Goal: Task Accomplishment & Management: Manage account settings

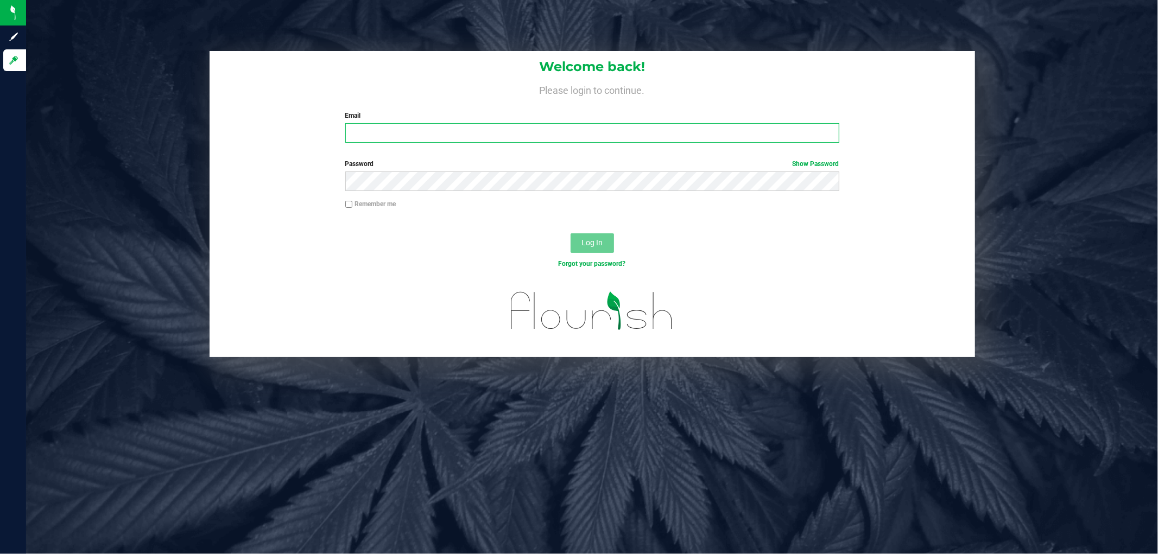
drag, startPoint x: 0, startPoint y: 0, endPoint x: 364, endPoint y: 138, distance: 389.0
click at [364, 138] on input "Email" at bounding box center [592, 133] width 494 height 20
click at [368, 134] on input "Email" at bounding box center [592, 133] width 494 height 20
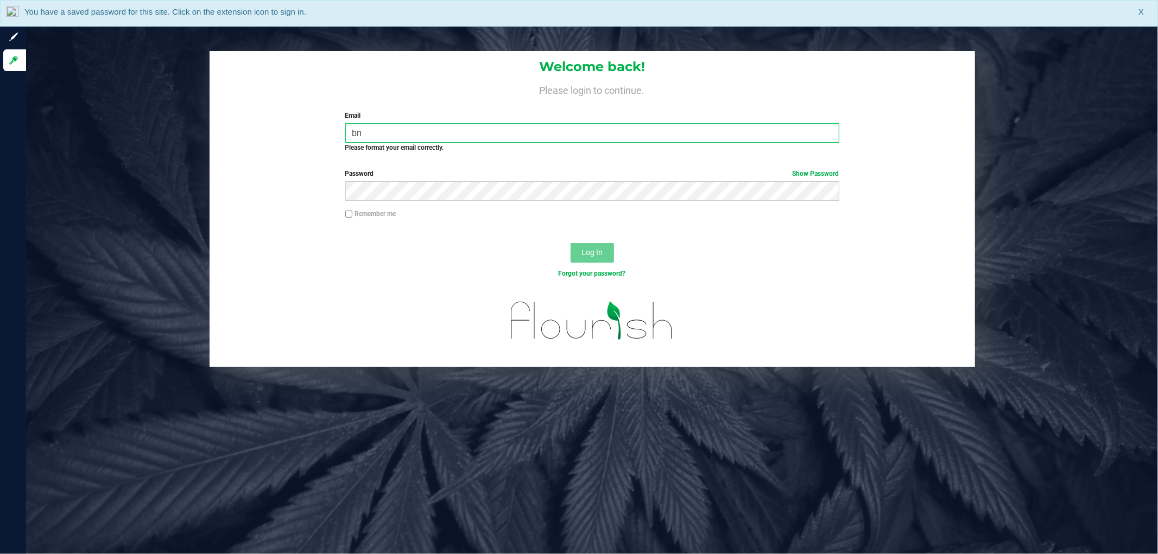
type input "b"
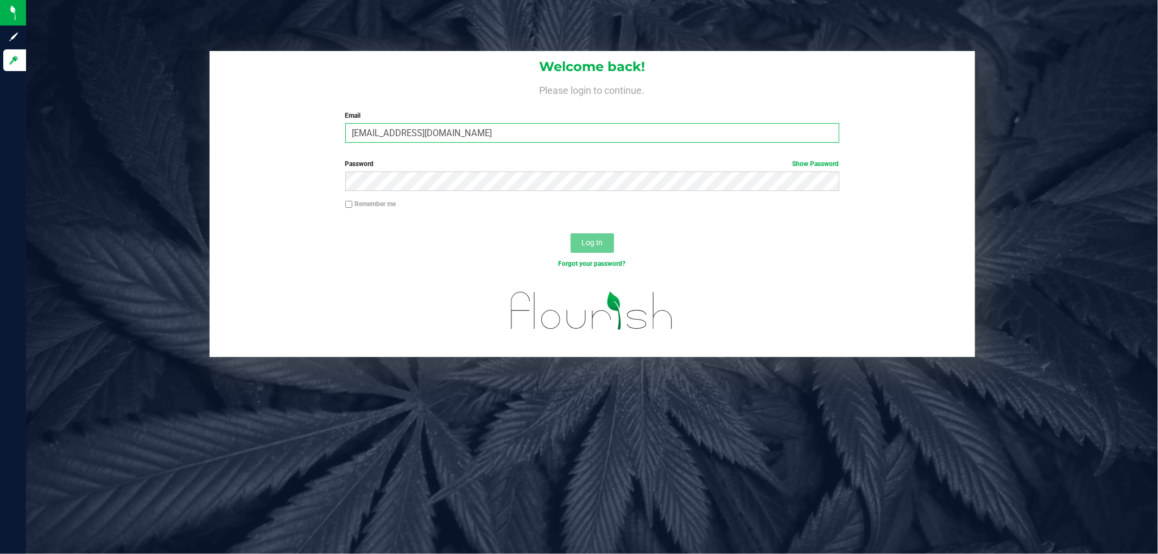
type input "[EMAIL_ADDRESS][DOMAIN_NAME]"
click at [571, 233] on button "Log In" at bounding box center [592, 243] width 43 height 20
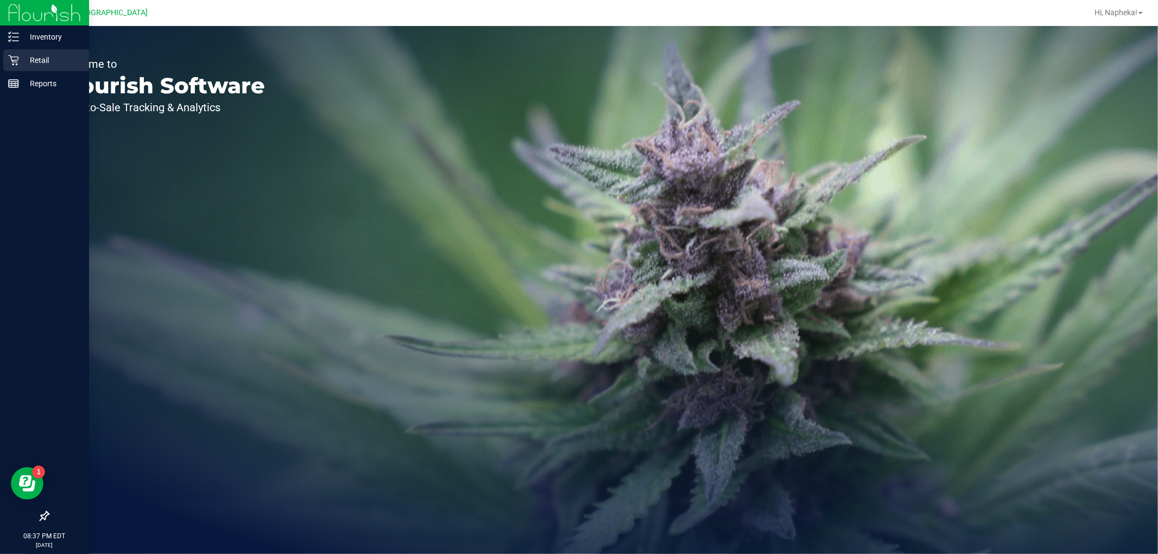
click at [10, 53] on div "Retail" at bounding box center [46, 60] width 86 height 22
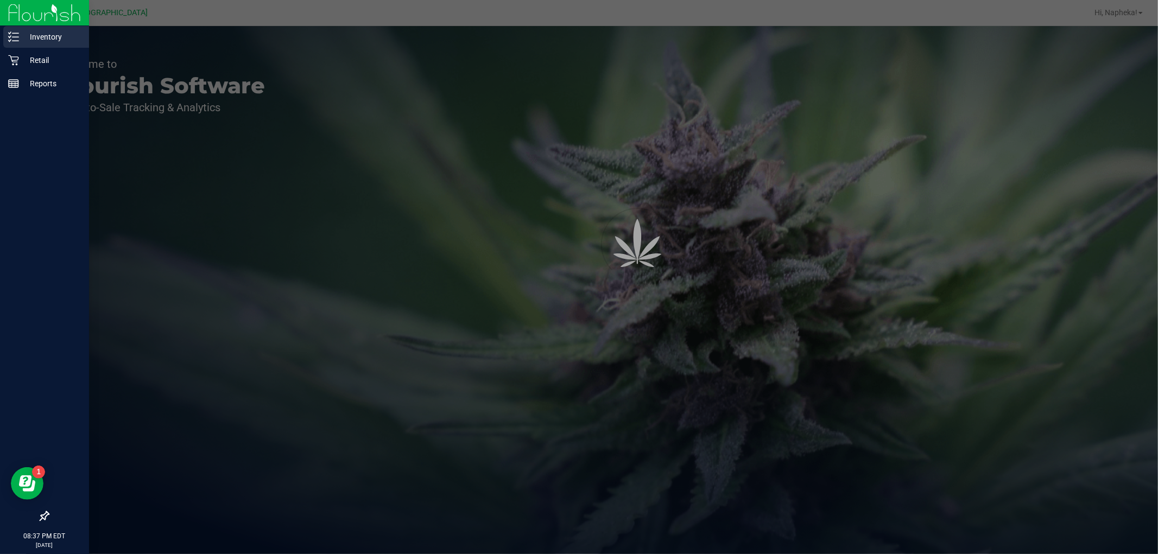
click at [47, 43] on div "Inventory" at bounding box center [46, 37] width 86 height 22
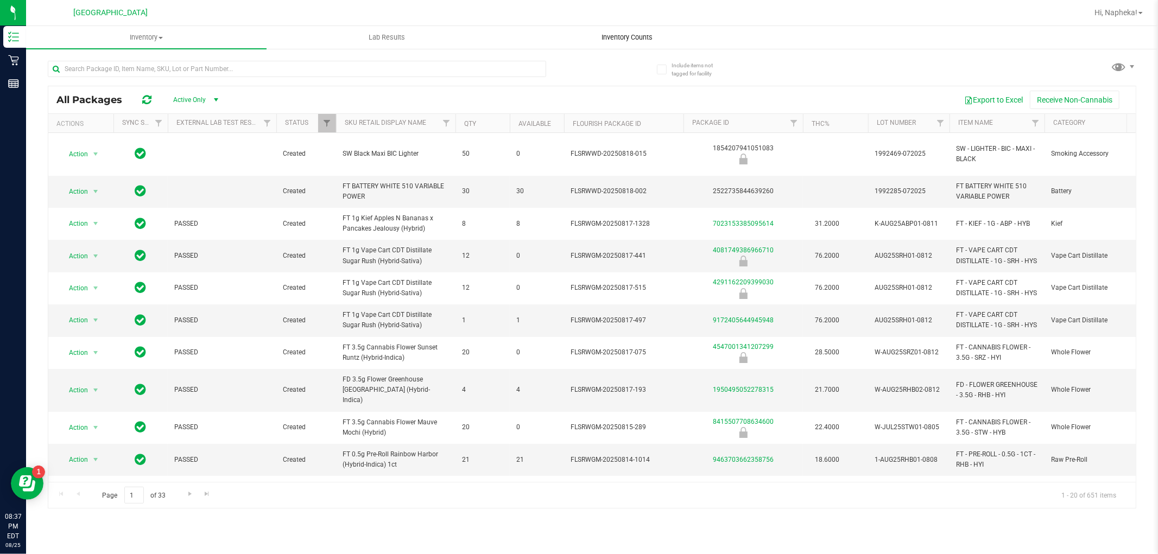
click at [611, 41] on span "Inventory Counts" at bounding box center [627, 38] width 80 height 10
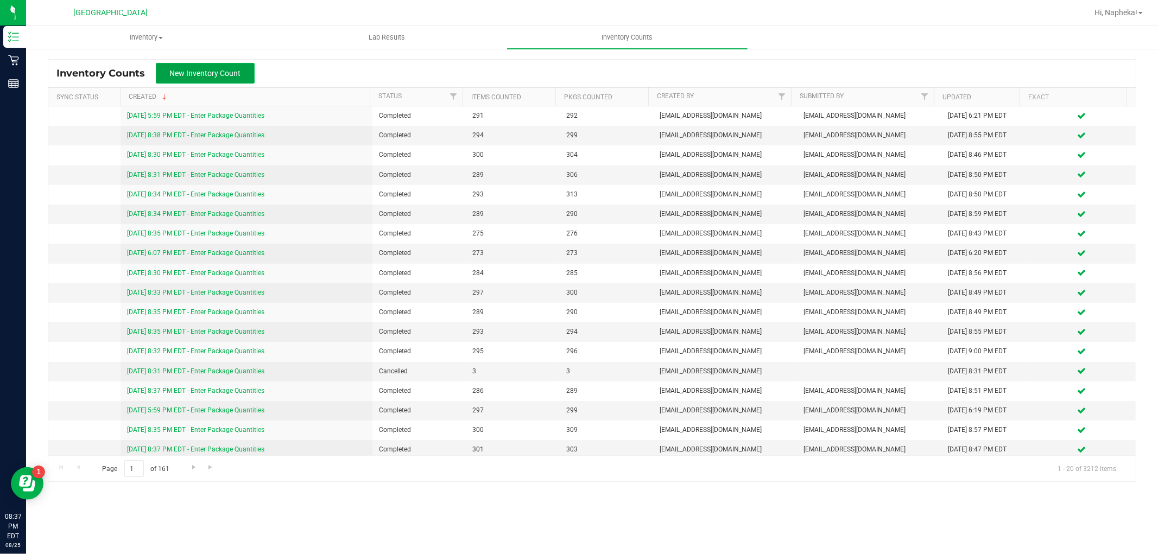
click at [198, 79] on button "New Inventory Count" at bounding box center [205, 73] width 99 height 21
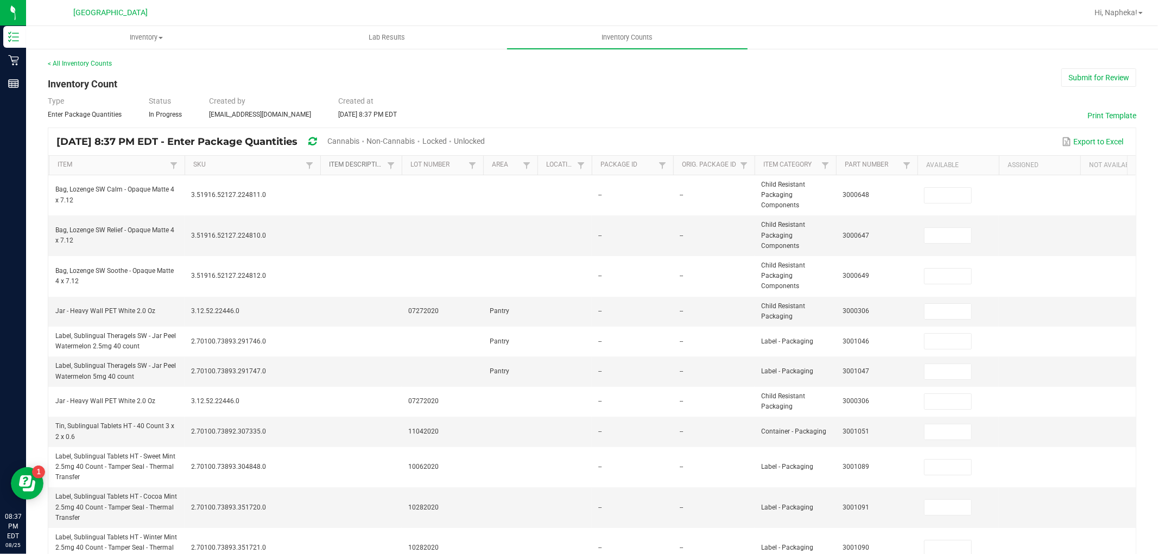
click at [353, 161] on link "Item Description" at bounding box center [356, 165] width 55 height 9
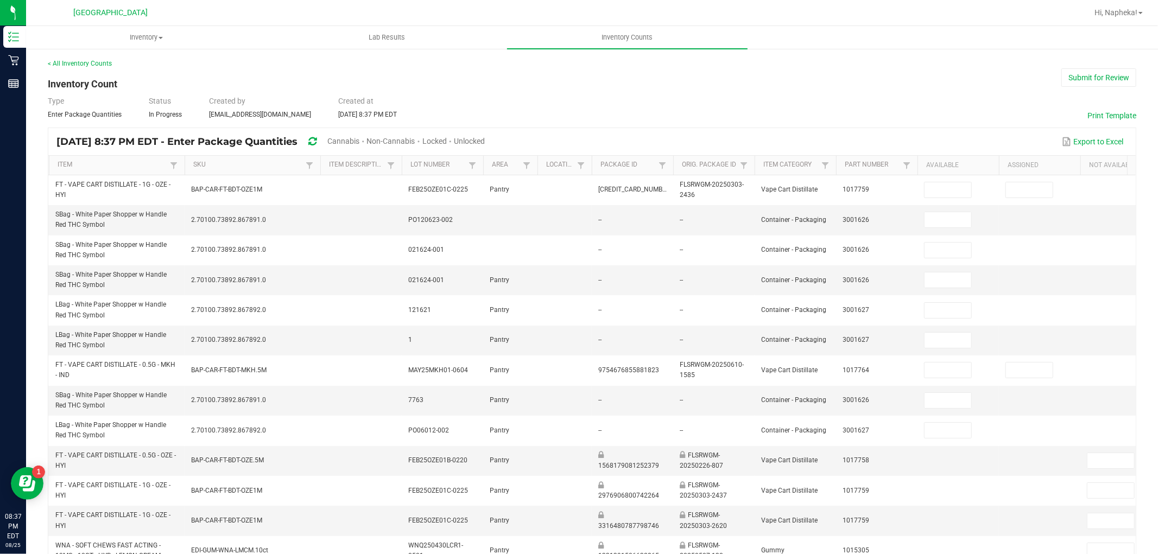
click at [359, 137] on span "Cannabis" at bounding box center [343, 141] width 32 height 9
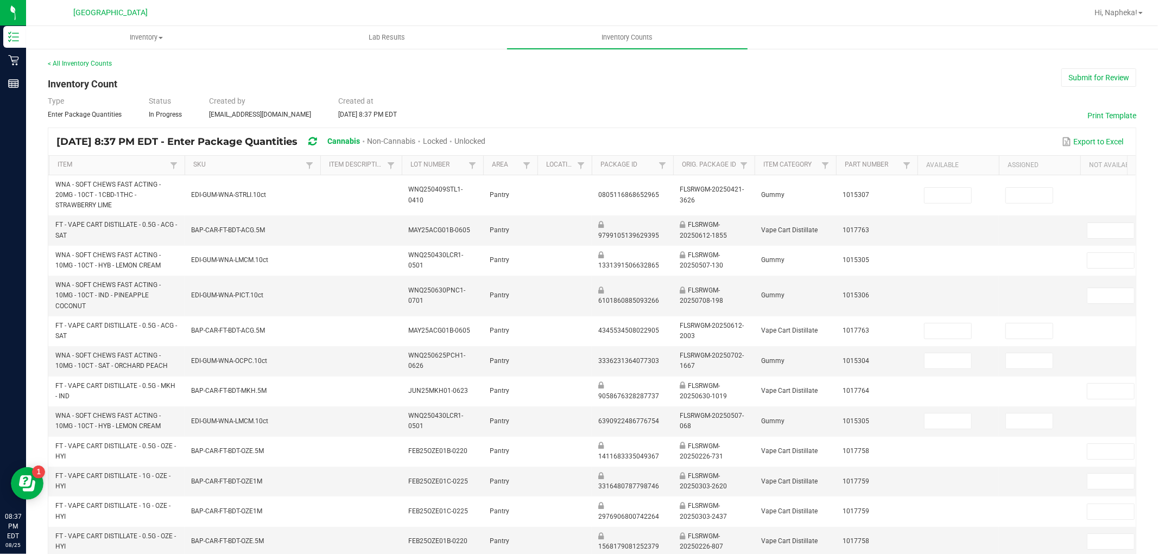
click at [485, 142] on span "Unlocked" at bounding box center [469, 141] width 31 height 9
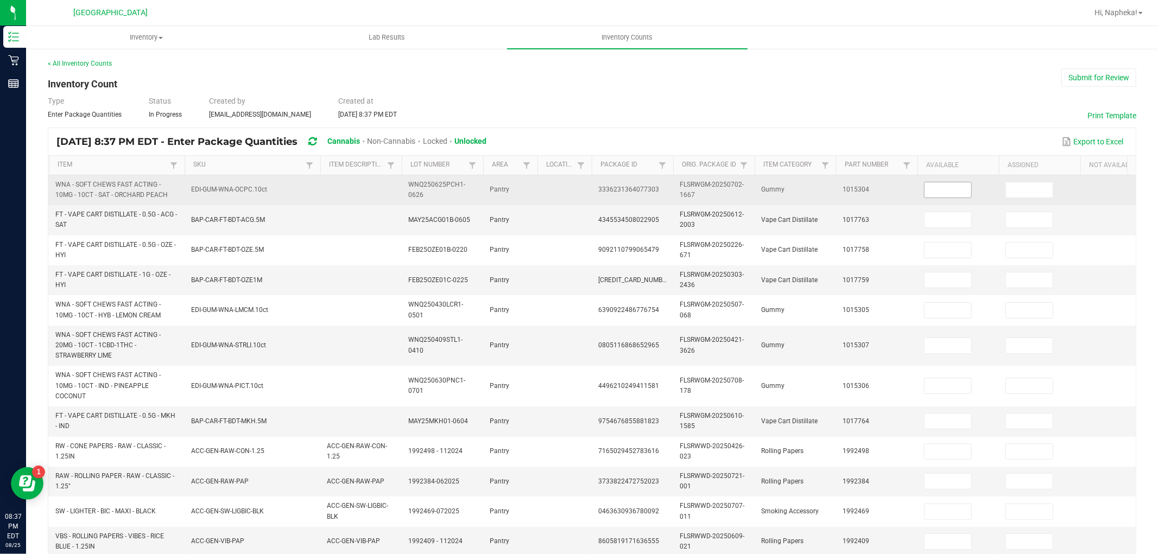
click at [940, 191] on input at bounding box center [947, 189] width 47 height 15
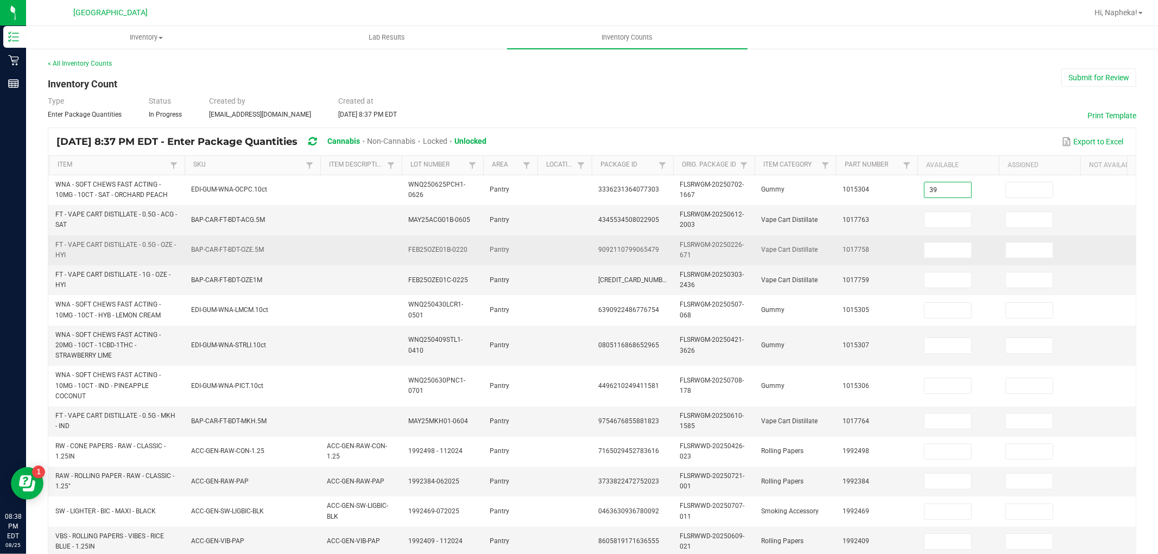
type input "39"
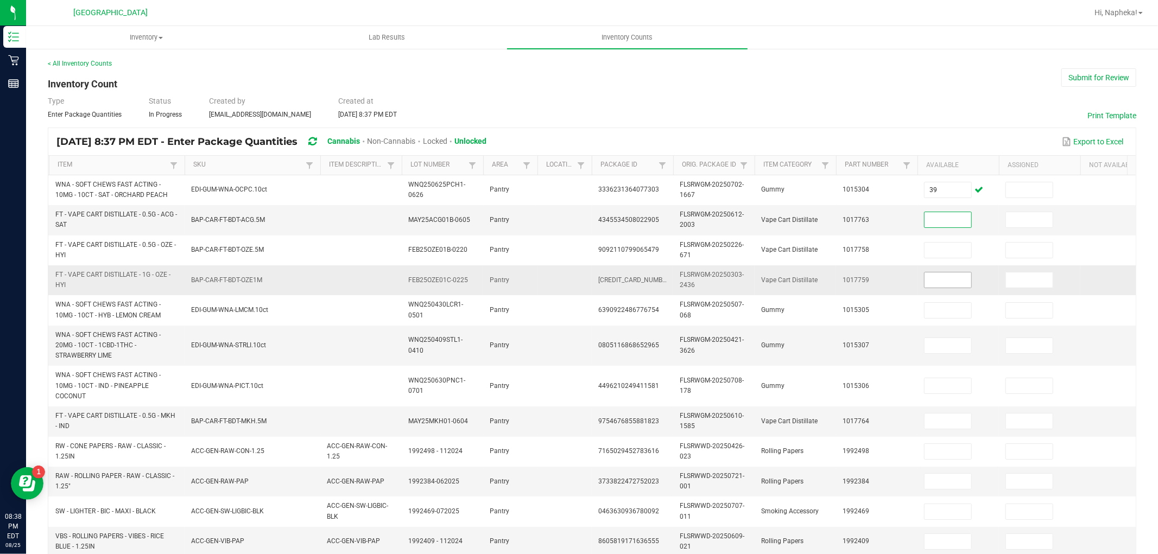
click at [959, 283] on input at bounding box center [947, 280] width 47 height 15
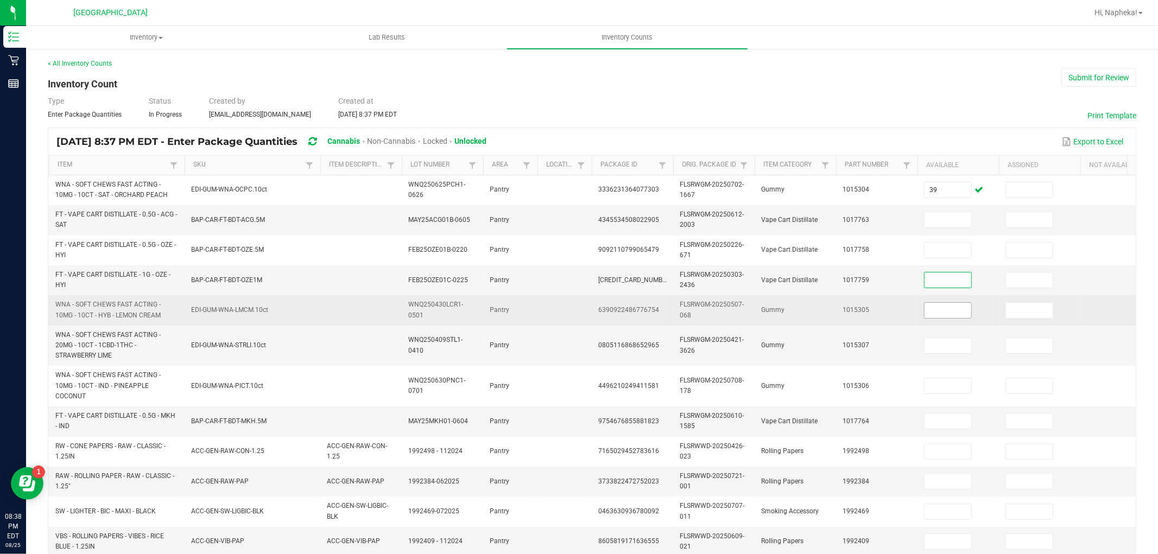
click at [928, 309] on input at bounding box center [947, 310] width 47 height 15
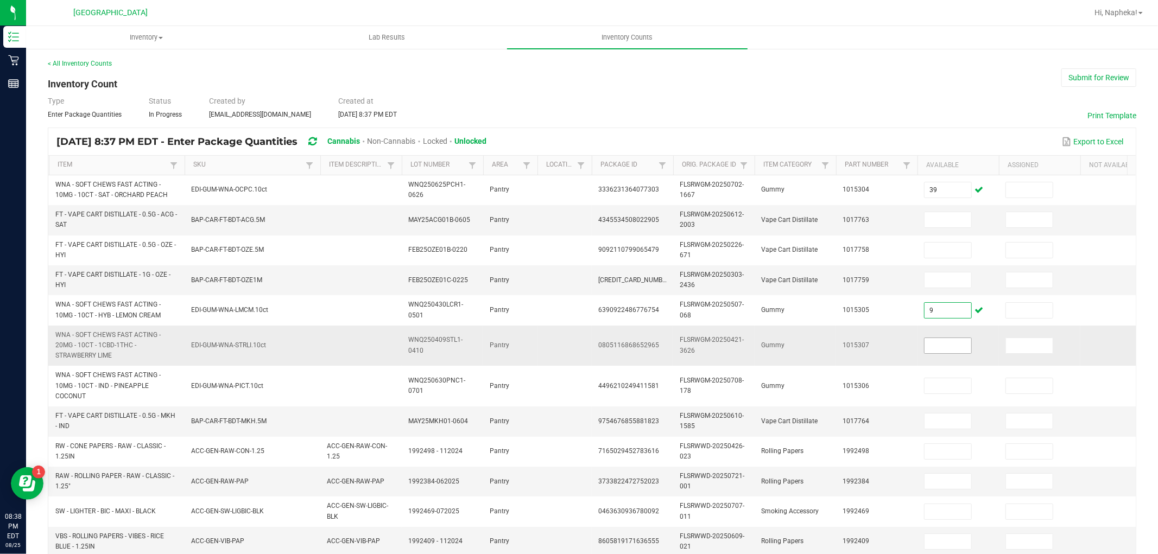
type input "9"
click at [937, 344] on input at bounding box center [947, 345] width 47 height 15
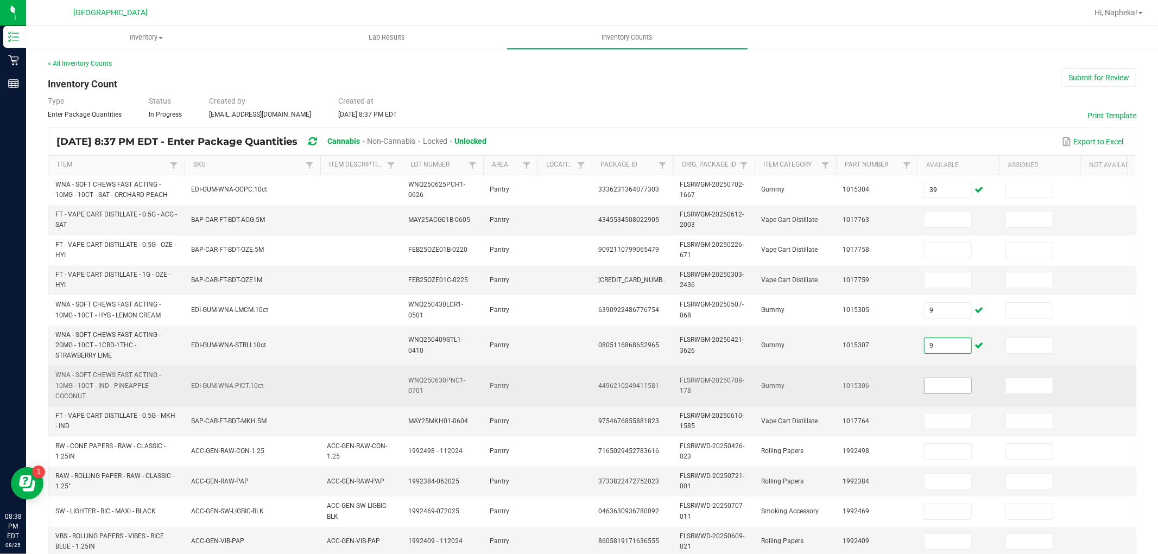
type input "9"
click at [934, 386] on input at bounding box center [947, 385] width 47 height 15
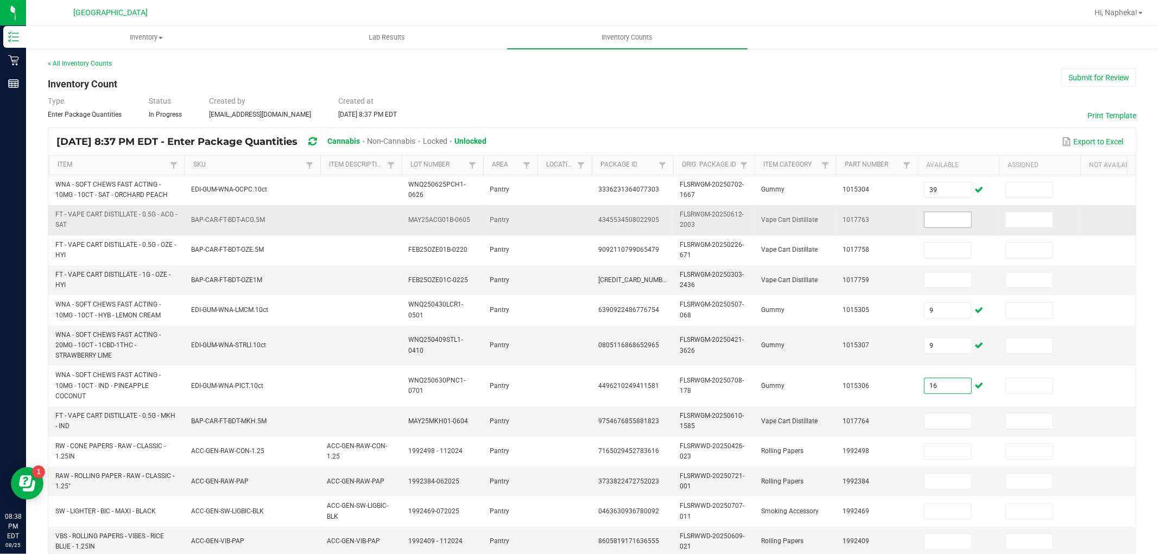
type input "16"
click at [938, 224] on input at bounding box center [947, 219] width 47 height 15
type input "9"
type input "2"
type input "4"
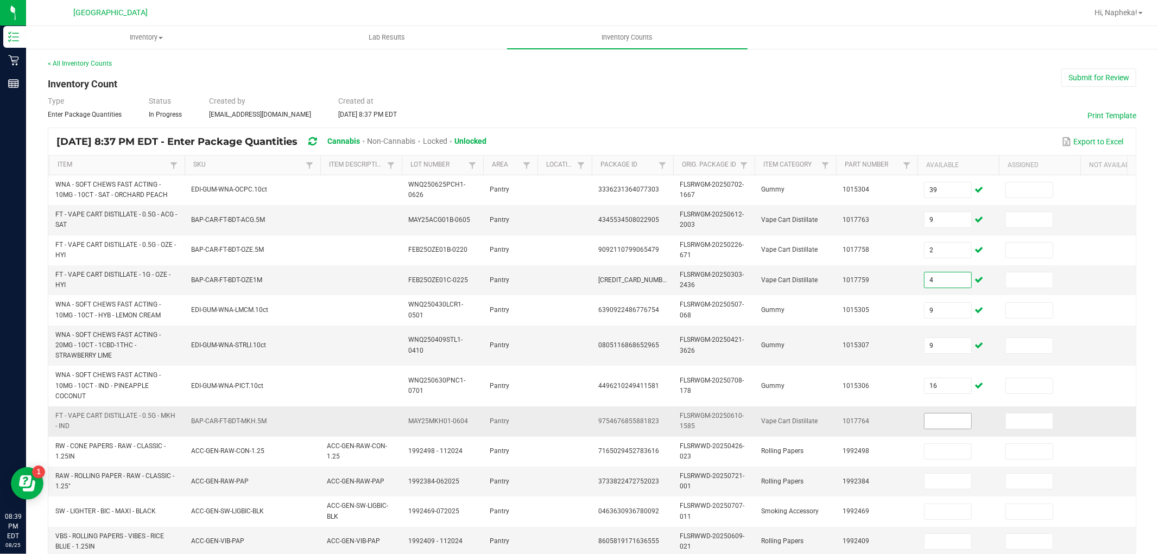
click at [960, 414] on input at bounding box center [947, 421] width 47 height 15
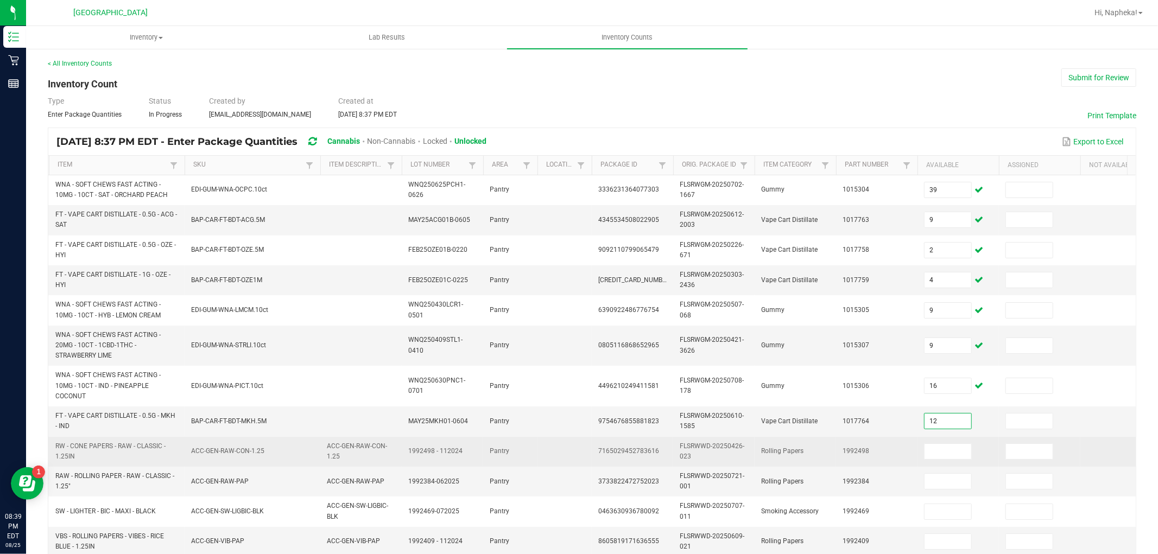
type input "12"
type input "13"
type input "12"
type input "30"
type input "11"
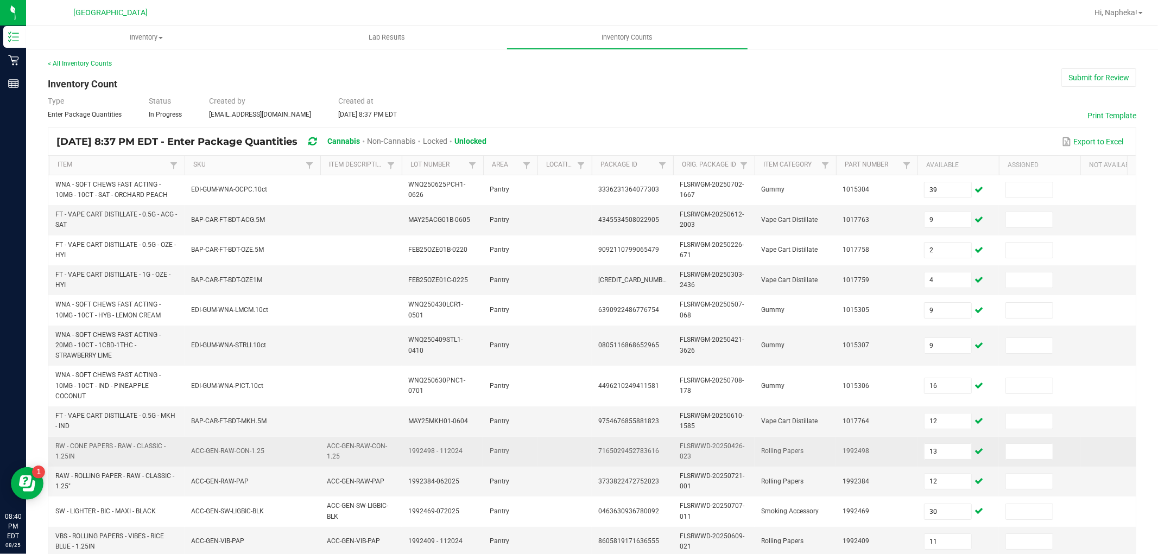
scroll to position [282, 0]
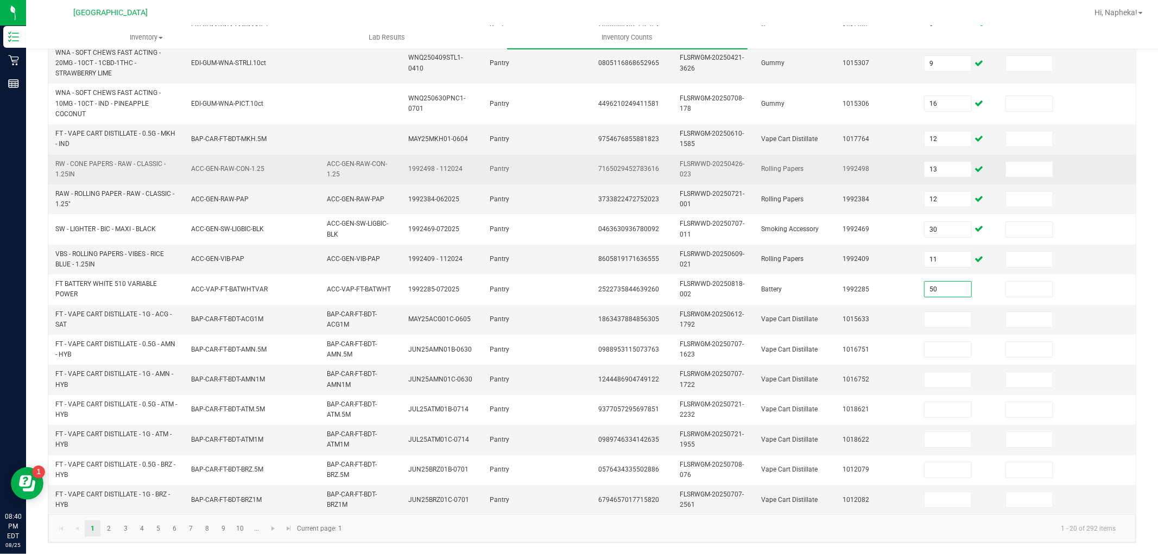
type input "50"
type input "10"
type input "9"
type input "6"
type input "2"
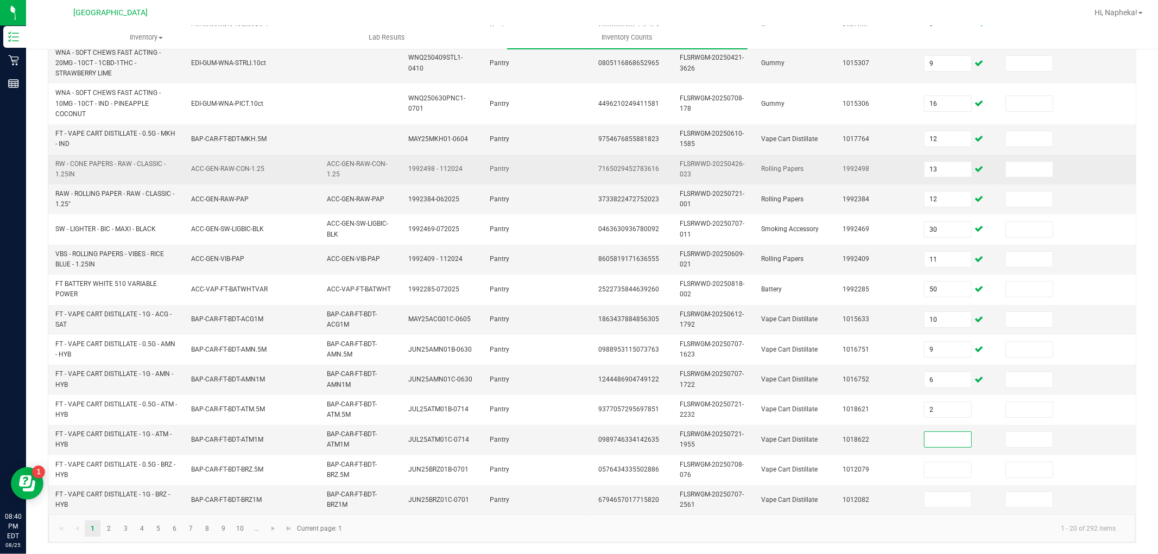
type input "5"
type input "4"
type input "12"
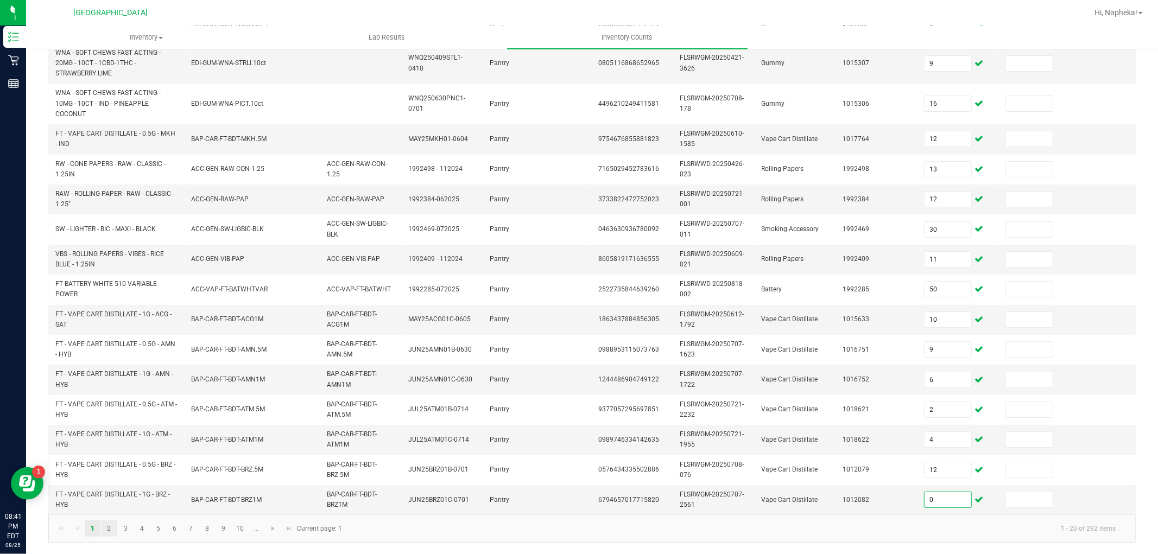
type input "0"
click at [107, 537] on link "2" at bounding box center [109, 529] width 16 height 16
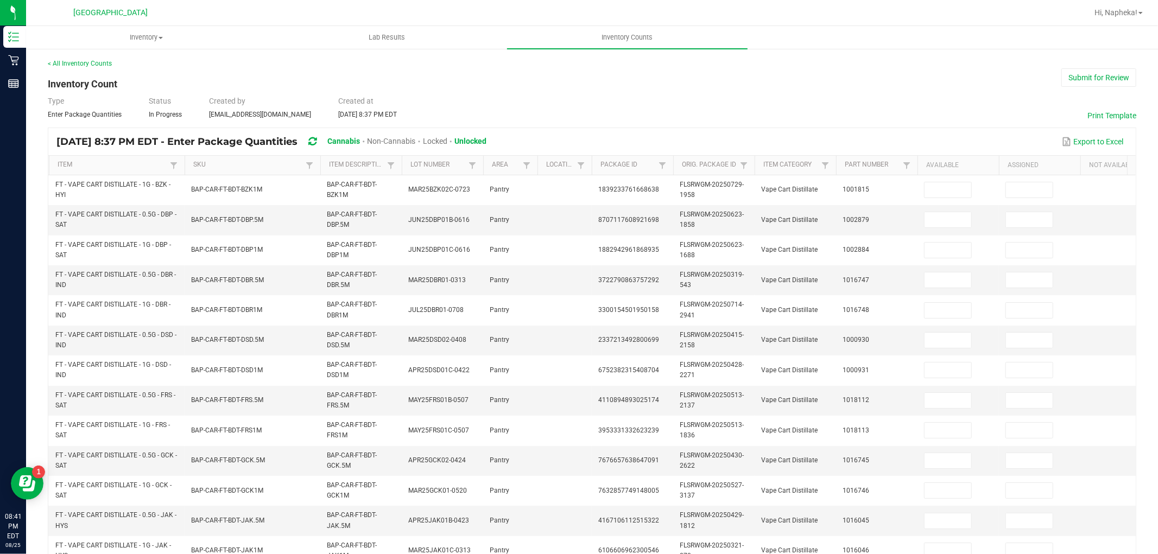
scroll to position [2, 0]
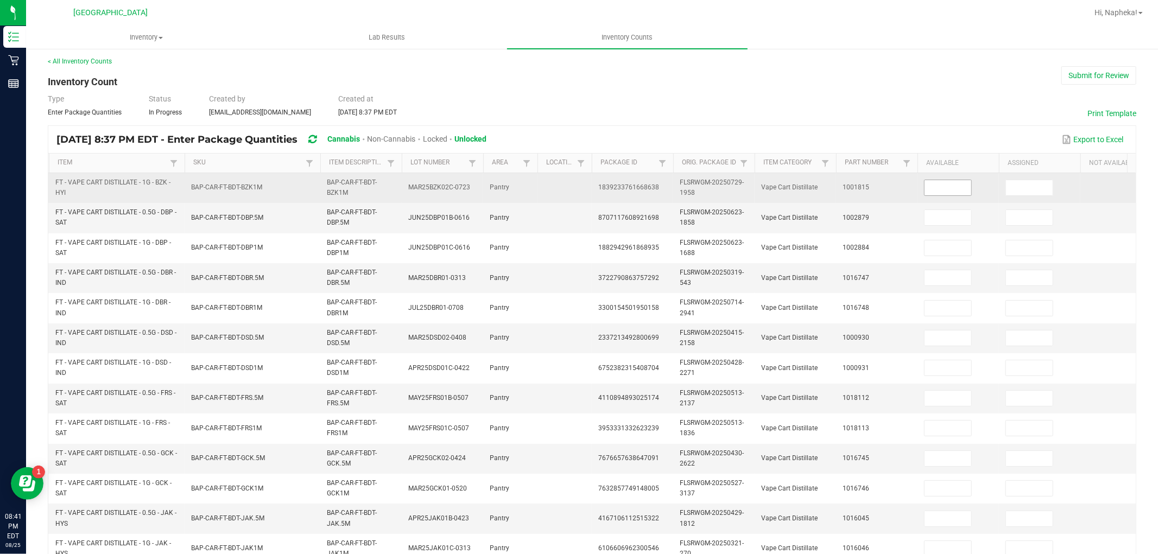
click at [929, 188] on input at bounding box center [947, 187] width 47 height 15
type input "9"
type input "7"
type input "4"
type input "12"
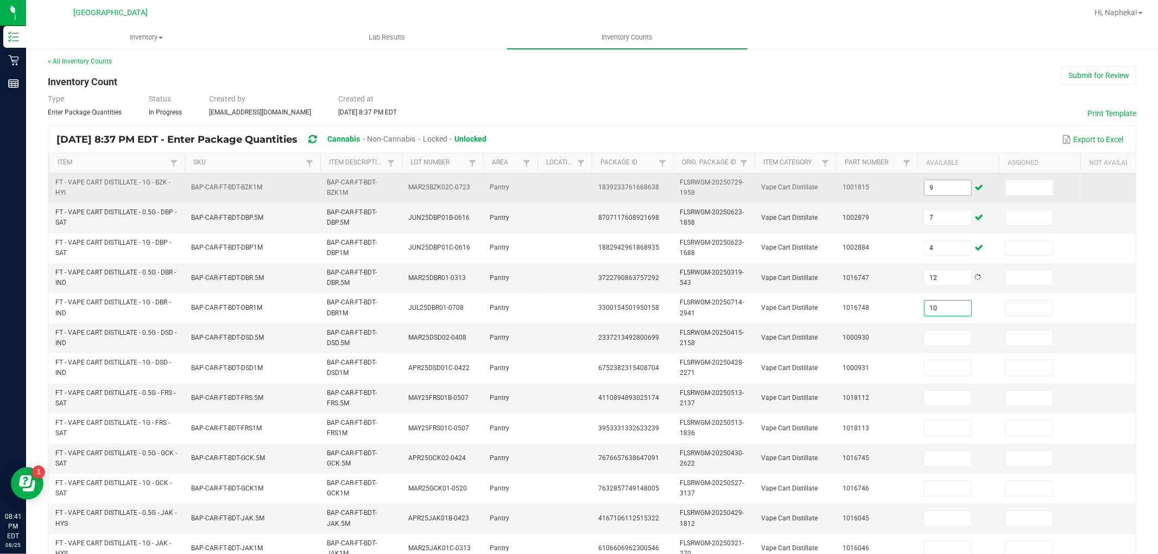
type input "10"
type input "1"
type input "3"
type input "7"
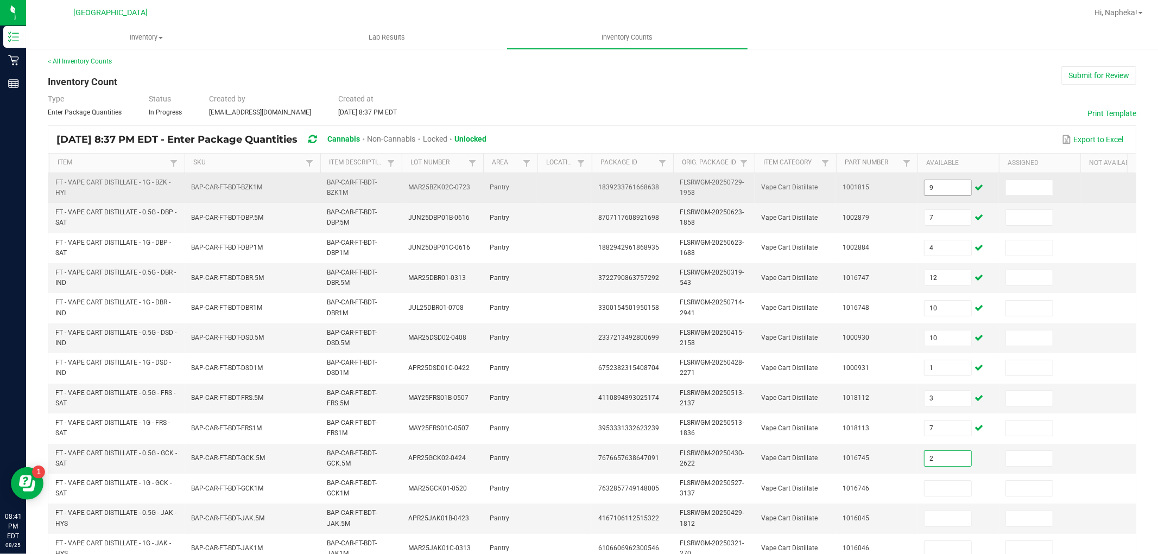
type input "2"
type input "12"
type input "4"
type input "3"
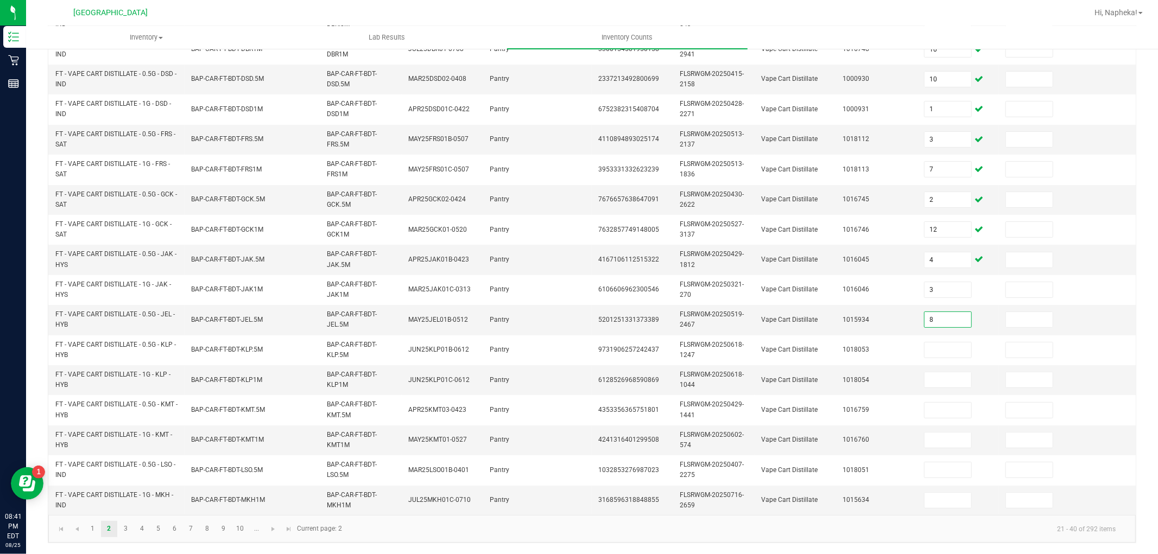
type input "8"
type input "7"
type input "2"
type input "5"
type input "8"
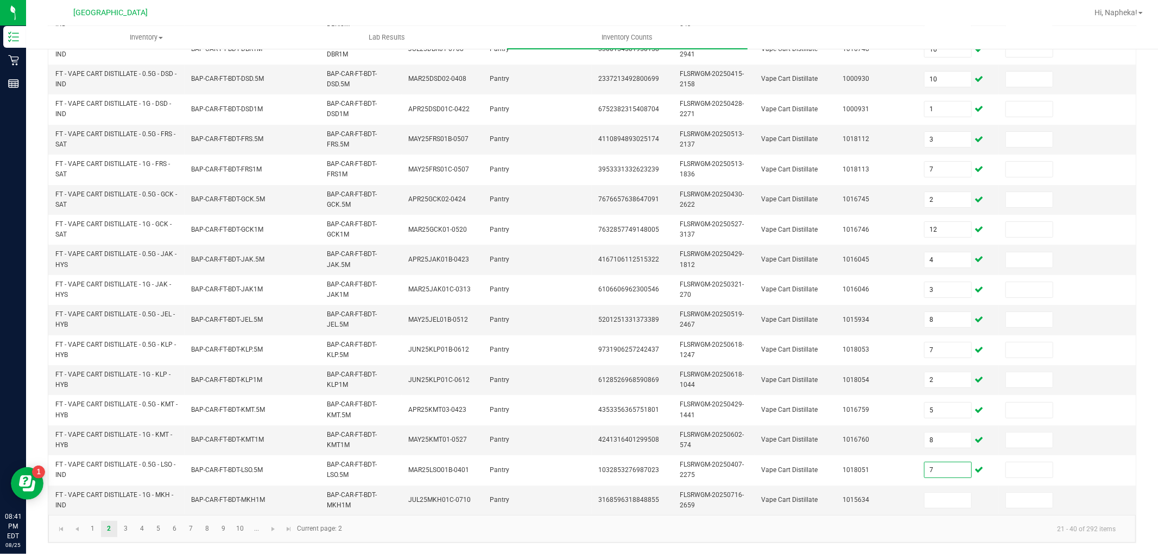
type input "7"
click at [123, 524] on link "3" at bounding box center [126, 529] width 16 height 16
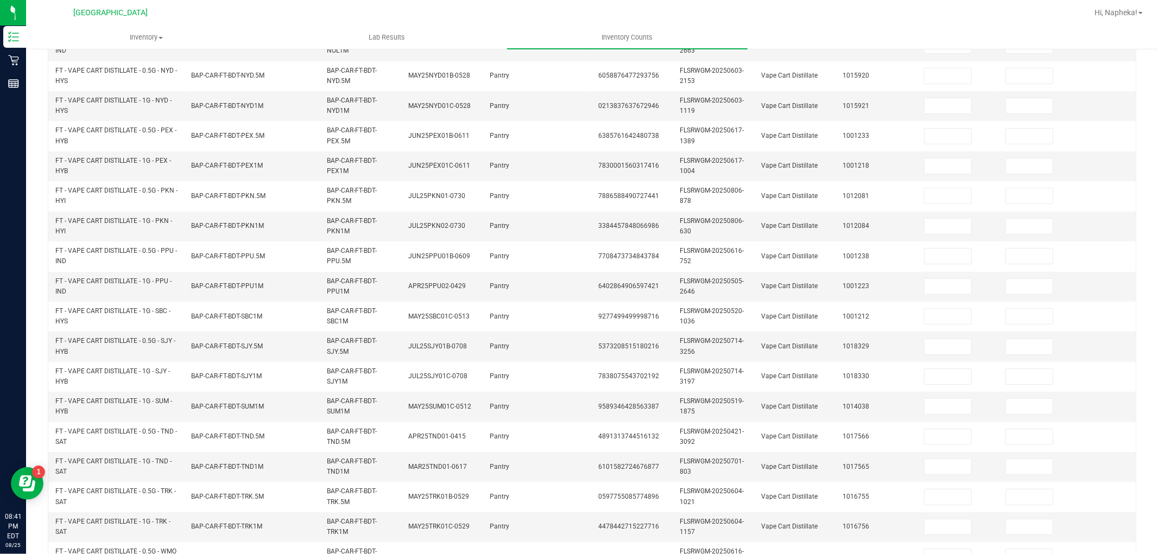
scroll to position [0, 0]
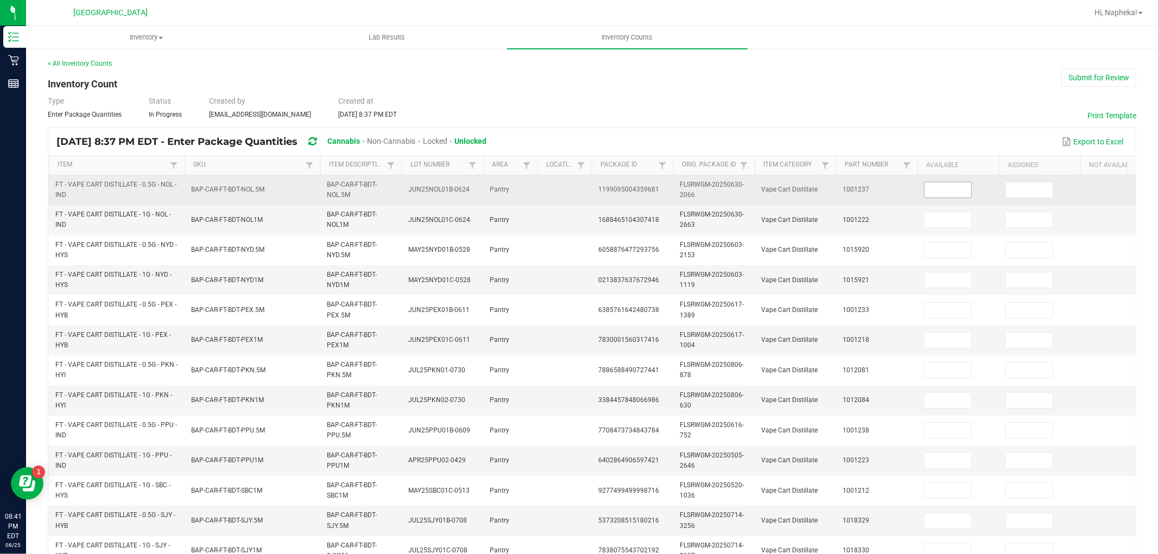
click at [927, 186] on input at bounding box center [947, 189] width 47 height 15
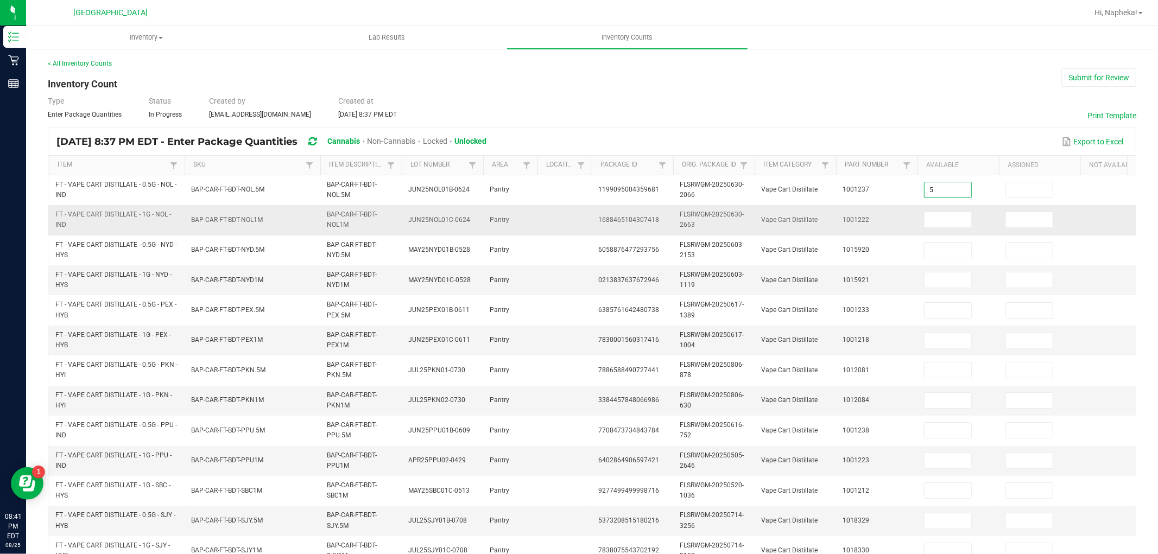
type input "5"
type input "8"
type input "11"
type input "6"
type input "7"
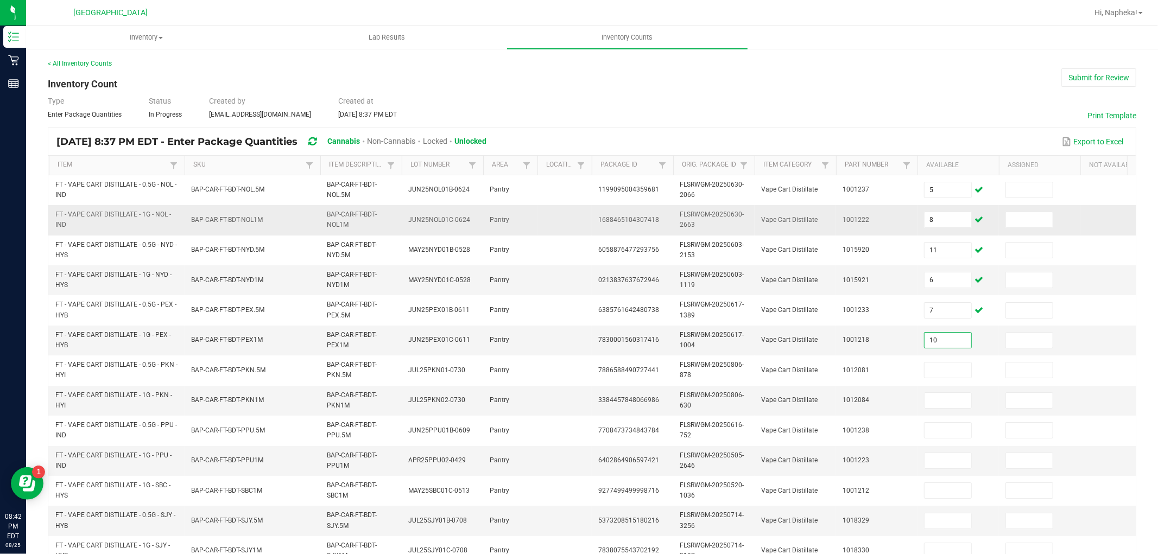
type input "10"
type input "6"
type input "8"
type input "5"
type input "3"
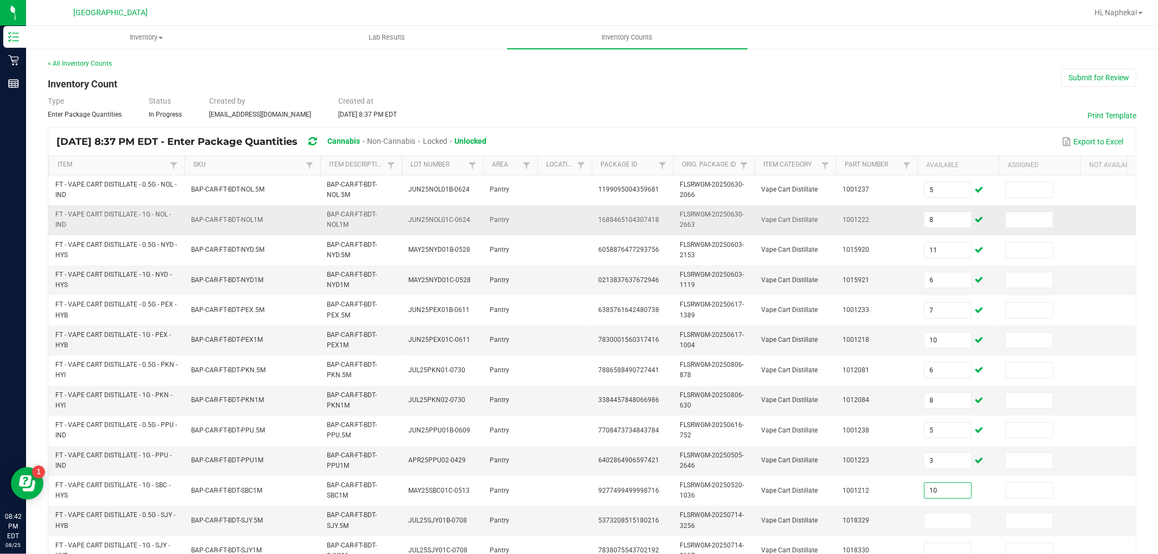
type input "10"
type input "2"
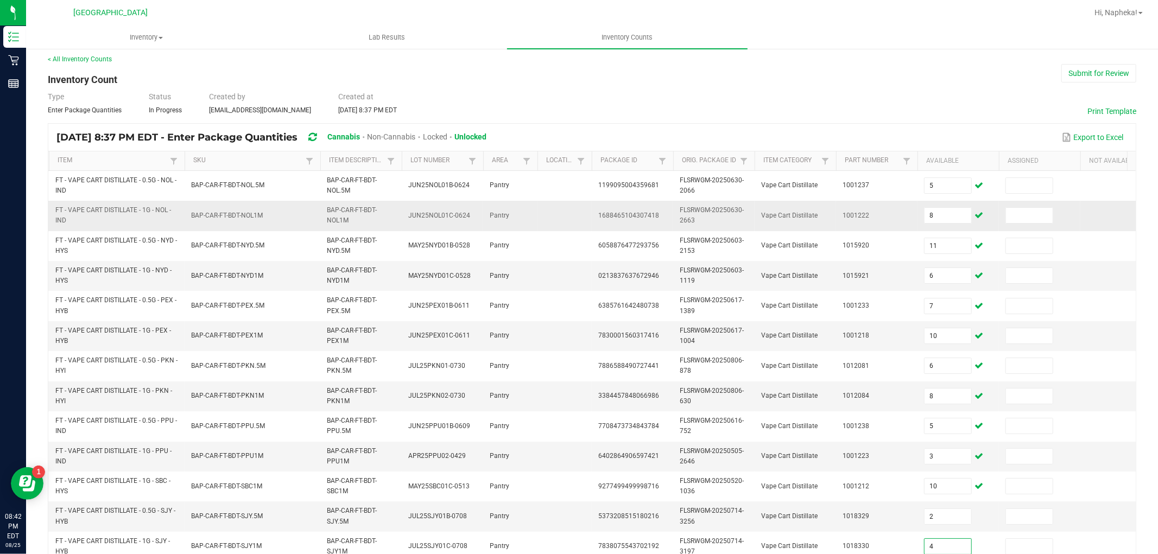
type input "4"
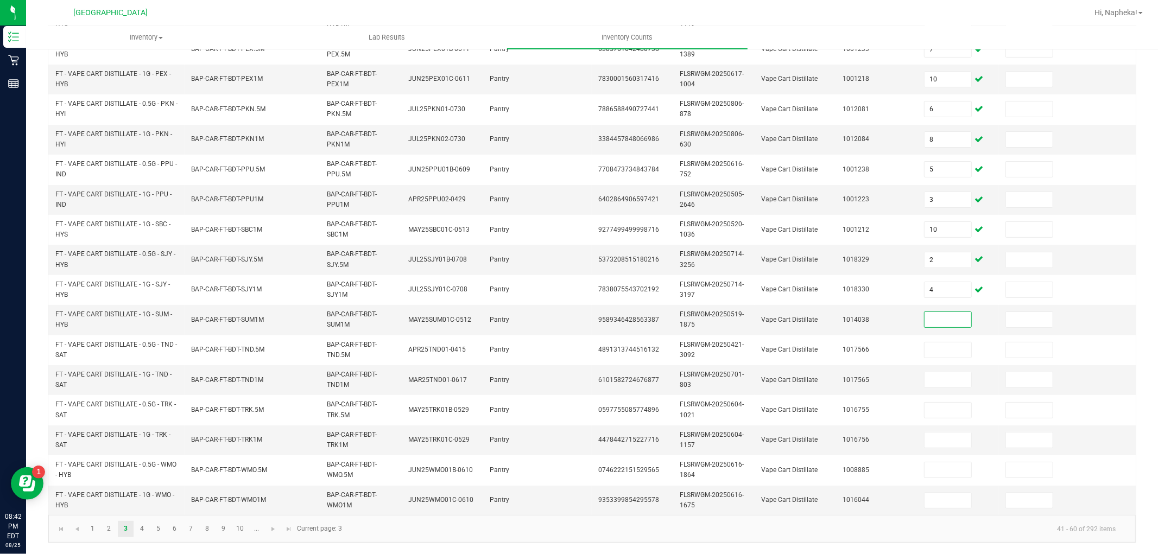
type input "8"
type input "9"
type input "7"
type input "9"
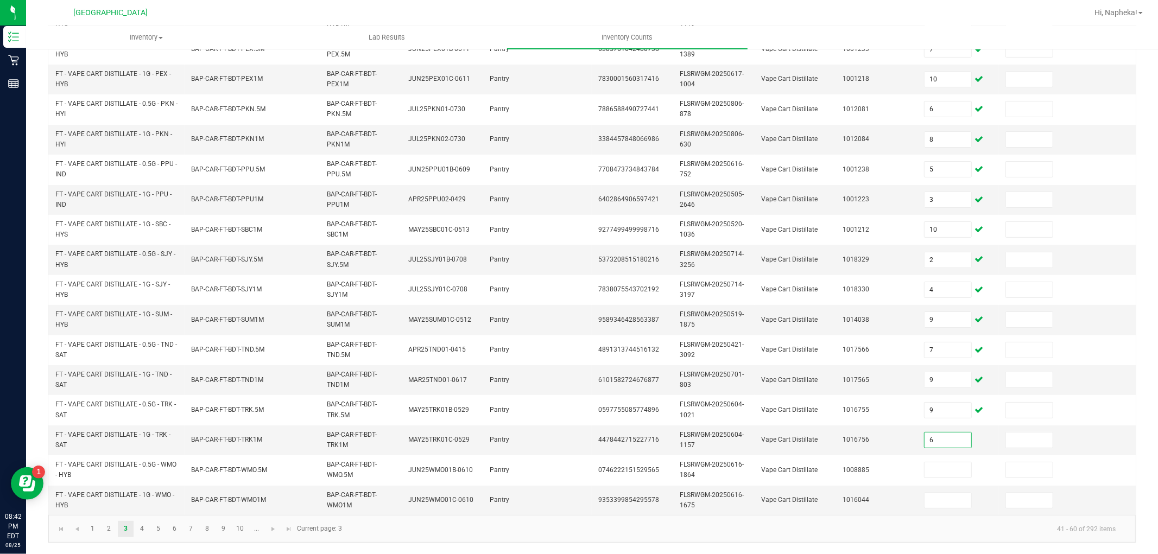
type input "6"
type input "13"
type input "12"
click at [147, 527] on link "4" at bounding box center [142, 529] width 16 height 16
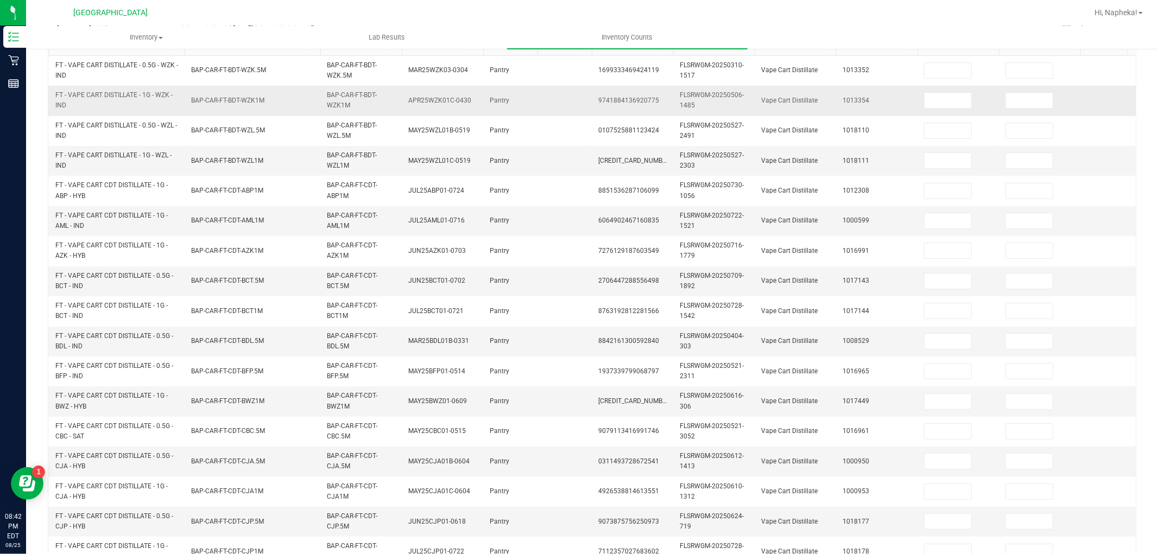
scroll to position [0, 0]
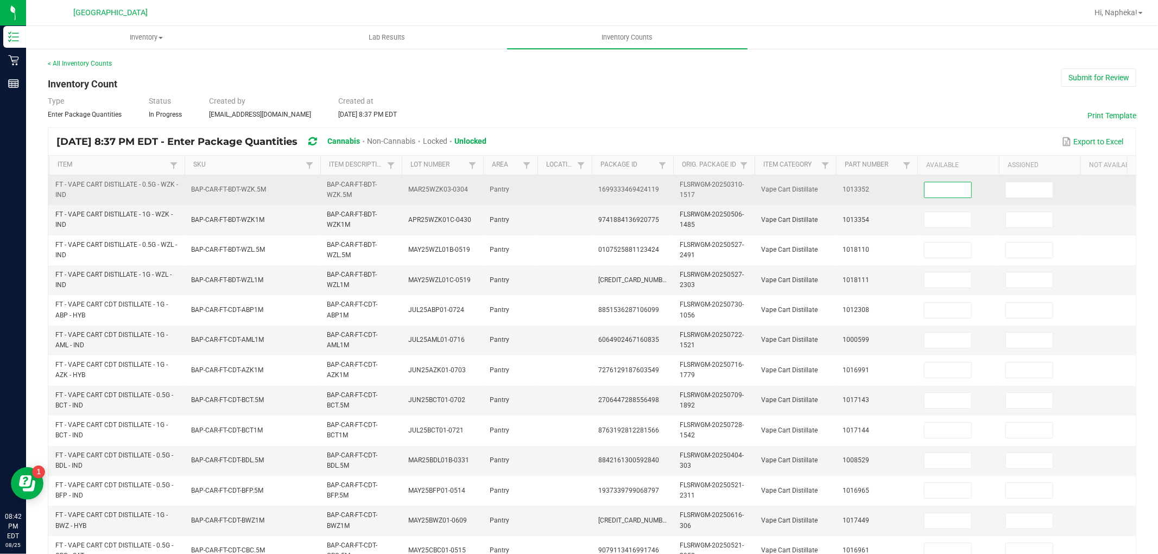
click at [931, 186] on input at bounding box center [947, 189] width 47 height 15
type input "9"
type input "1"
type input "3"
type input "4"
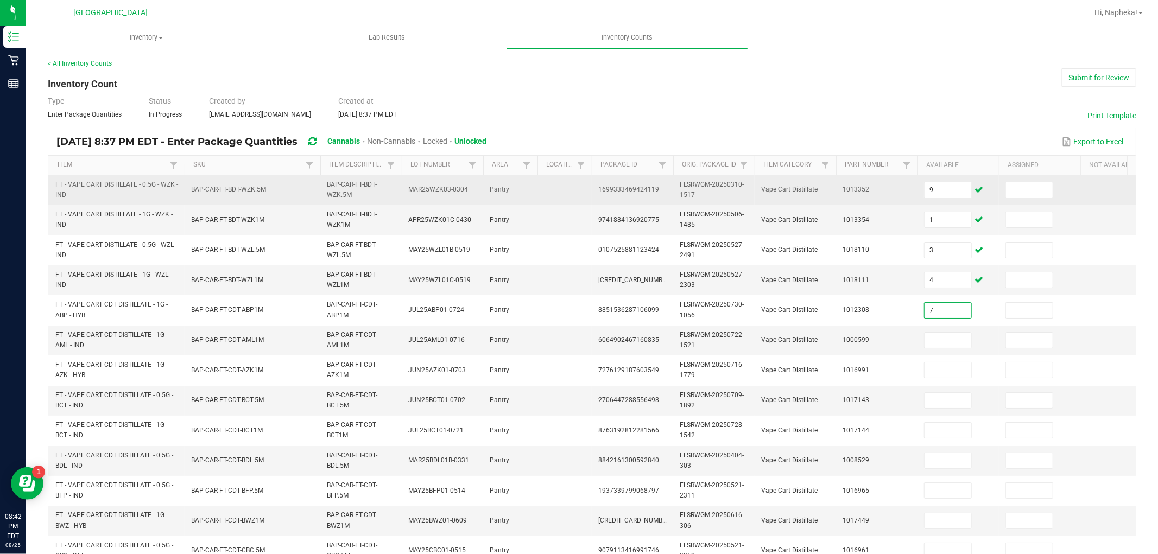
type input "7"
type input "1"
type input "3"
type input "2"
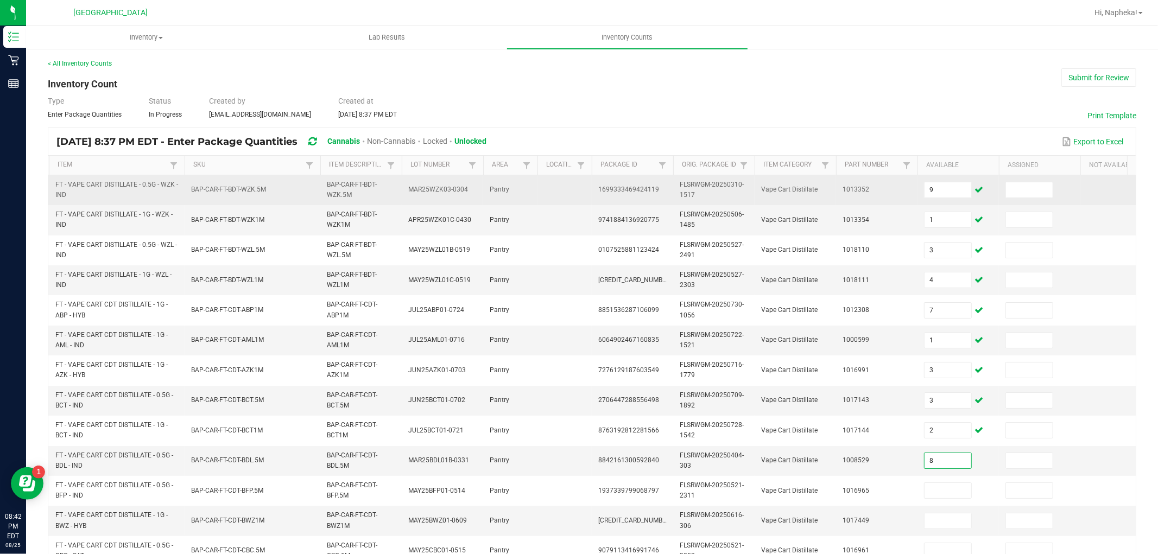
type input "8"
type input "12"
type input "9"
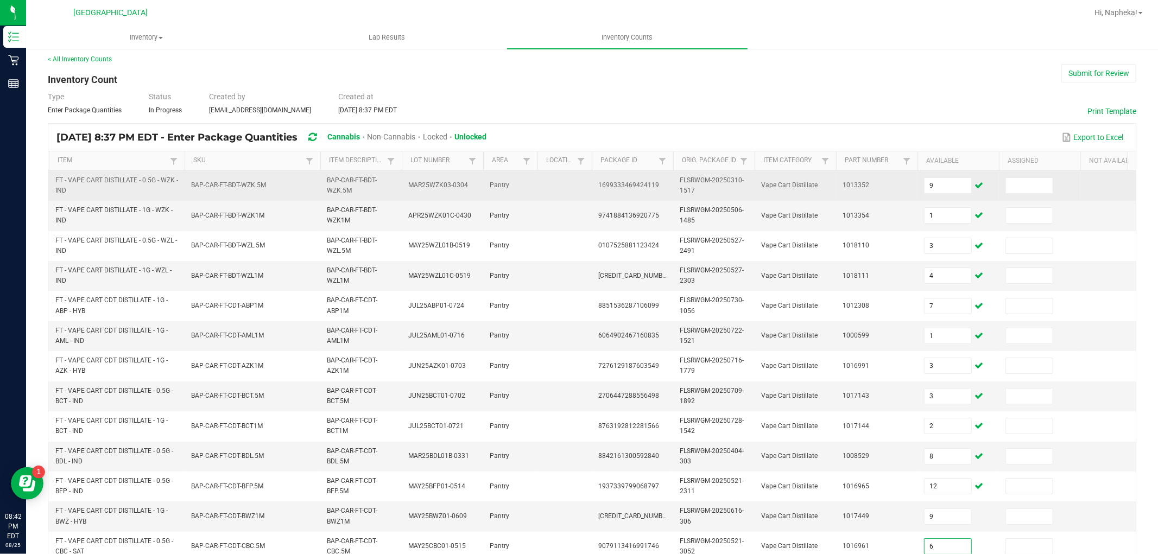
type input "6"
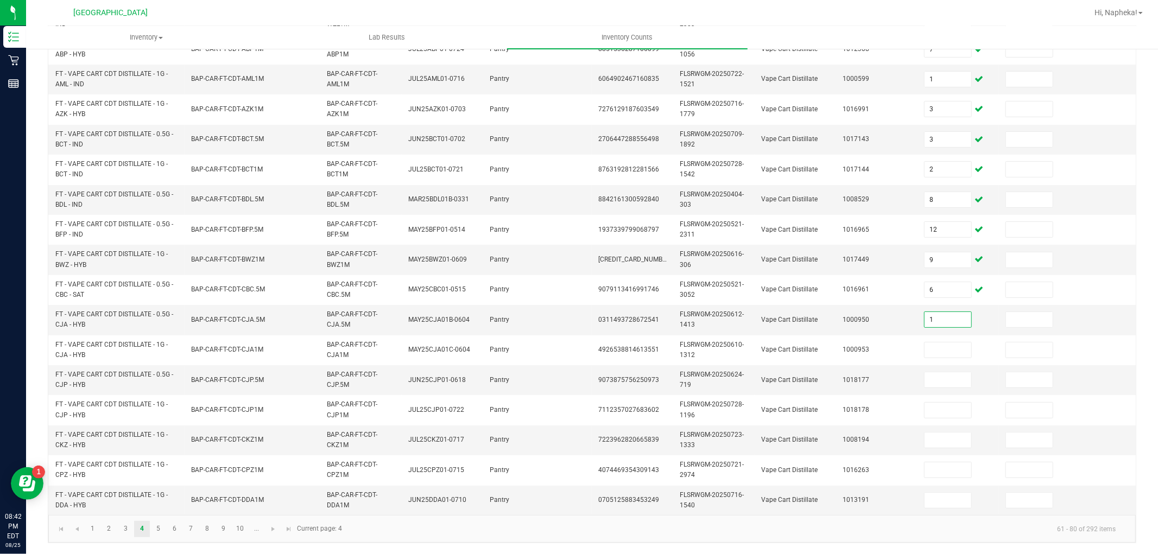
type input "1"
type input "7"
type input "8"
type input "4"
type input "3"
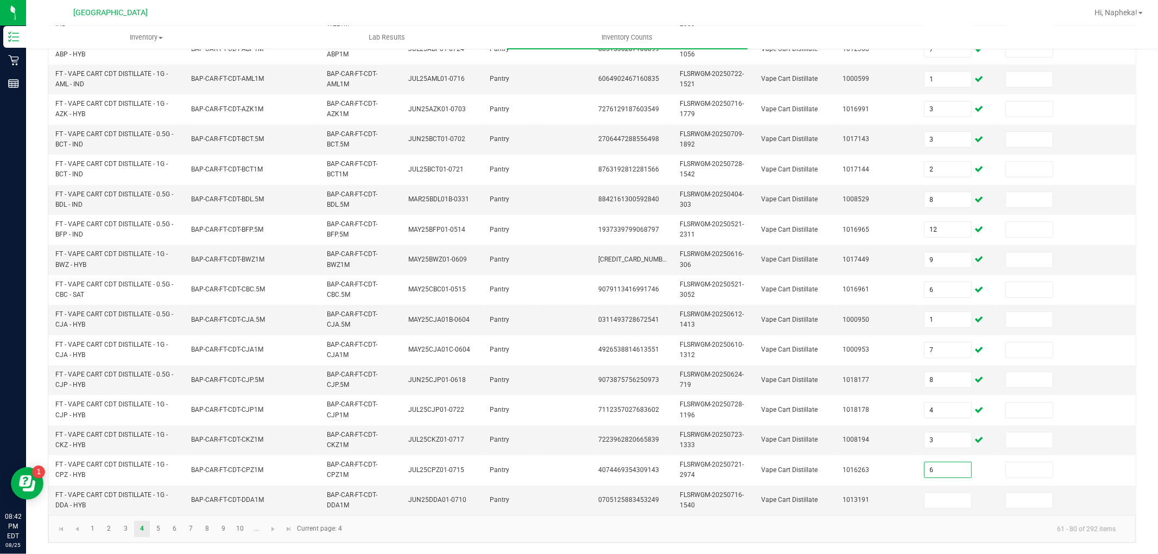
type input "6"
type input "1"
click at [160, 522] on link "5" at bounding box center [158, 529] width 16 height 16
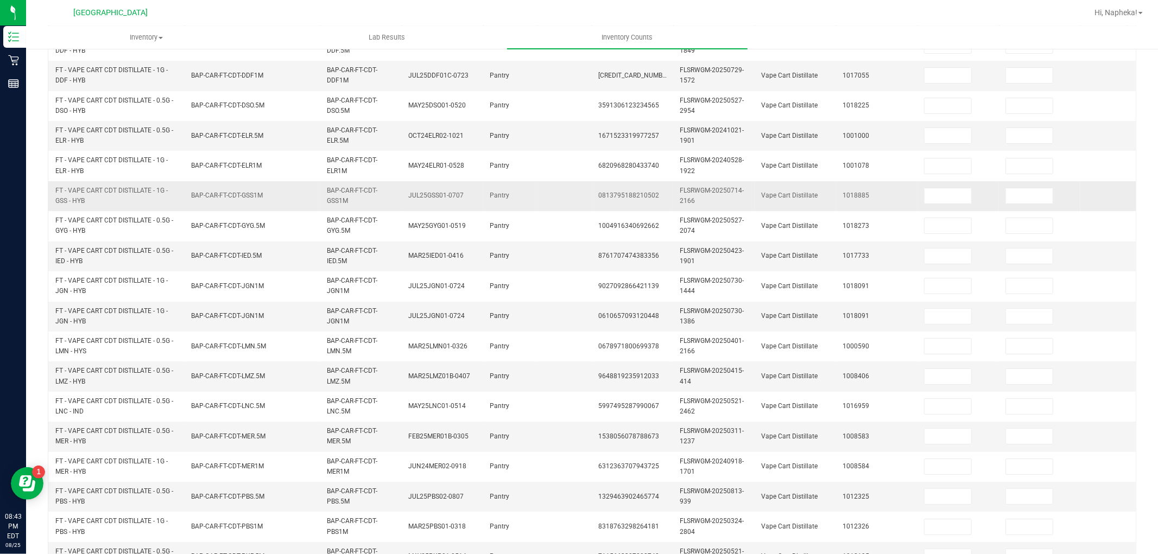
scroll to position [30, 0]
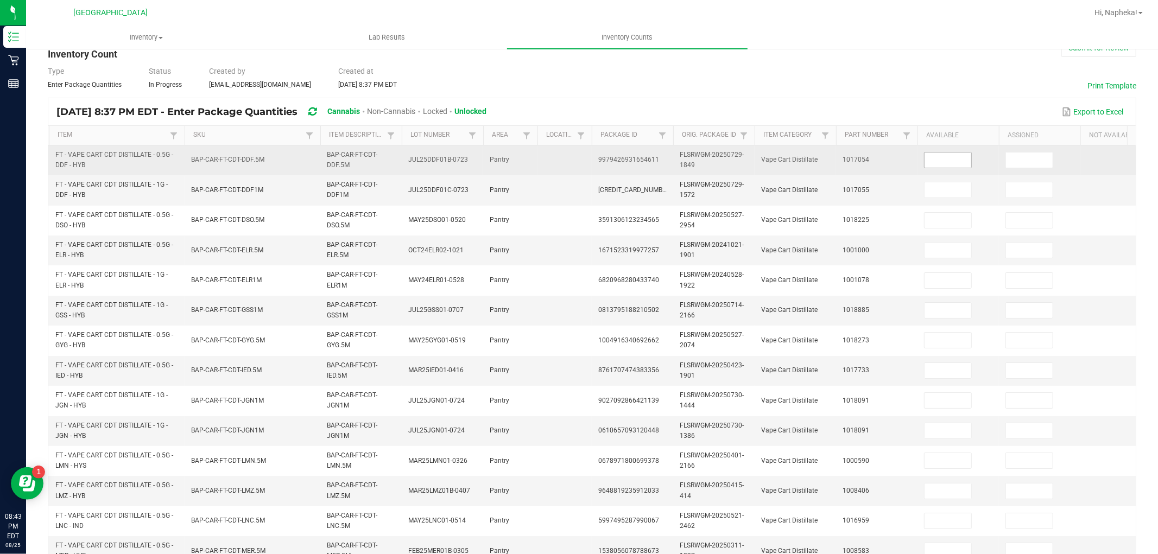
click at [927, 160] on input at bounding box center [947, 160] width 47 height 15
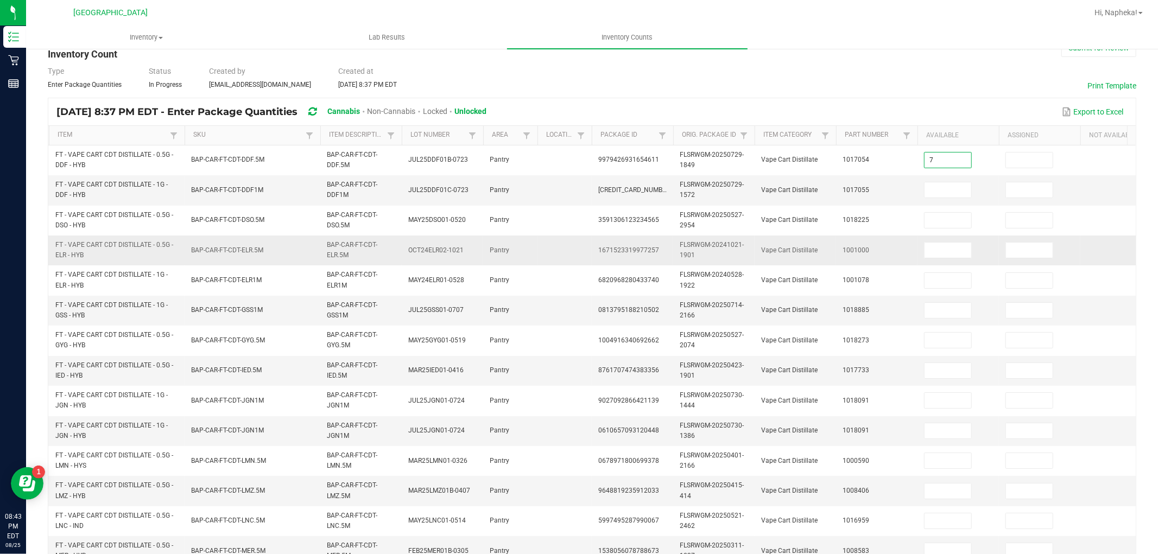
type input "7"
type input "8"
type input "4"
type input "6"
type input "9"
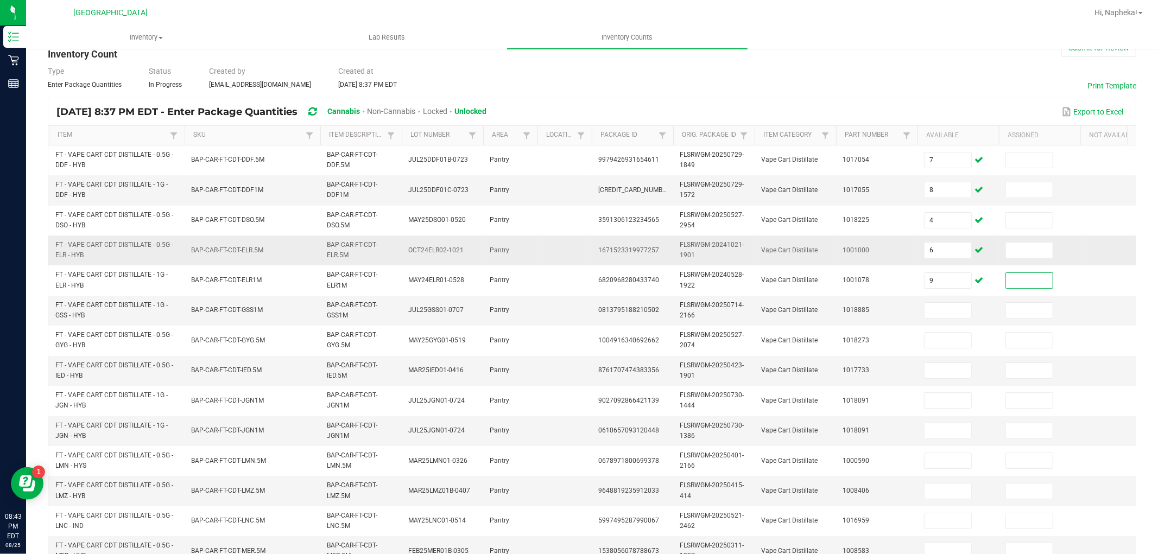
type input "6"
type input "9"
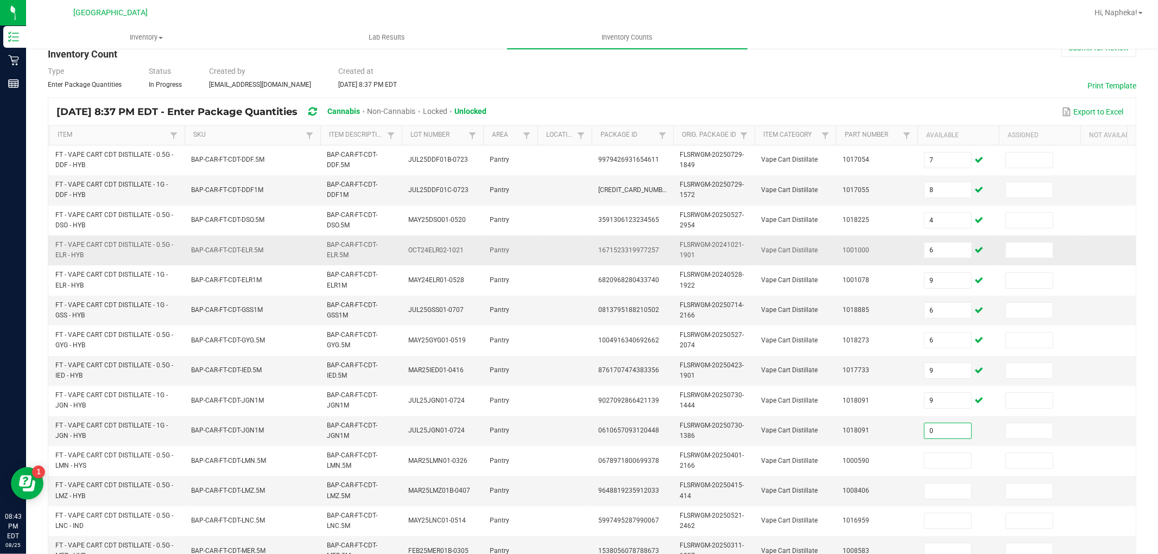
type input "0"
type input "5"
type input "4"
type input "7"
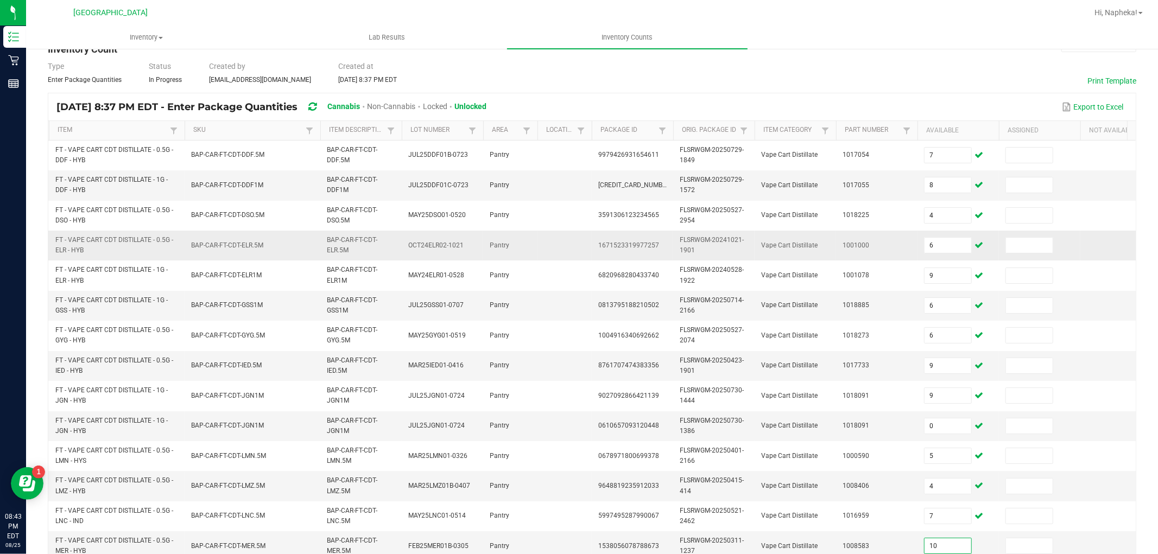
type input "10"
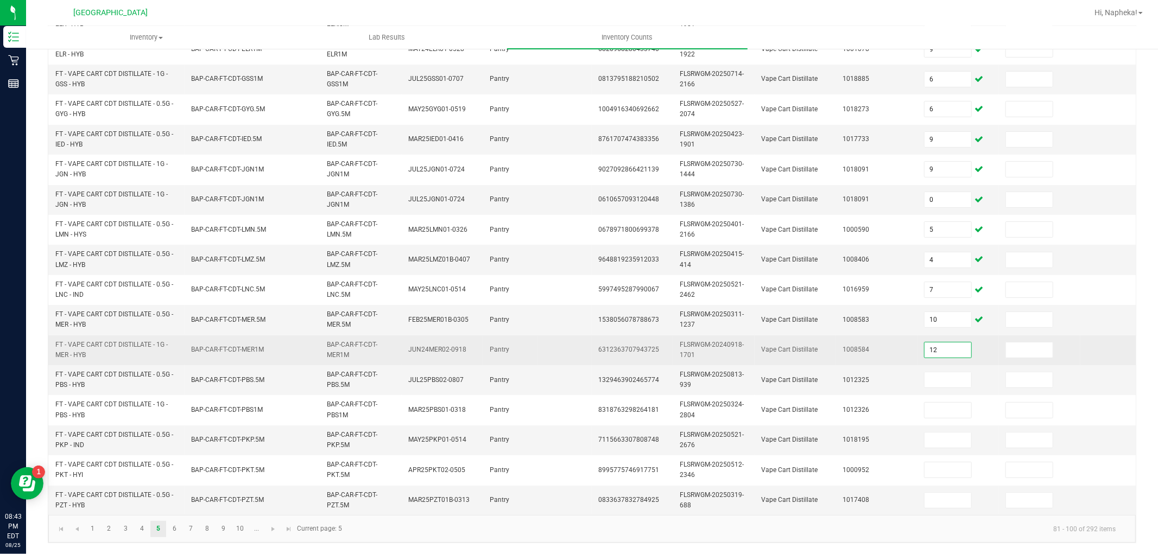
type input "12"
type input "8"
type input "2"
type input "1"
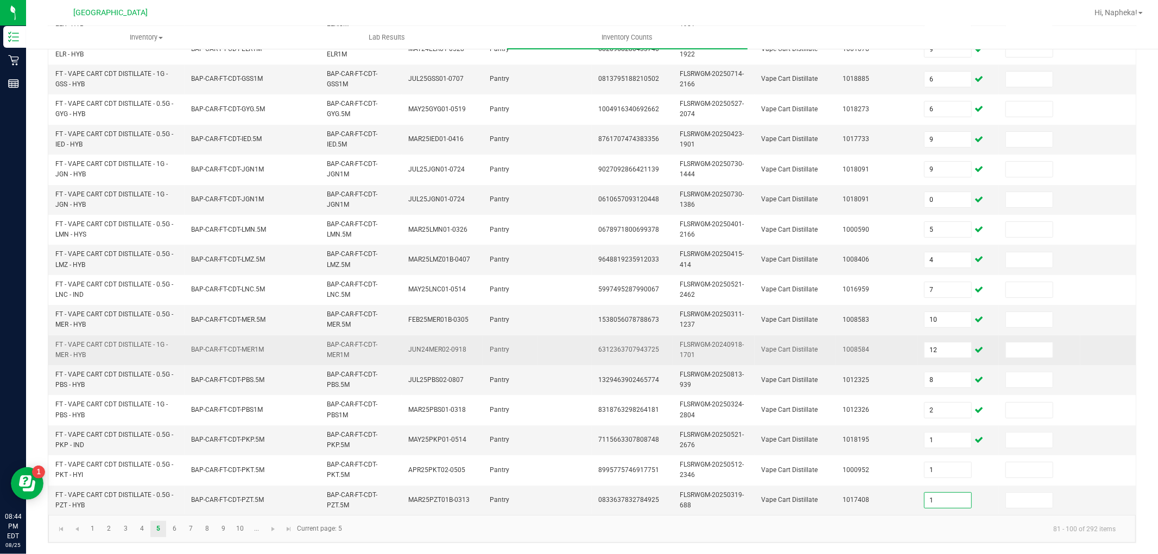
type input "1"
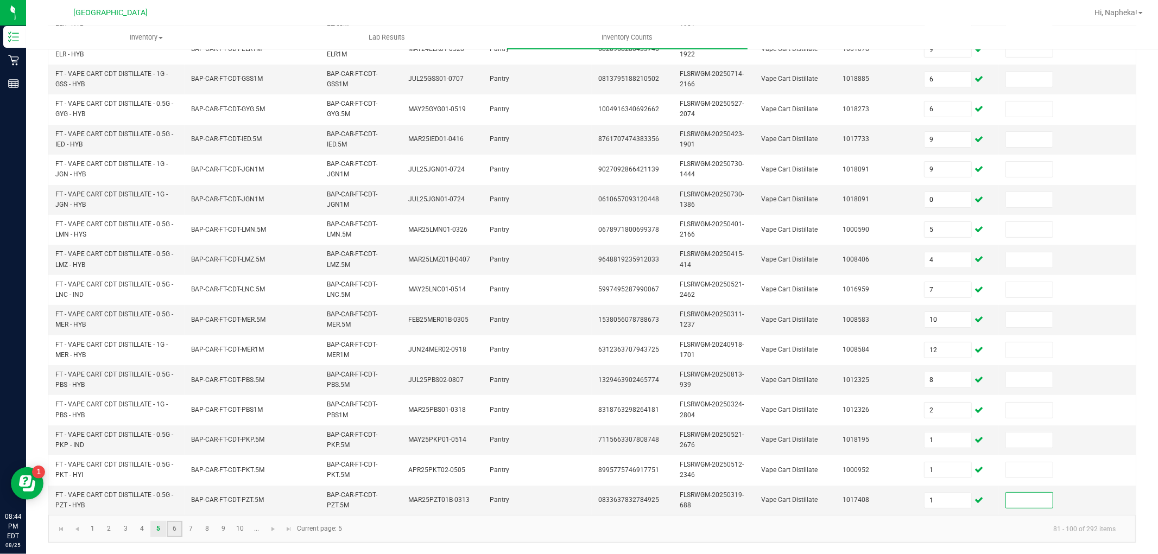
click at [180, 528] on link "6" at bounding box center [175, 529] width 16 height 16
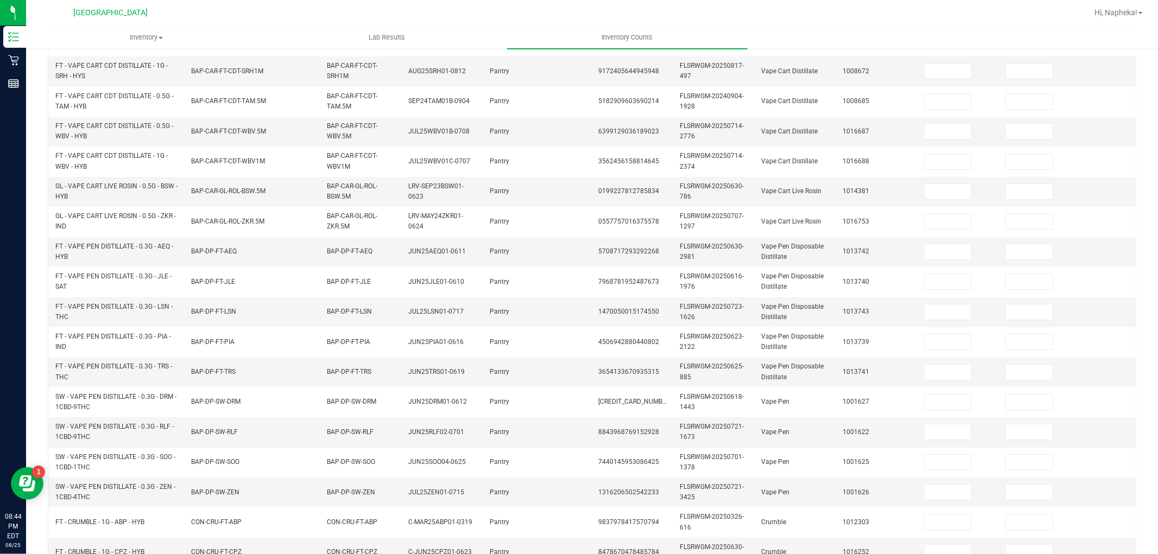
scroll to position [30, 0]
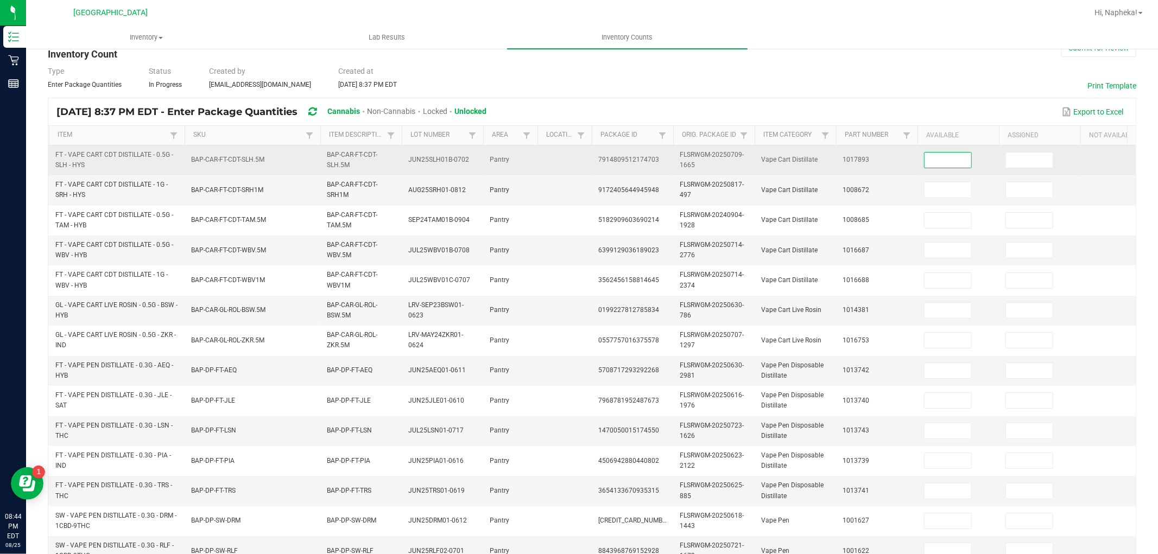
click at [948, 155] on input at bounding box center [947, 160] width 47 height 15
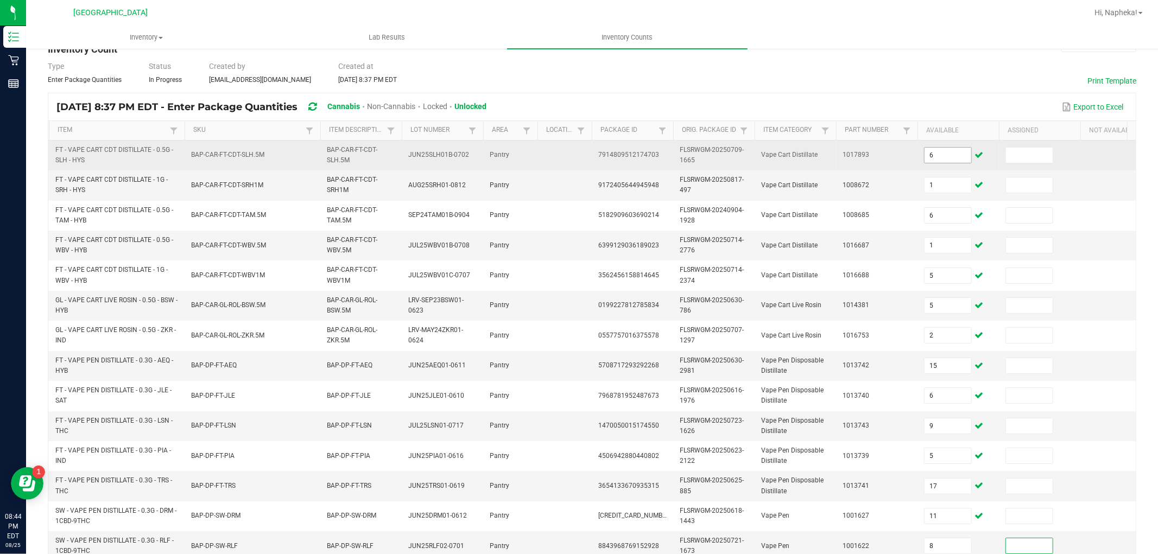
scroll to position [271, 0]
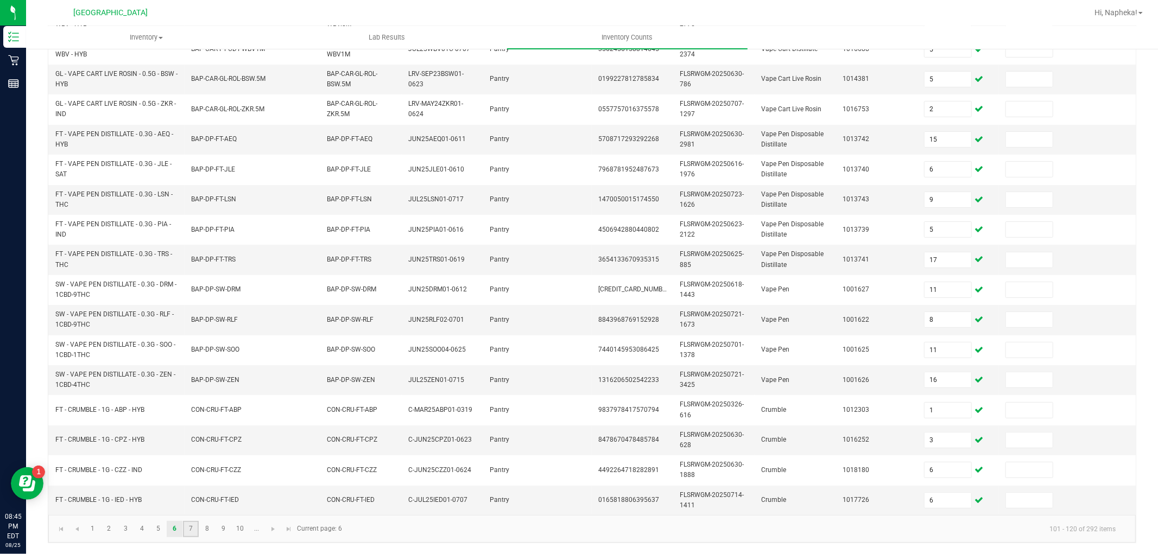
click at [191, 527] on link "7" at bounding box center [191, 529] width 16 height 16
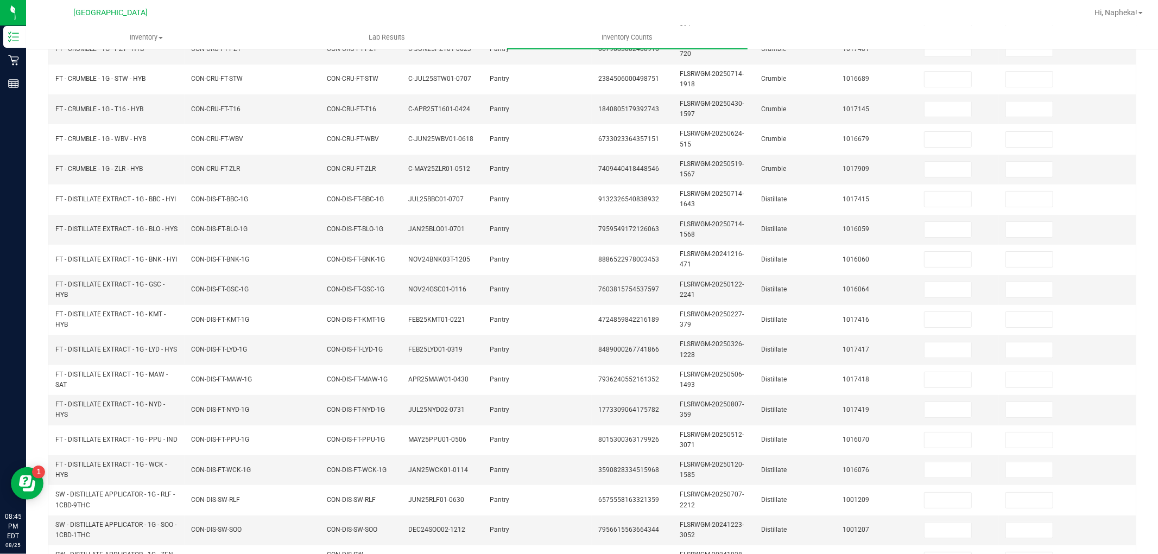
scroll to position [0, 0]
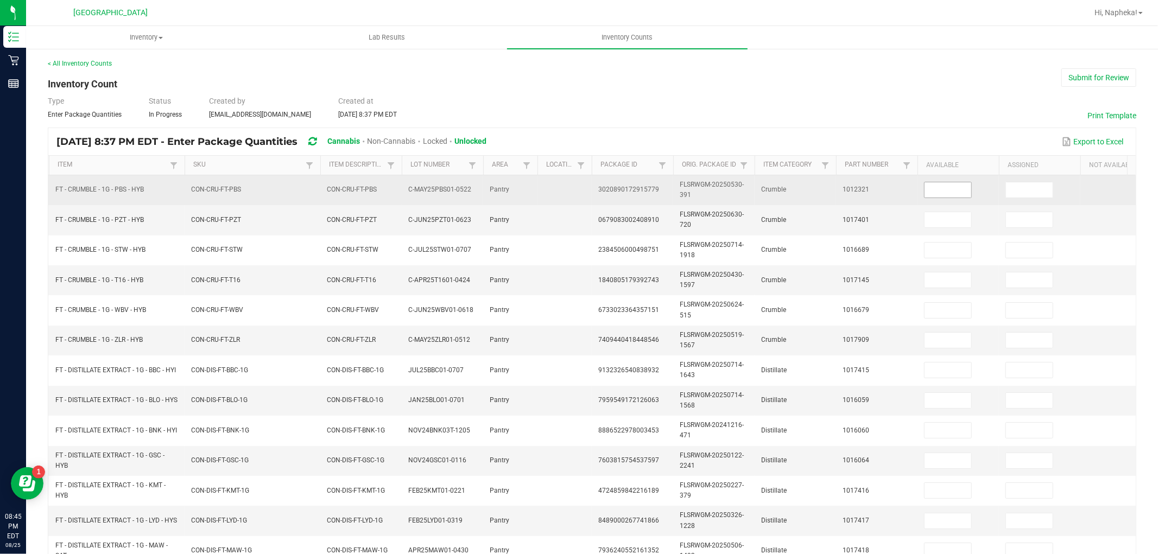
click at [934, 192] on input at bounding box center [947, 189] width 47 height 15
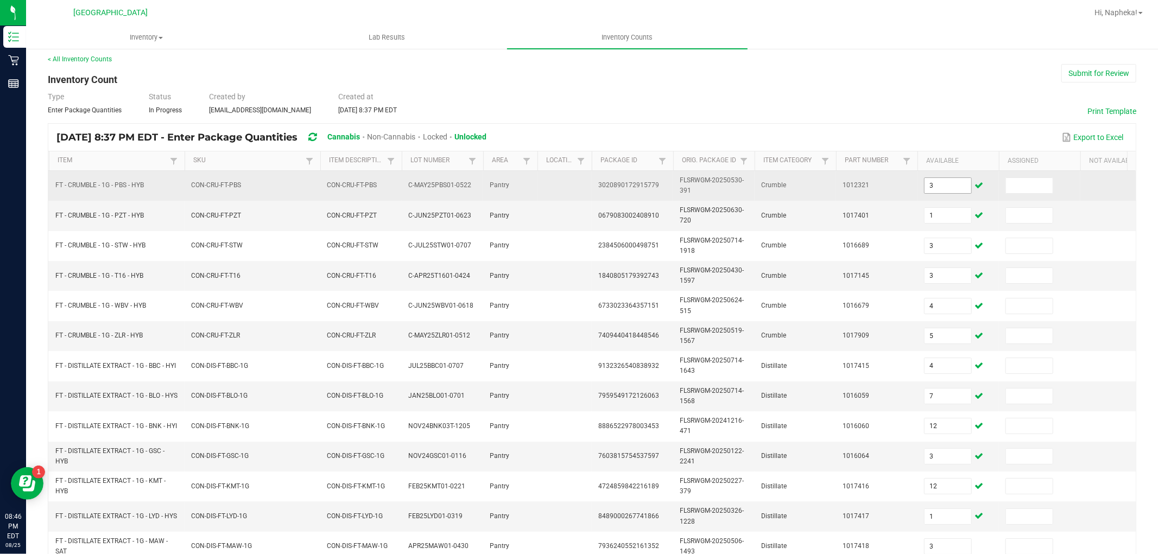
scroll to position [271, 0]
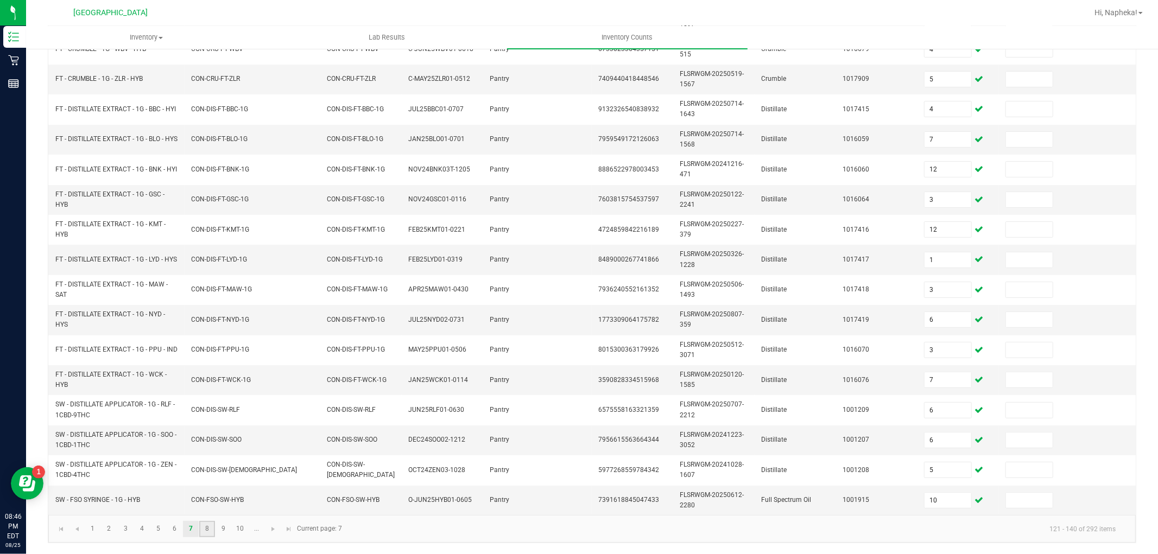
click at [205, 524] on link "8" at bounding box center [207, 529] width 16 height 16
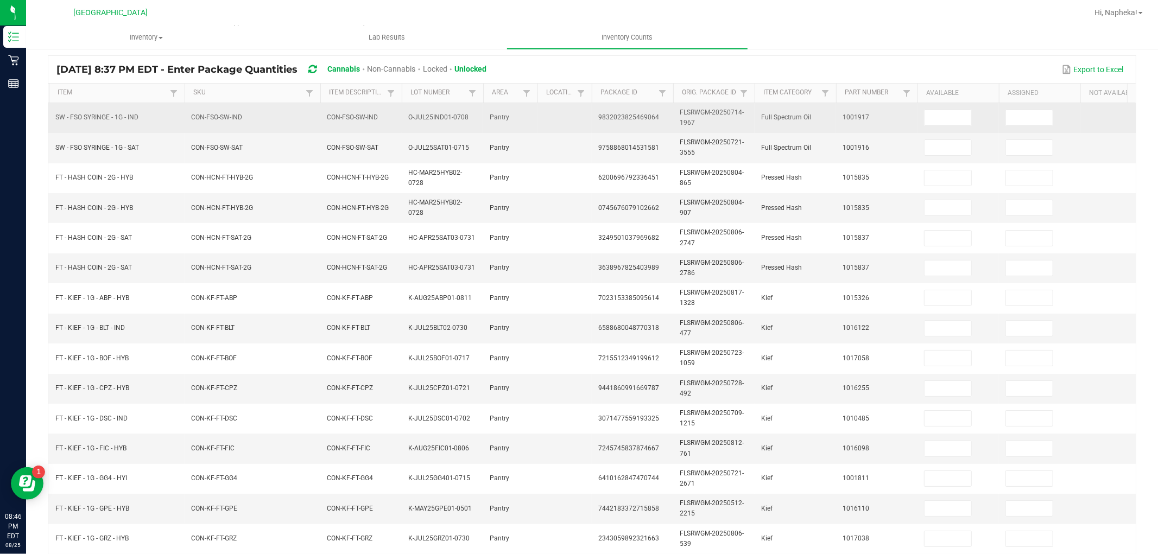
scroll to position [0, 0]
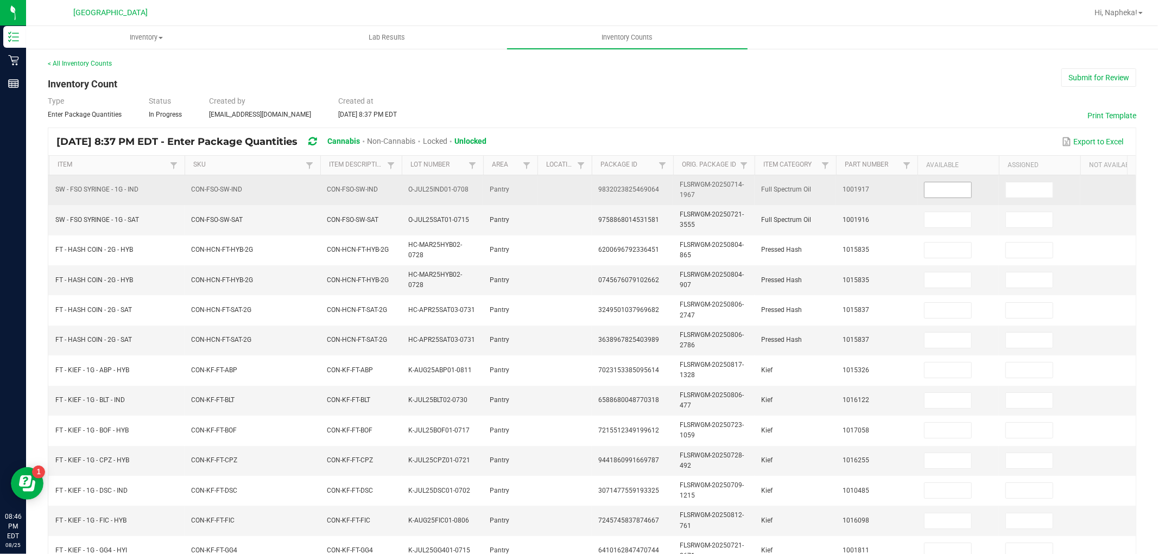
click at [929, 192] on input at bounding box center [947, 189] width 47 height 15
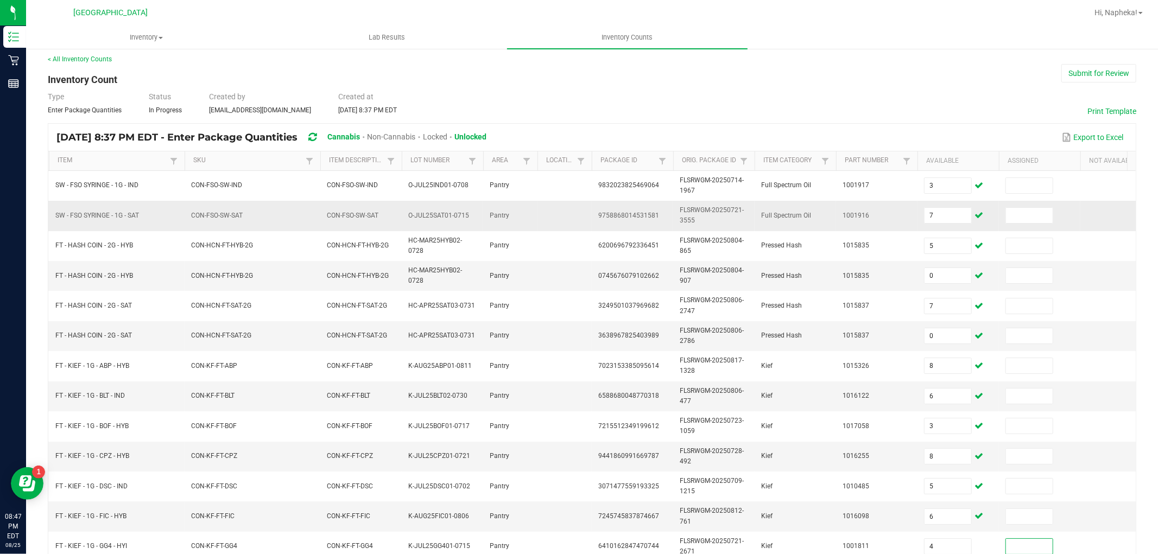
scroll to position [271, 0]
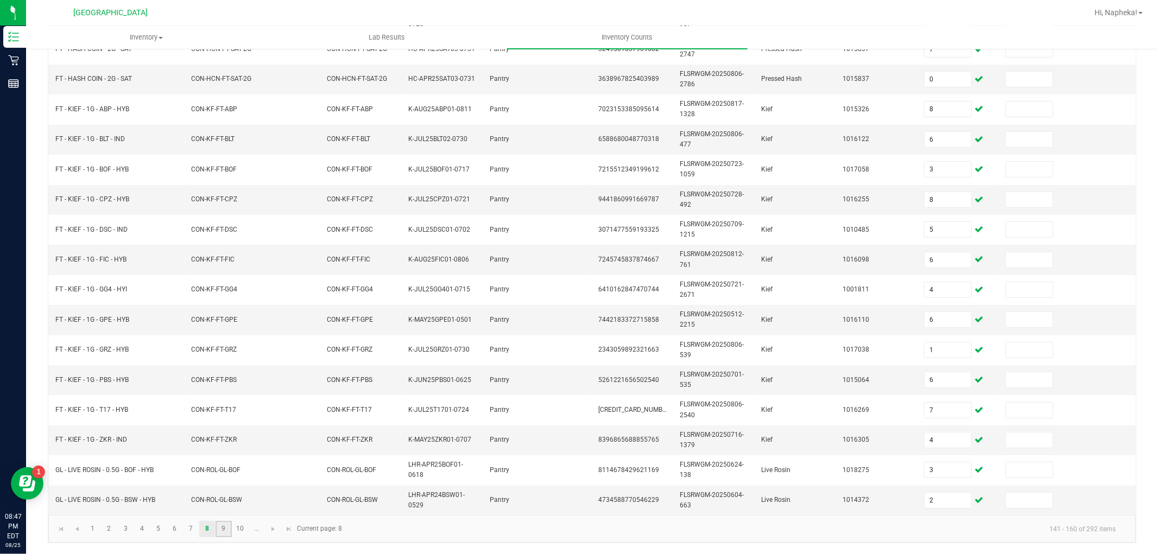
click at [223, 532] on link "9" at bounding box center [224, 529] width 16 height 16
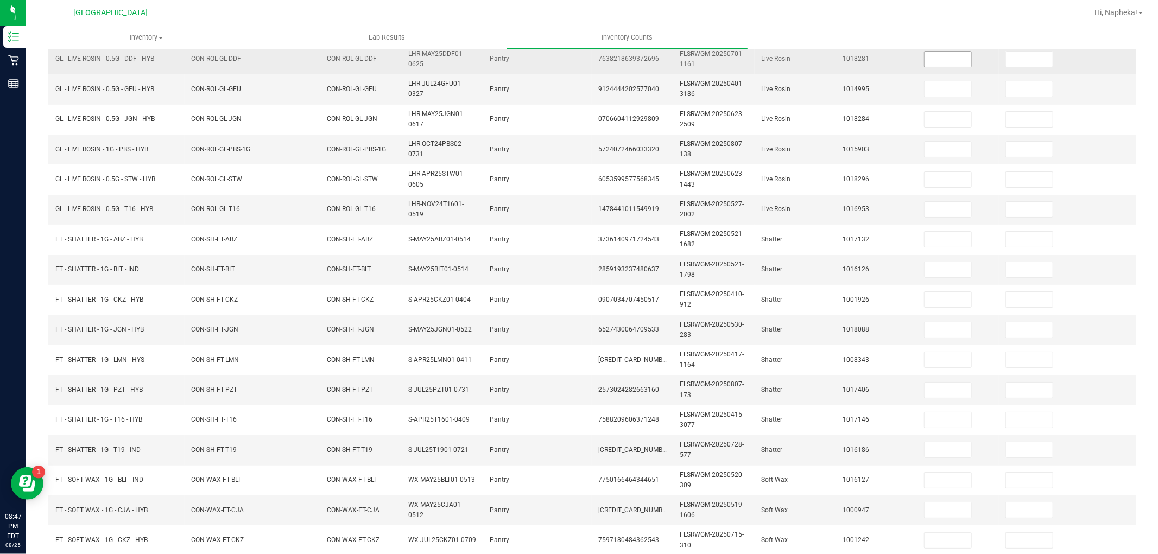
scroll to position [0, 0]
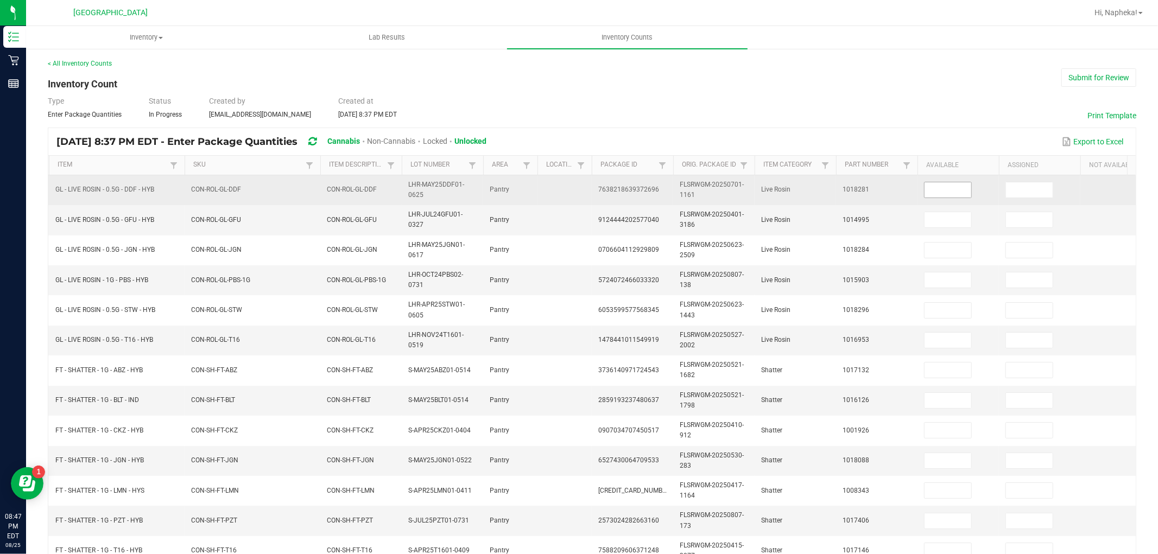
click at [942, 188] on input at bounding box center [947, 189] width 47 height 15
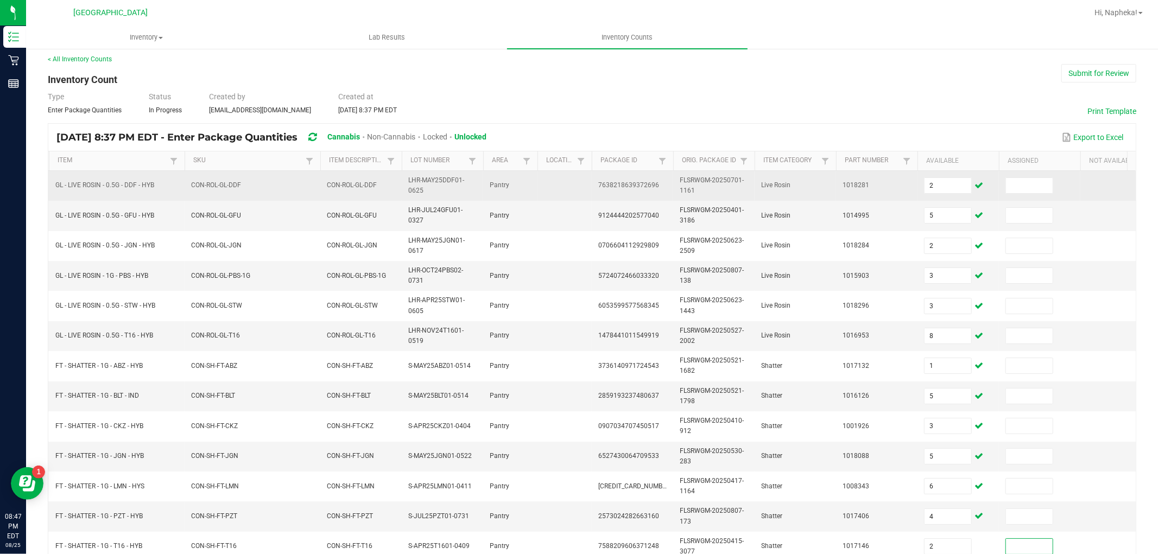
scroll to position [271, 0]
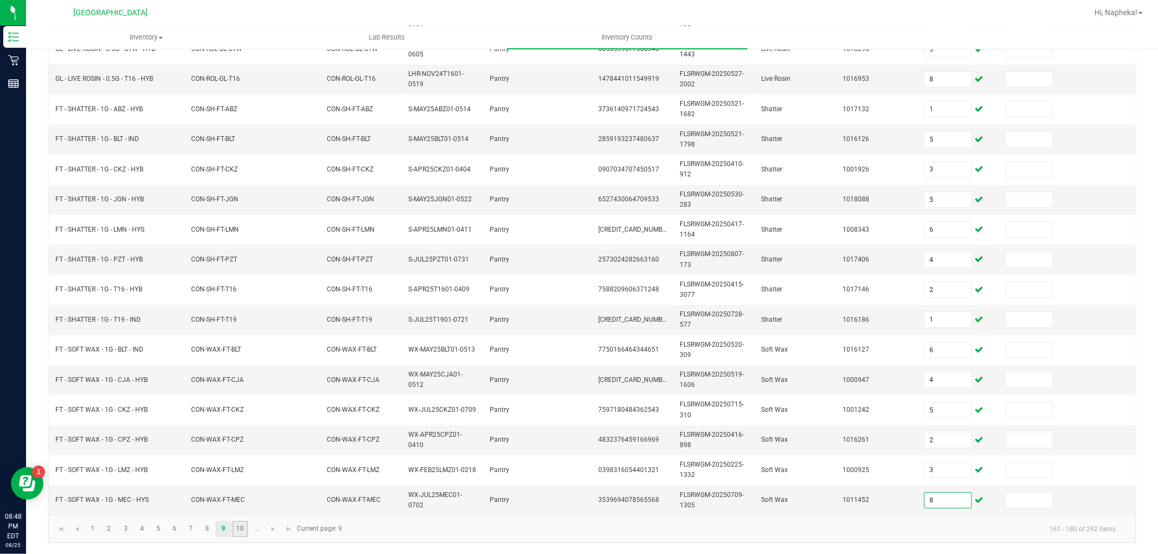
click at [240, 525] on link "10" at bounding box center [240, 529] width 16 height 16
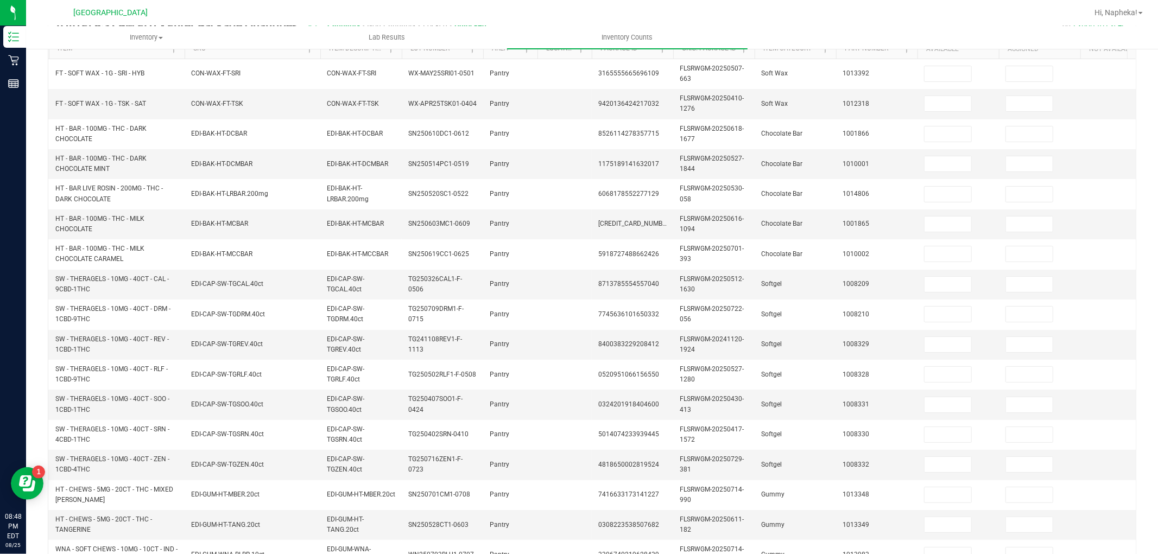
scroll to position [0, 0]
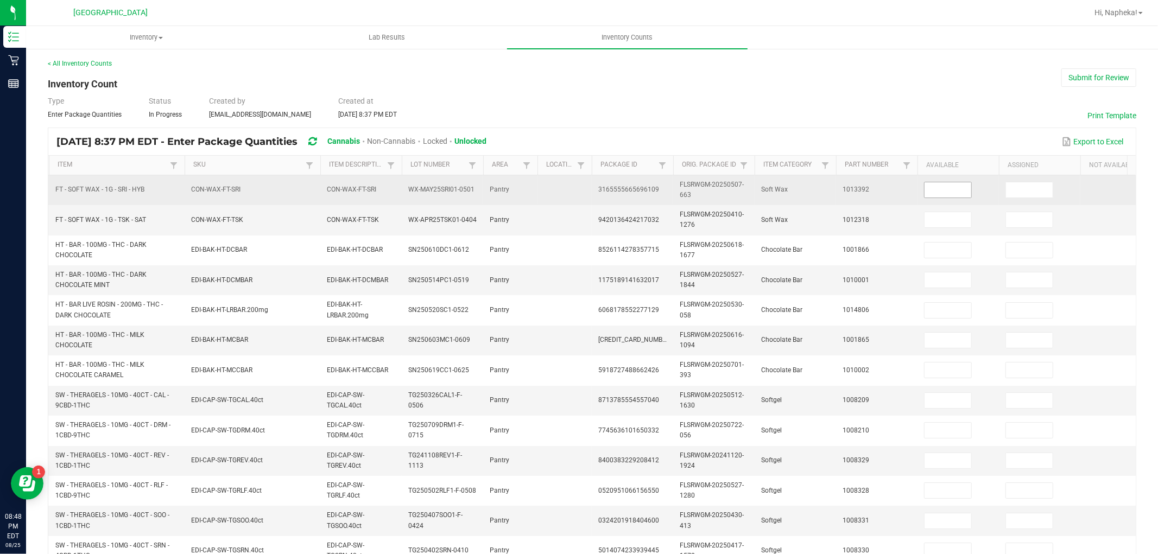
click at [948, 188] on input at bounding box center [947, 189] width 47 height 15
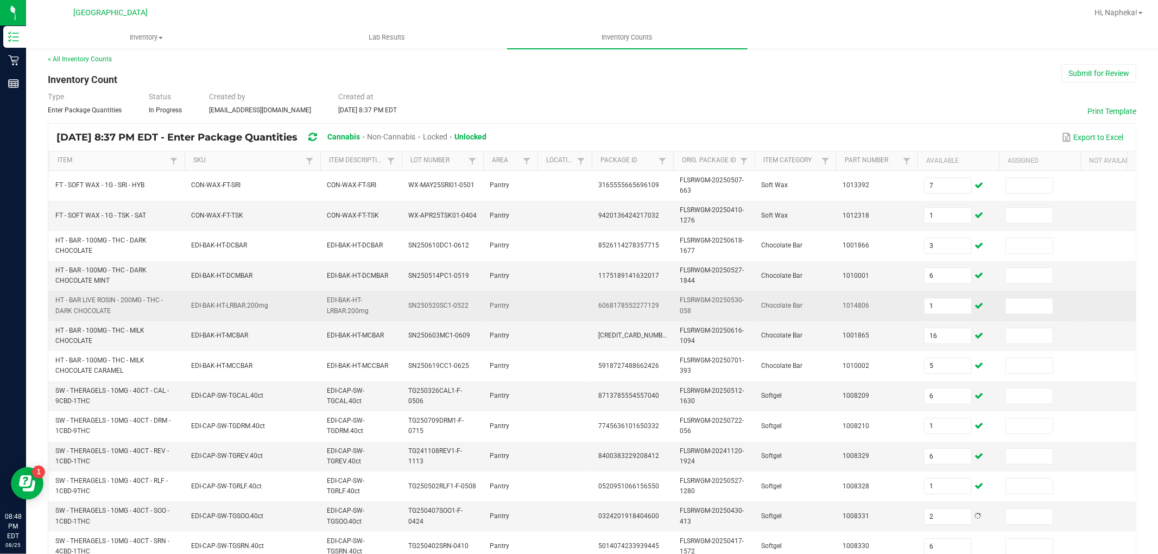
scroll to position [271, 0]
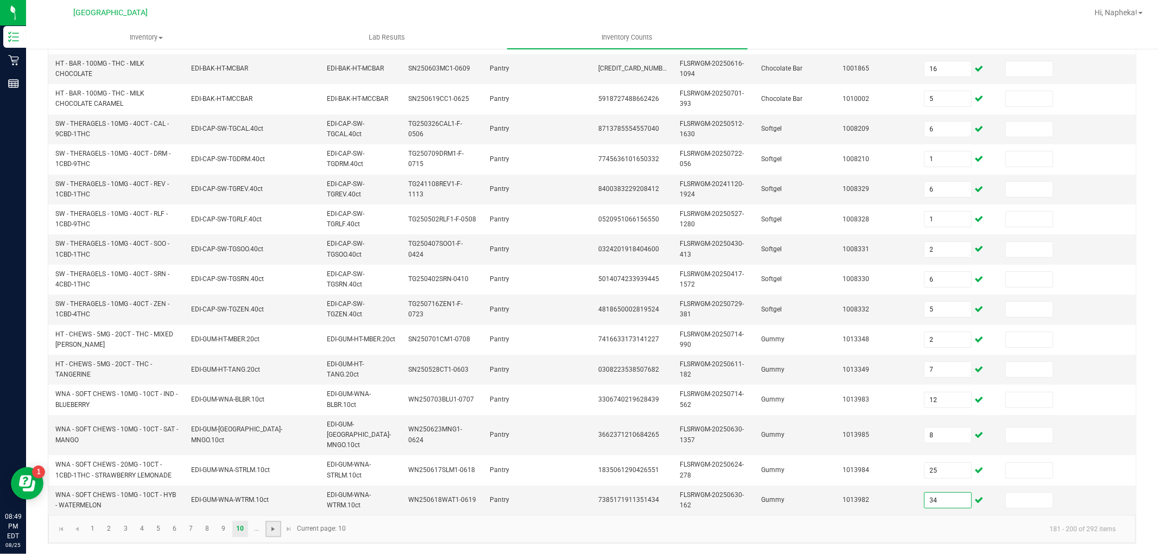
click at [269, 527] on span "Go to the next page" at bounding box center [273, 529] width 9 height 9
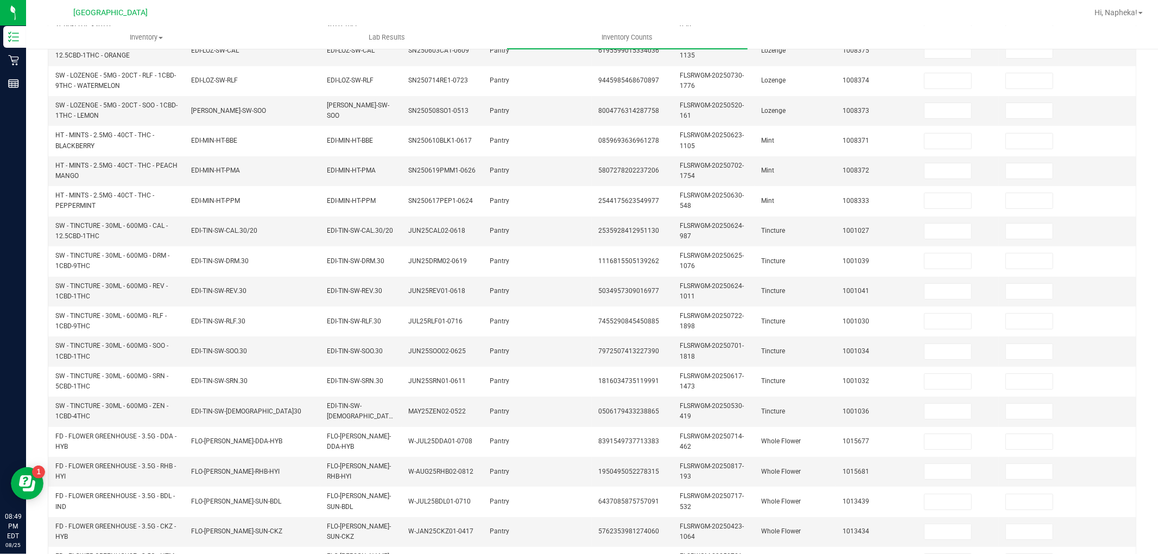
scroll to position [0, 0]
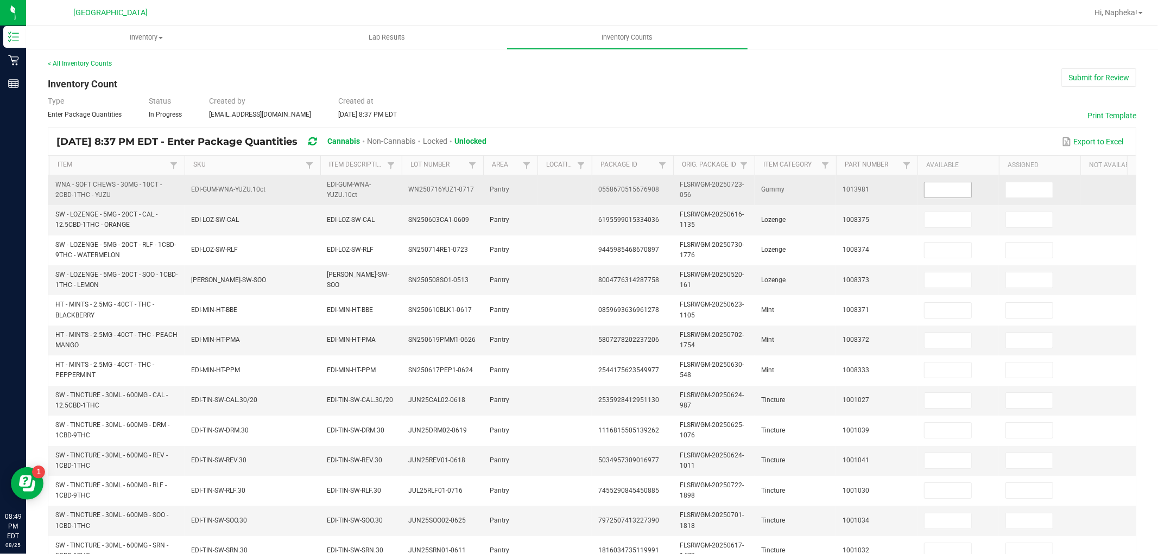
click at [948, 183] on input at bounding box center [947, 189] width 47 height 15
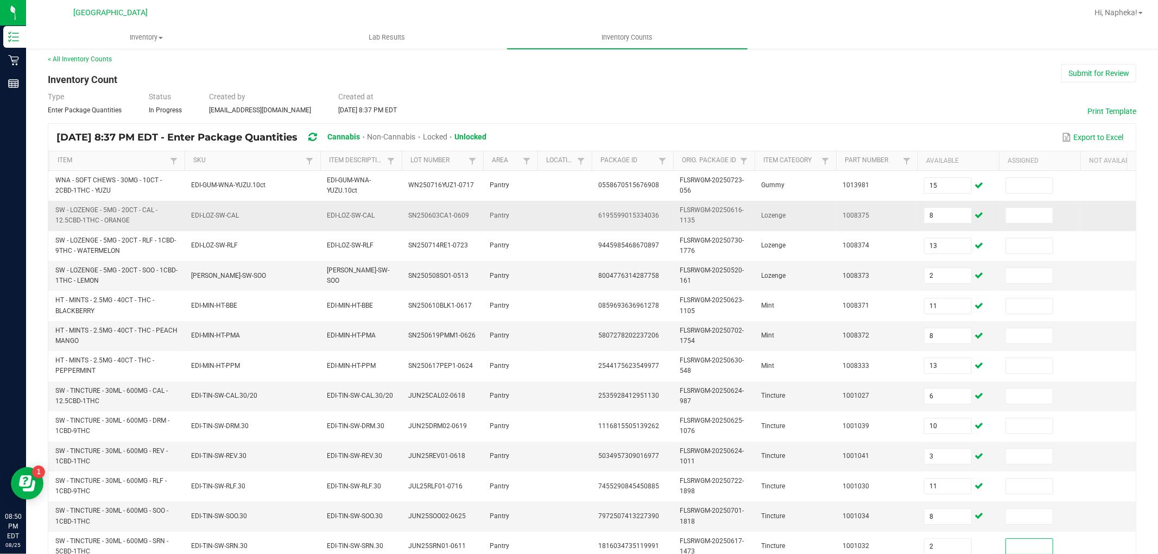
scroll to position [271, 0]
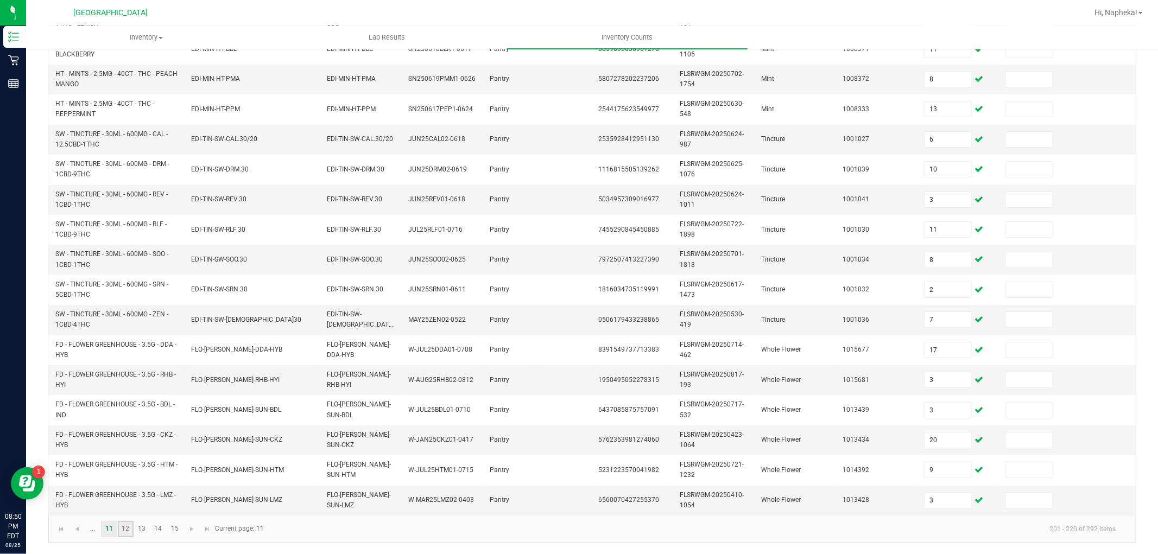
click at [131, 527] on link "12" at bounding box center [126, 529] width 16 height 16
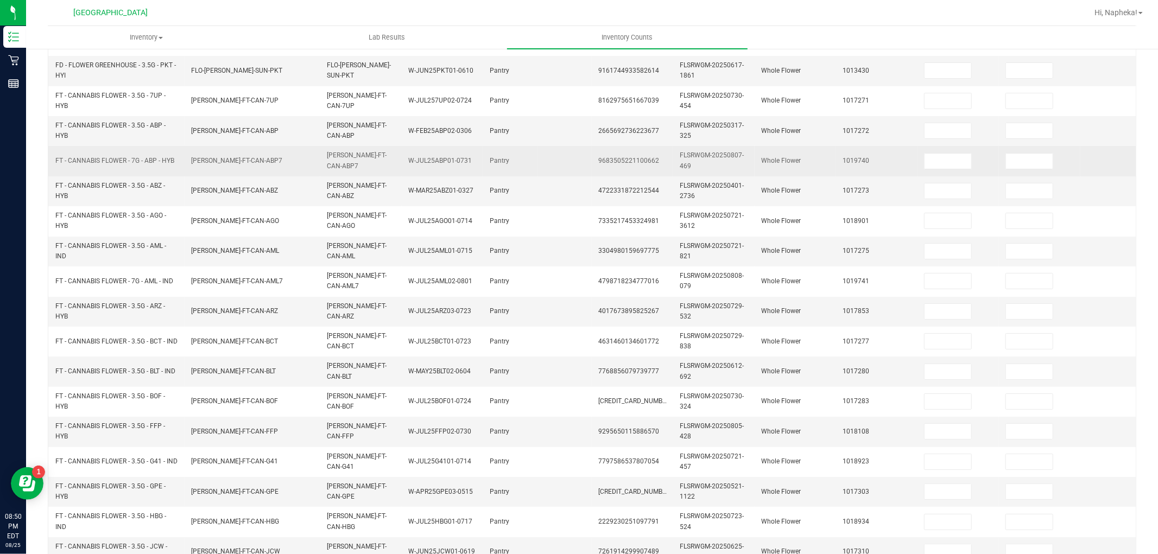
scroll to position [30, 0]
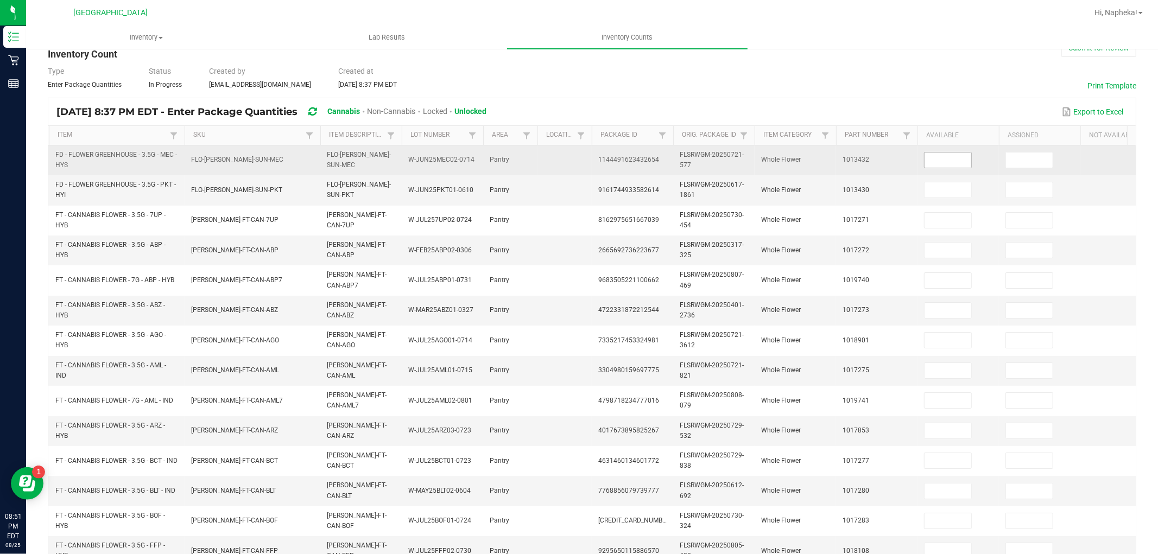
click at [938, 163] on input at bounding box center [947, 160] width 47 height 15
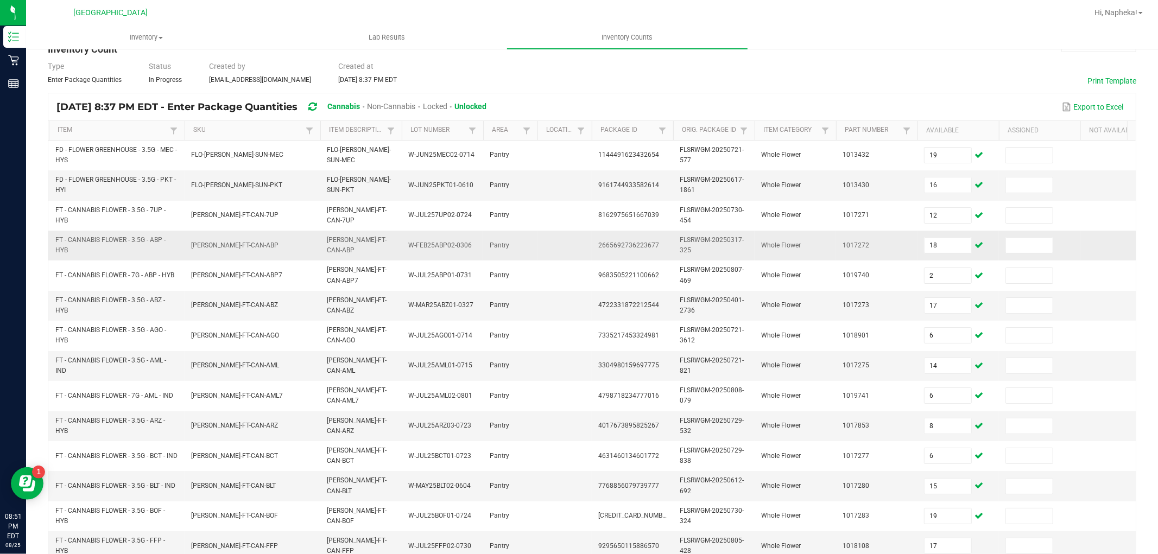
scroll to position [271, 0]
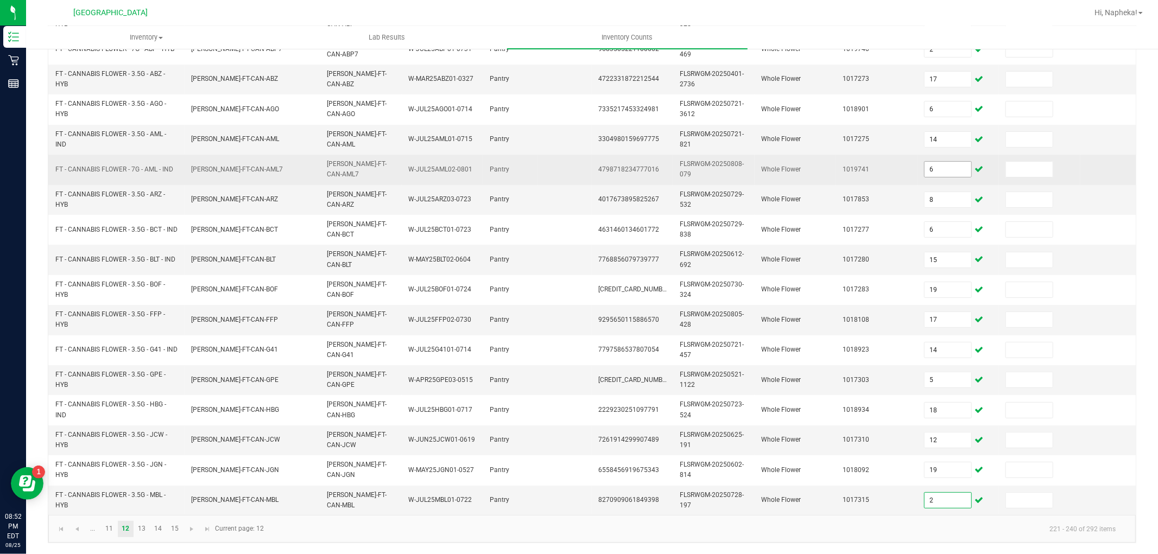
click at [940, 162] on input "6" at bounding box center [947, 169] width 47 height 15
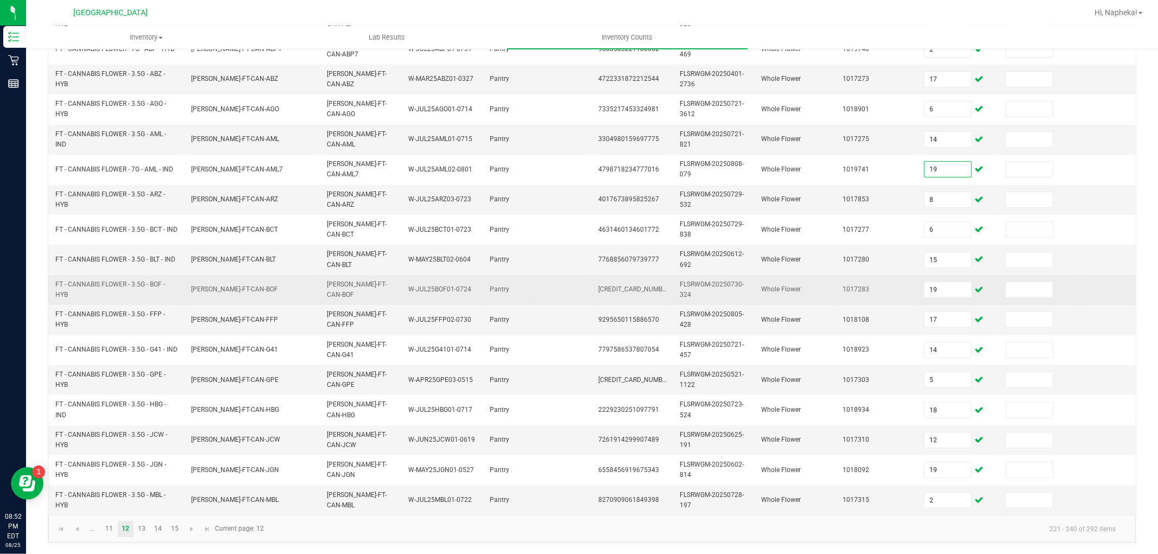
scroll to position [211, 0]
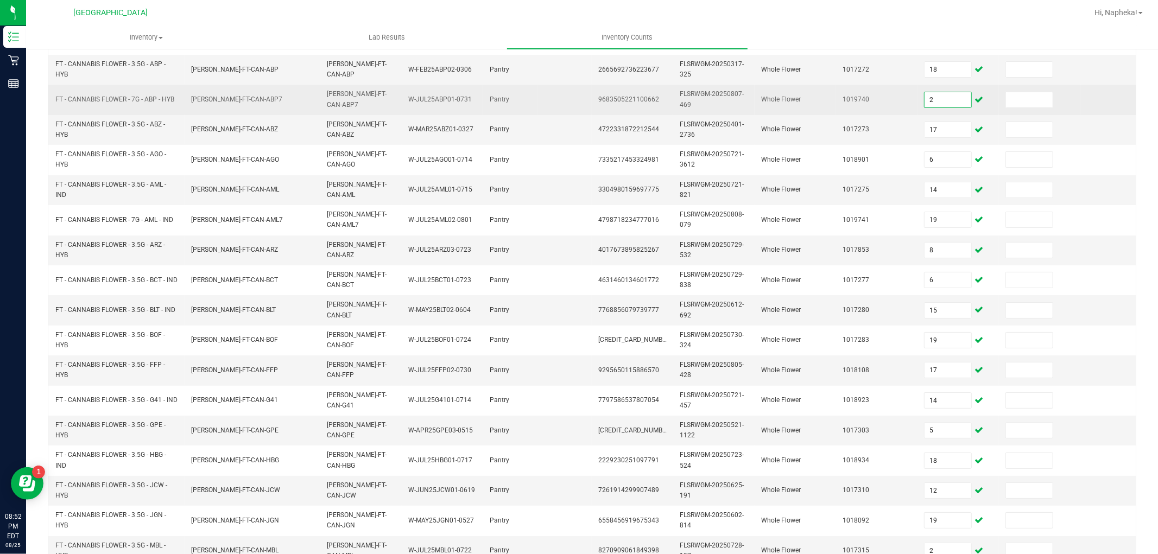
click at [940, 99] on input "2" at bounding box center [947, 99] width 47 height 15
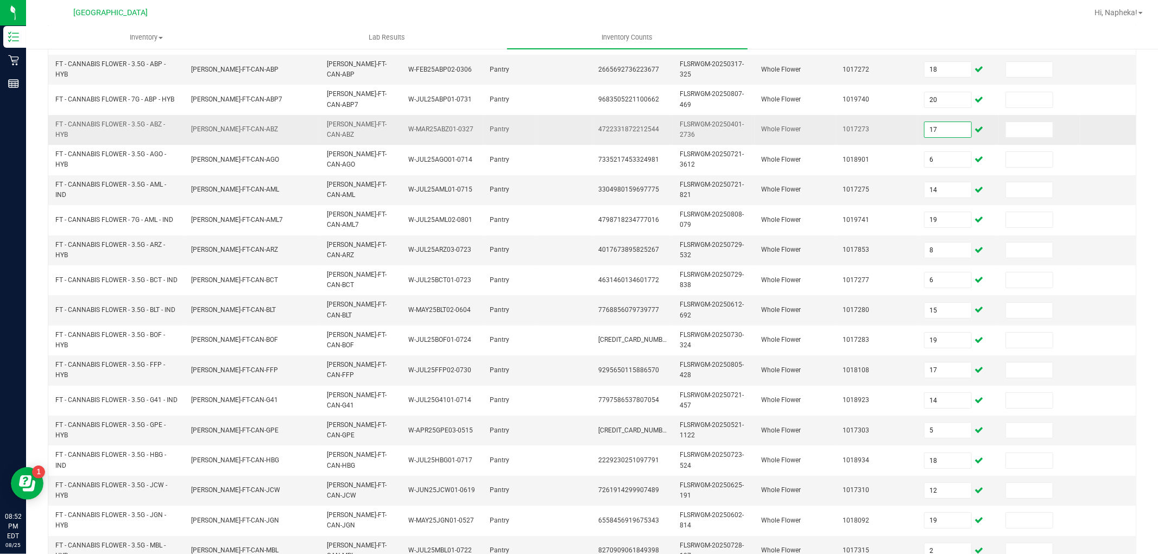
click at [941, 131] on input "17" at bounding box center [947, 129] width 47 height 15
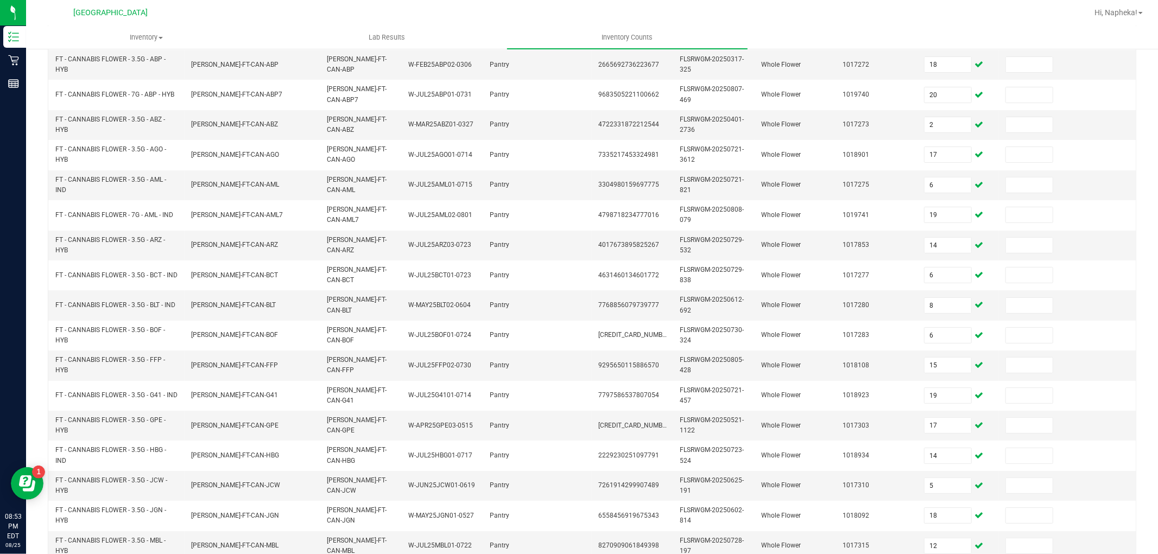
scroll to position [271, 0]
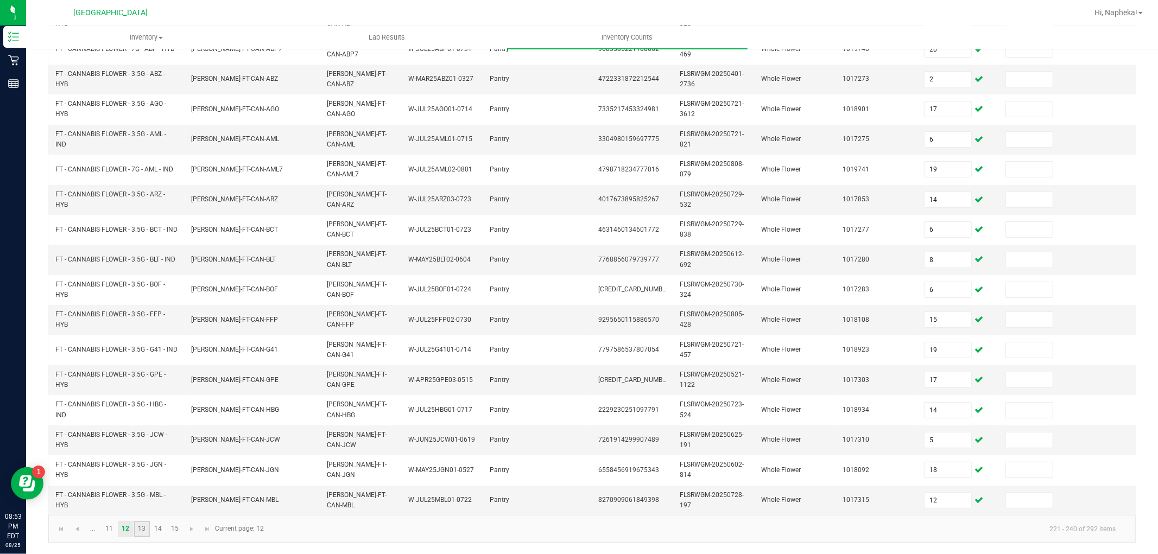
click at [138, 525] on link "13" at bounding box center [142, 529] width 16 height 16
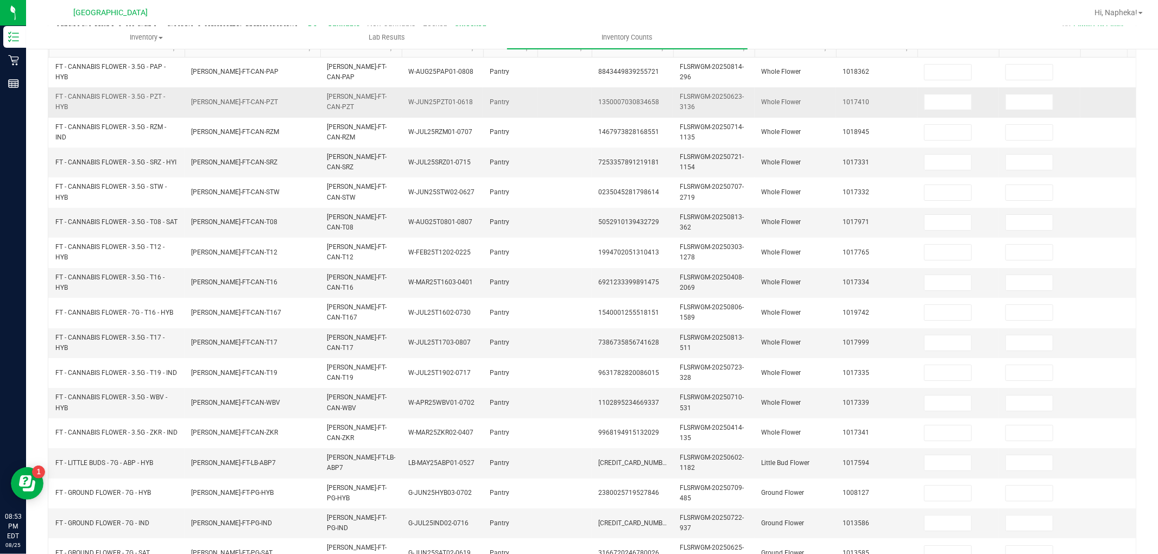
scroll to position [0, 0]
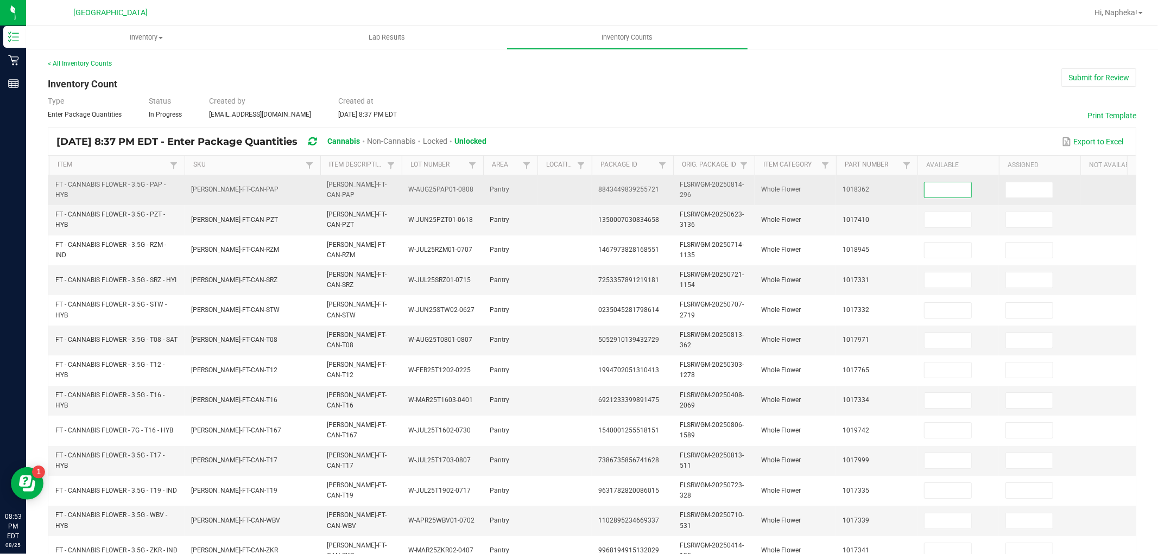
click at [937, 189] on input at bounding box center [947, 189] width 47 height 15
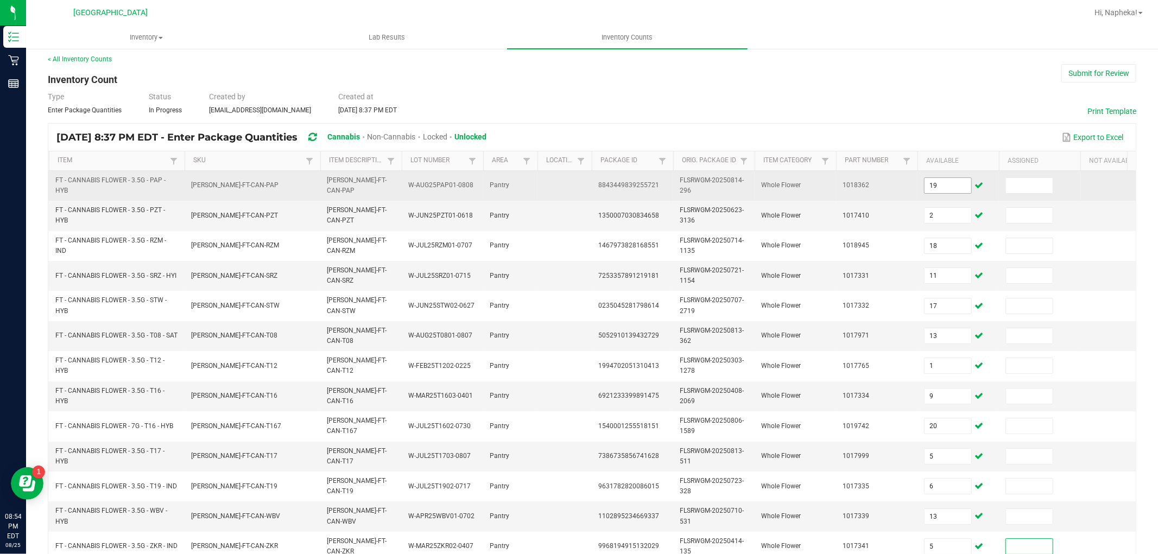
scroll to position [271, 0]
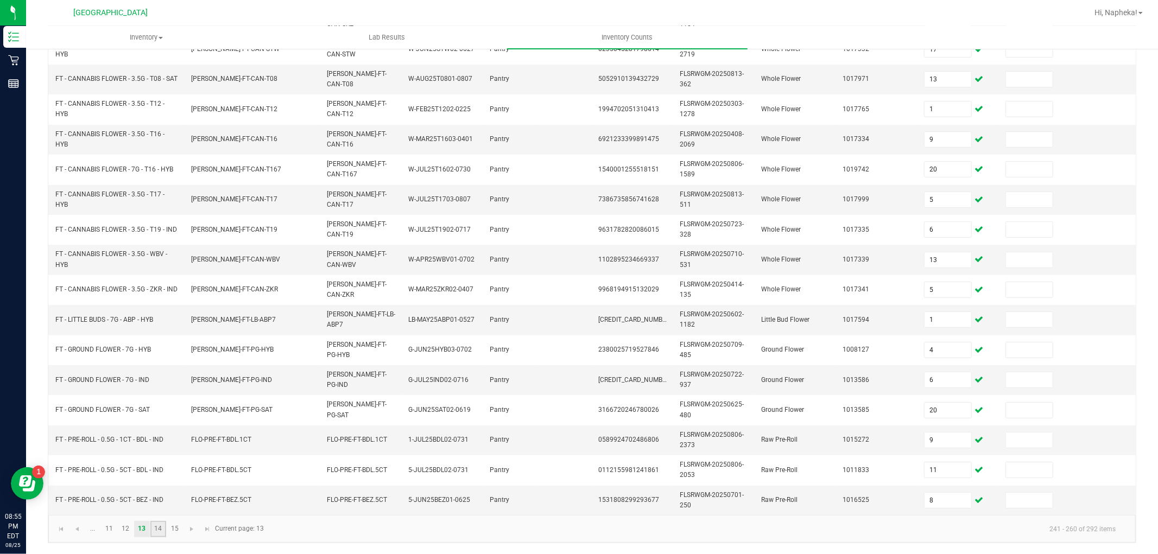
click at [163, 527] on link "14" at bounding box center [158, 529] width 16 height 16
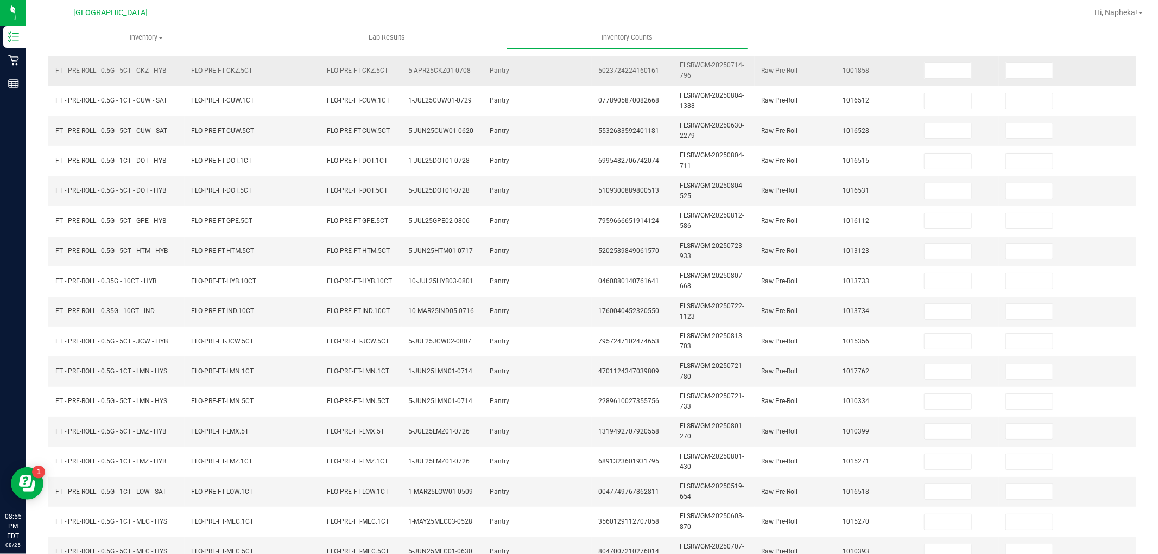
scroll to position [30, 0]
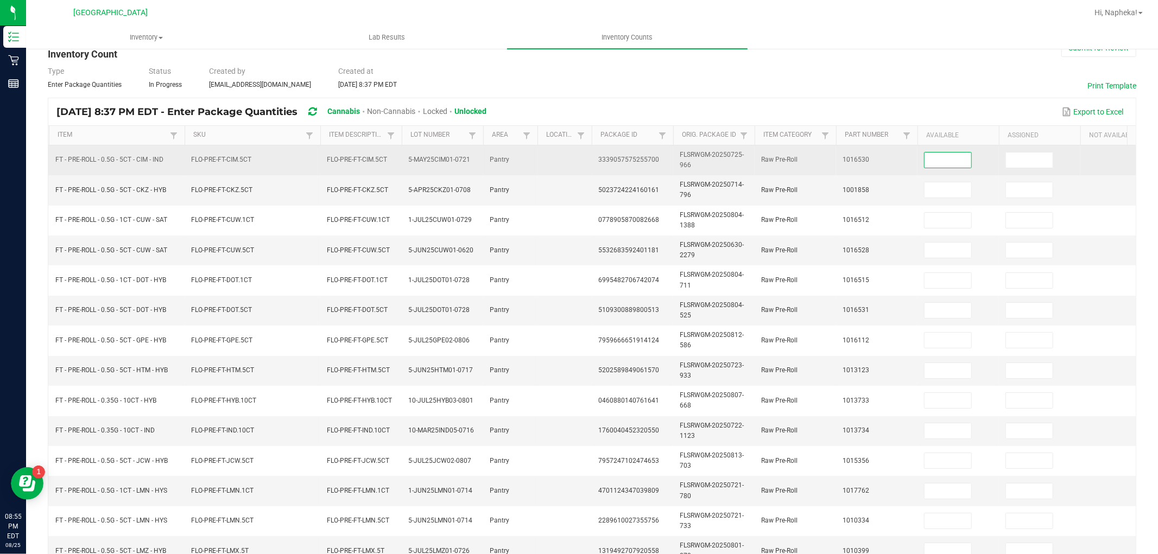
click at [937, 166] on input at bounding box center [947, 160] width 47 height 15
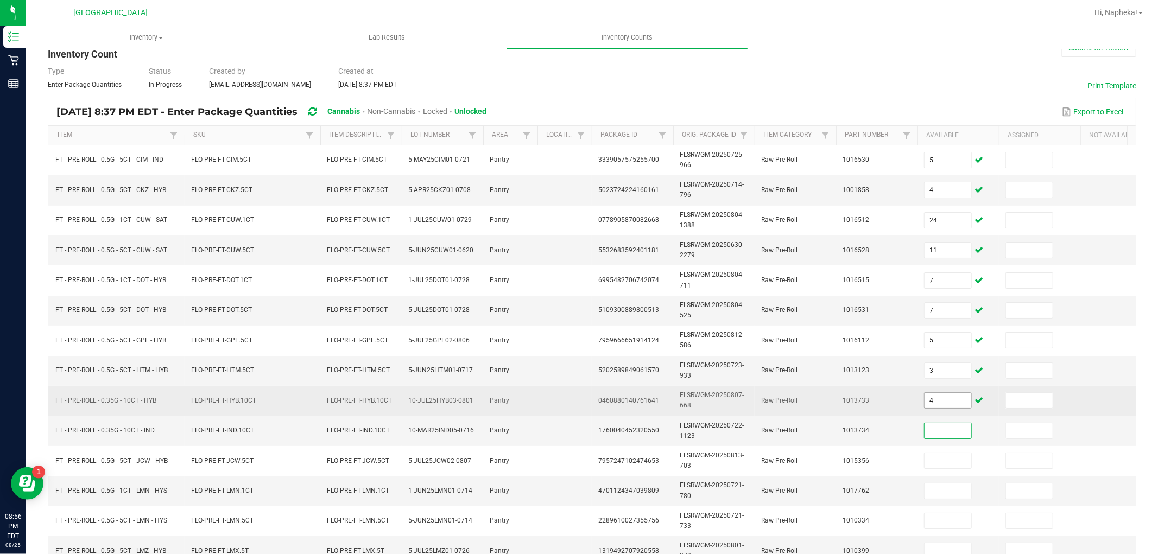
click at [938, 403] on input "4" at bounding box center [947, 400] width 47 height 15
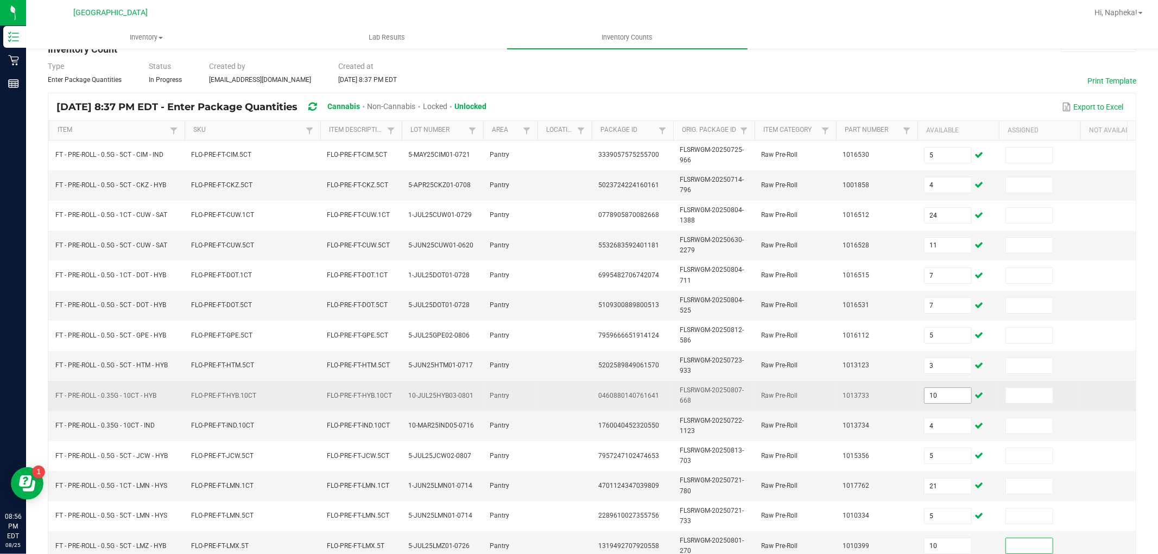
scroll to position [271, 0]
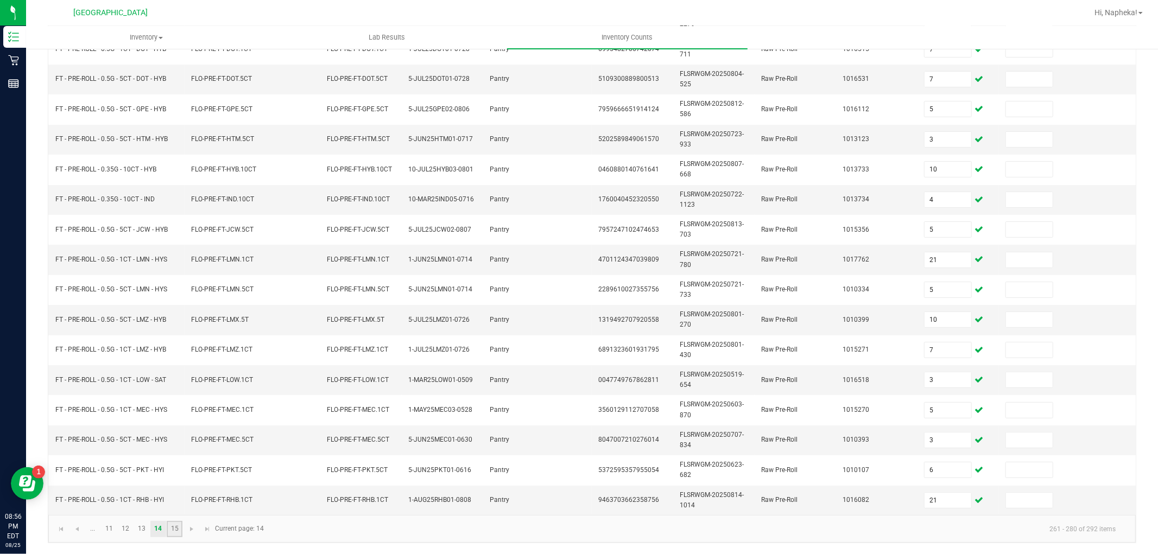
click at [178, 527] on link "15" at bounding box center [175, 529] width 16 height 16
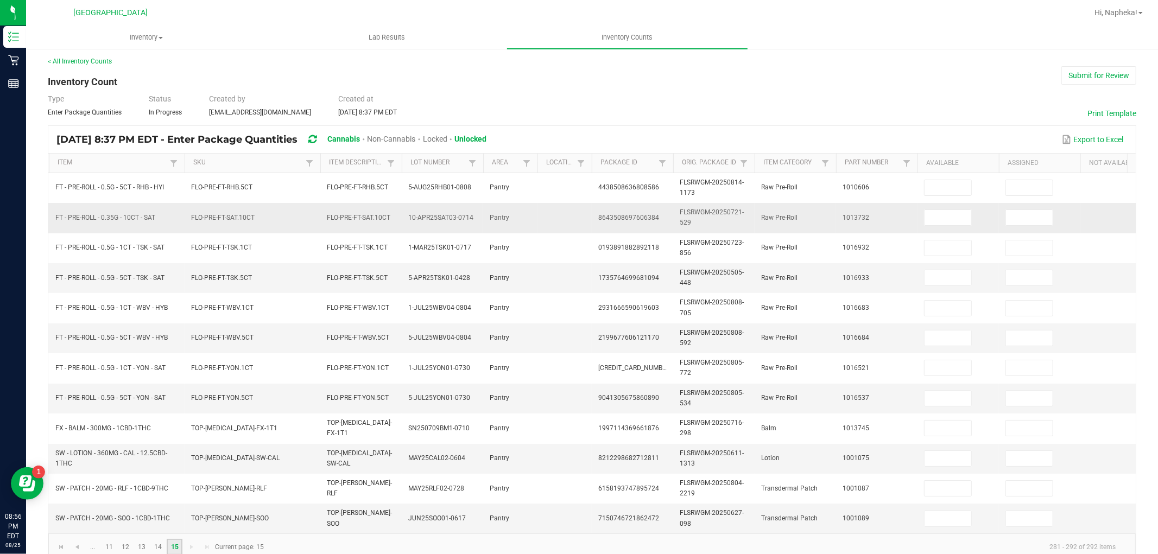
scroll to position [0, 0]
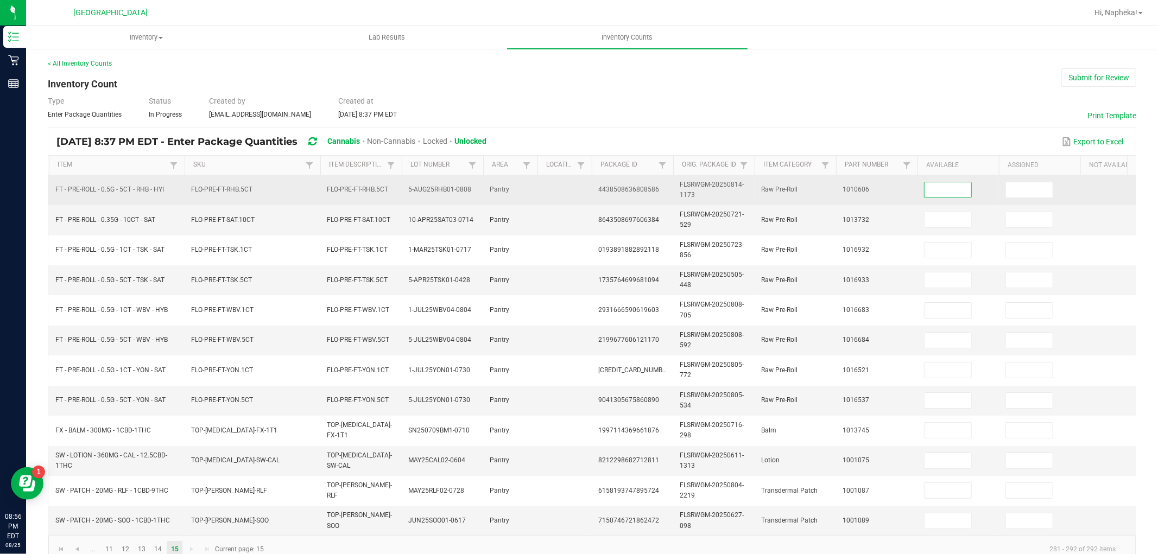
click at [942, 194] on input at bounding box center [947, 189] width 47 height 15
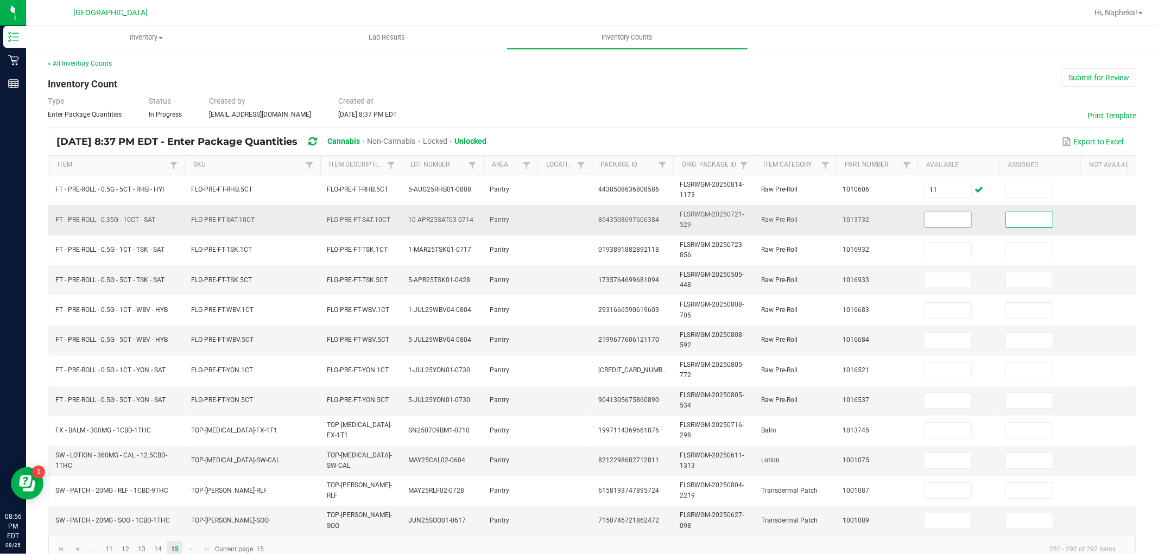
click at [946, 216] on input at bounding box center [947, 219] width 47 height 15
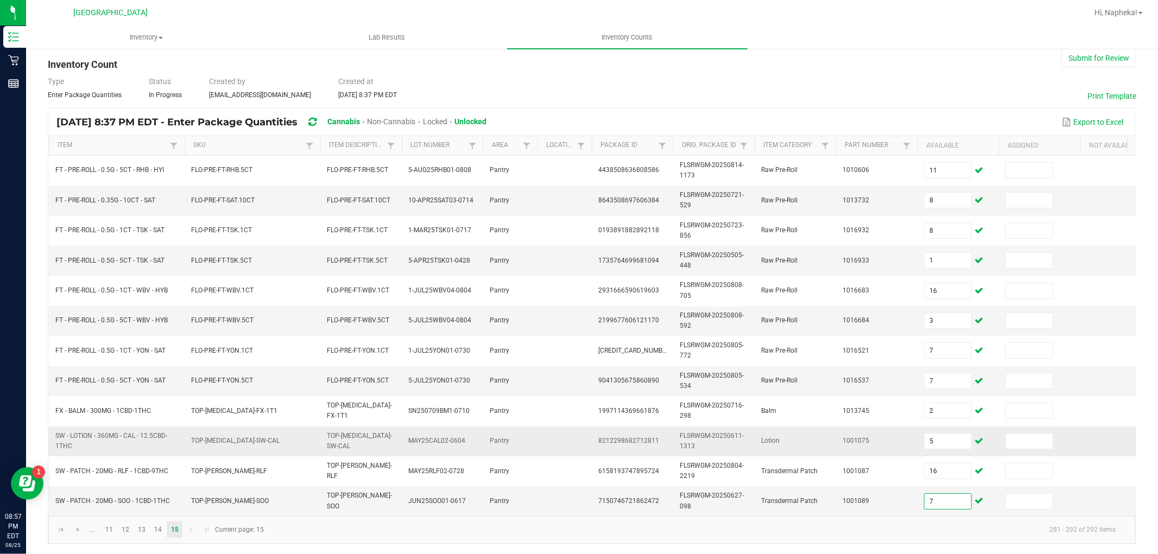
scroll to position [30, 0]
click at [91, 529] on link "..." at bounding box center [93, 529] width 16 height 16
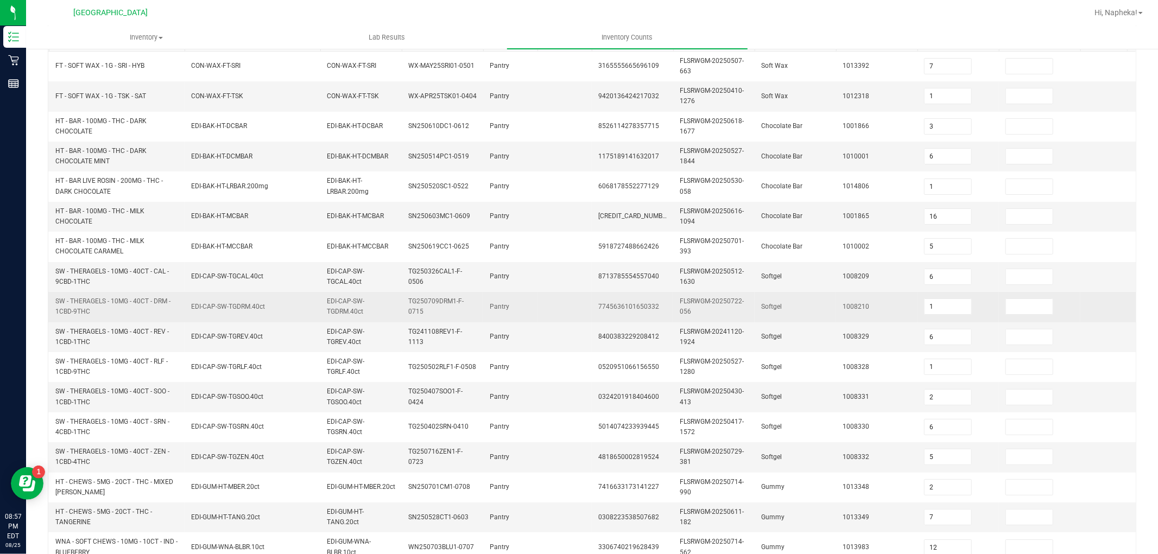
scroll to position [271, 0]
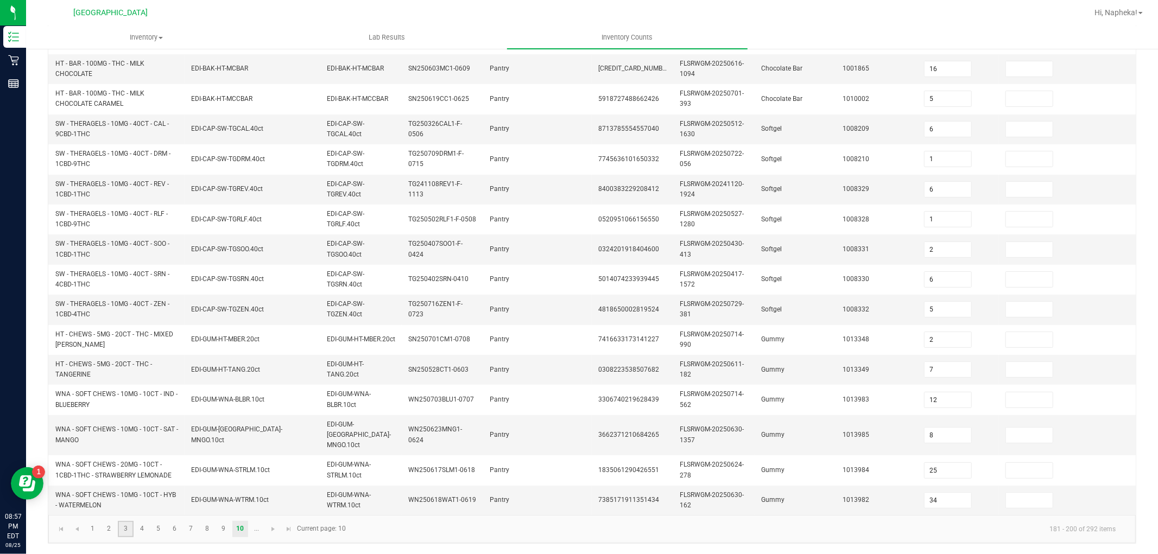
click at [125, 523] on link "3" at bounding box center [126, 529] width 16 height 16
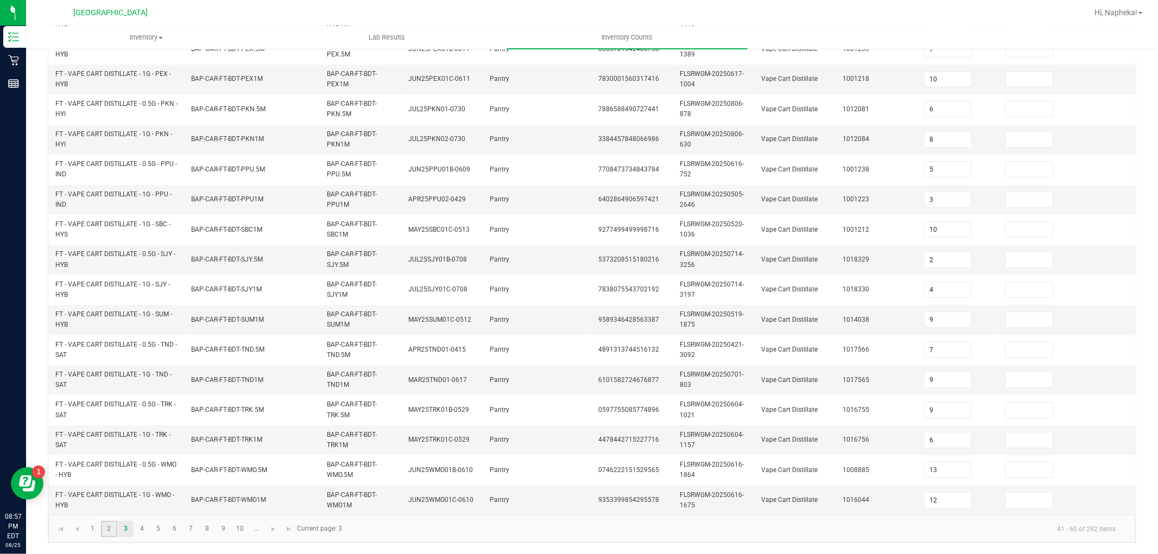
click at [107, 528] on link "2" at bounding box center [109, 529] width 16 height 16
click at [96, 528] on link "1" at bounding box center [93, 529] width 16 height 16
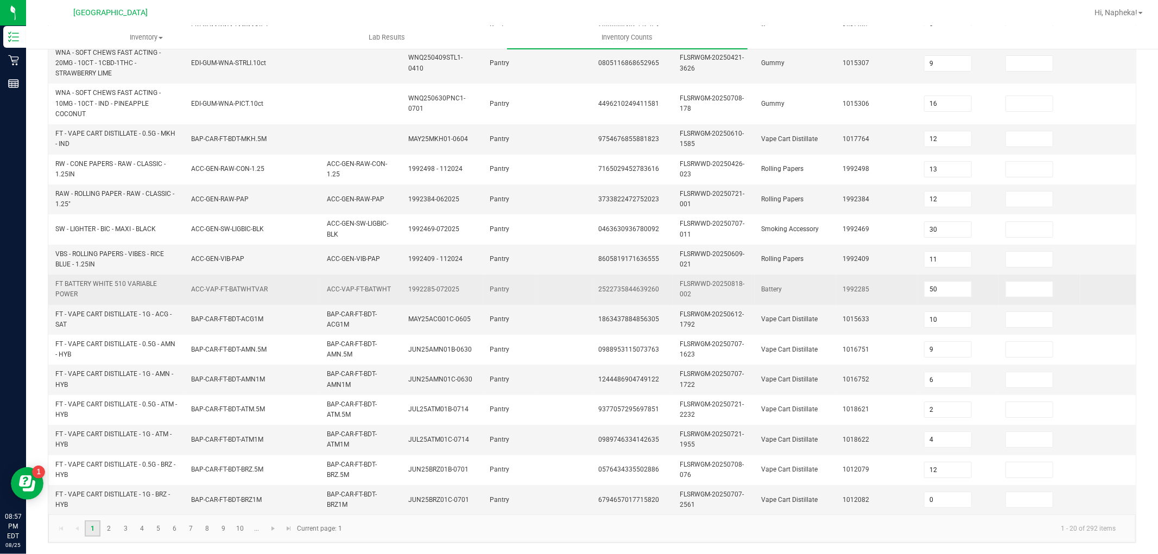
scroll to position [292, 0]
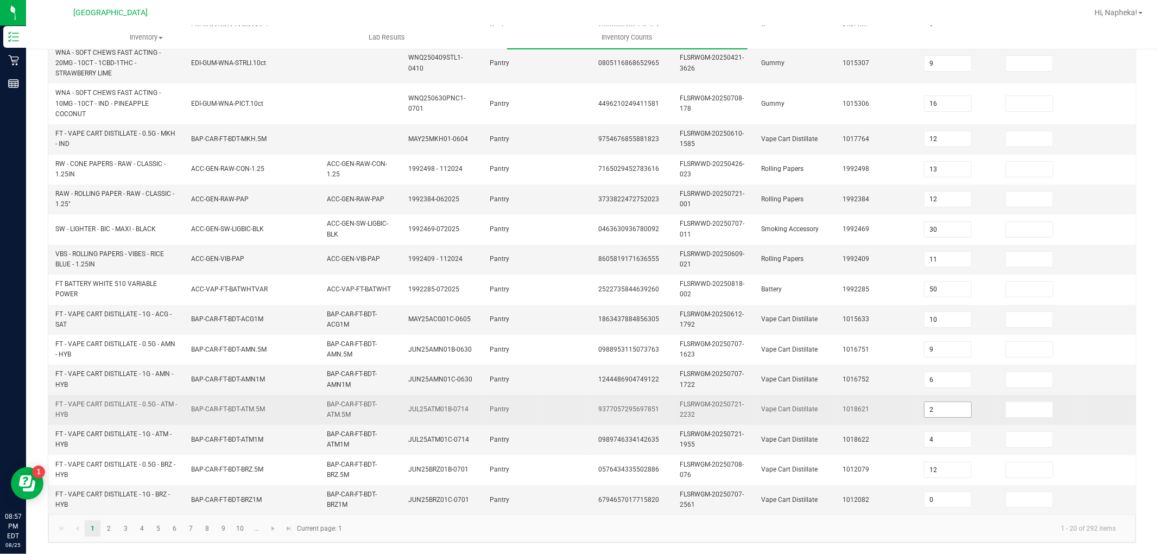
click at [938, 402] on input "2" at bounding box center [947, 409] width 47 height 15
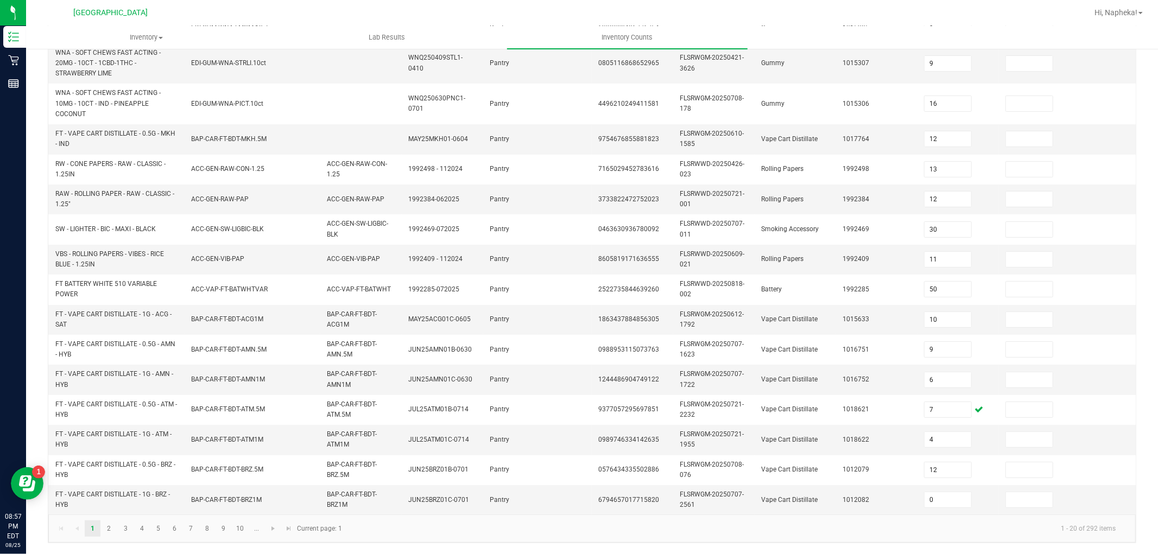
click at [816, 528] on kendo-pager-info "1 - 20 of 292 items" at bounding box center [737, 529] width 776 height 18
click at [133, 530] on ul "1 2 3 4 5 6 7 8 9 10 ..." at bounding box center [175, 529] width 180 height 16
click at [128, 529] on link "3" at bounding box center [126, 529] width 16 height 16
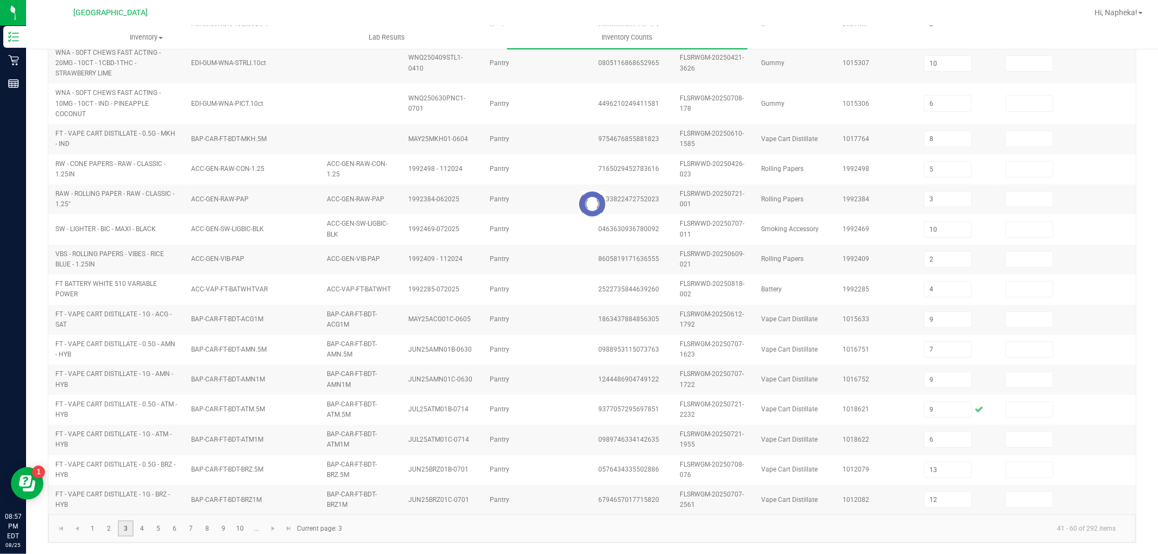
scroll to position [271, 0]
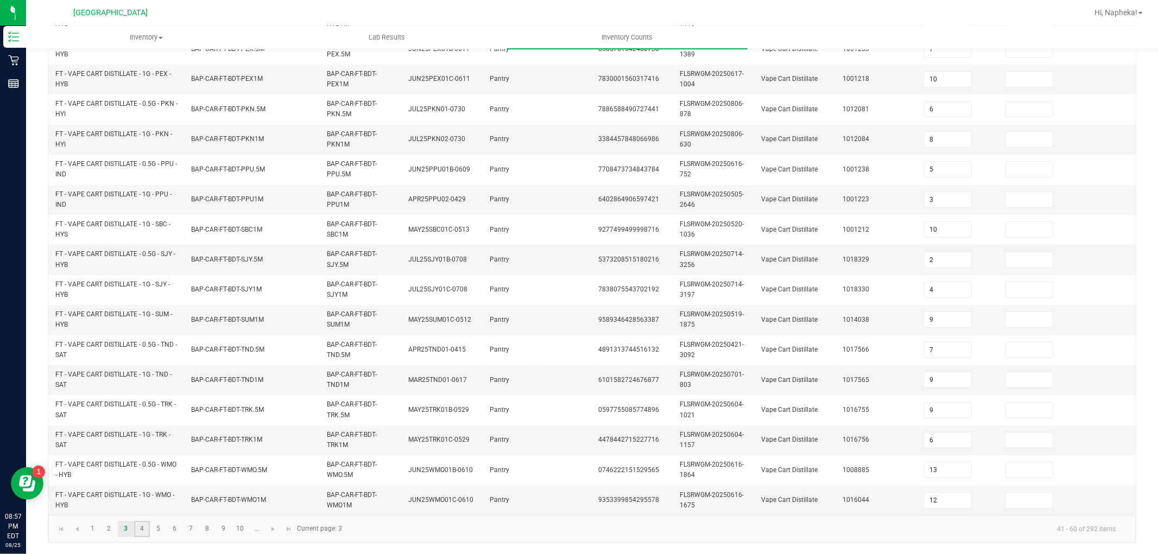
click at [141, 528] on link "4" at bounding box center [142, 529] width 16 height 16
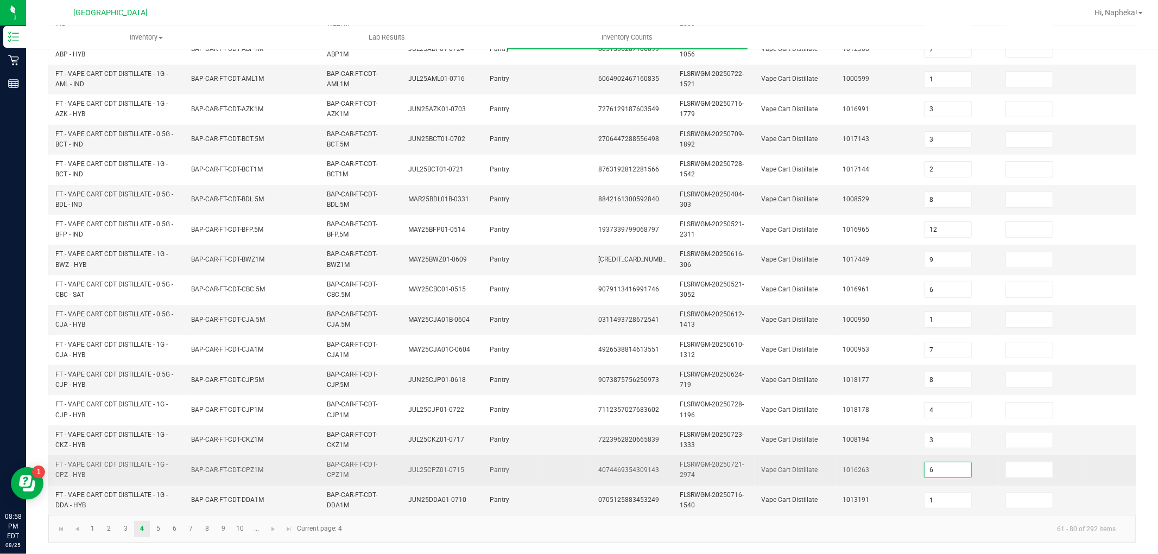
click at [953, 463] on input "6" at bounding box center [947, 470] width 47 height 15
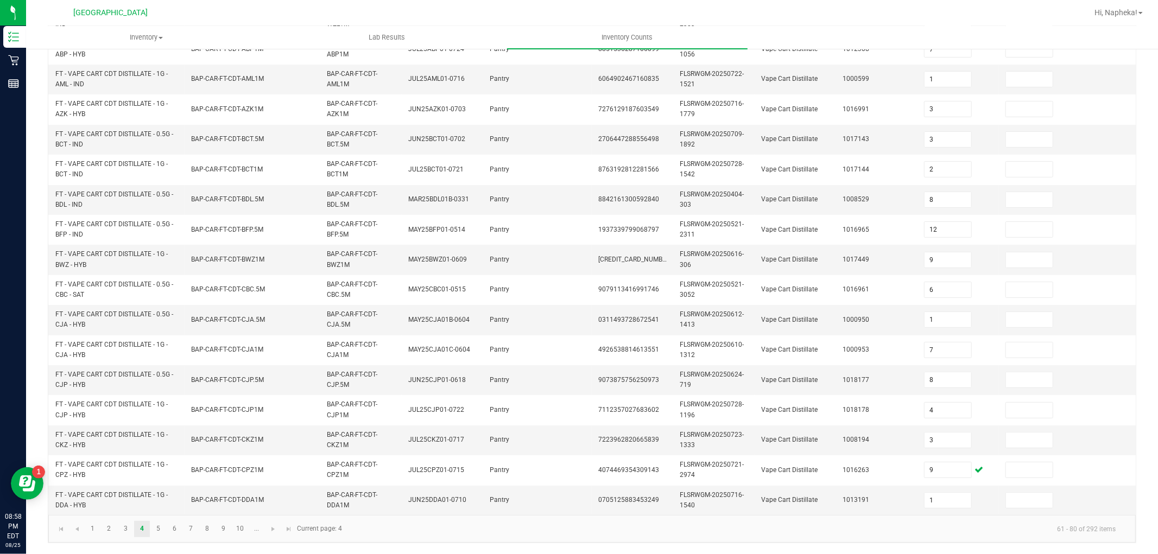
click at [547, 528] on kendo-pager-info "61 - 80 of 292 items" at bounding box center [737, 529] width 776 height 18
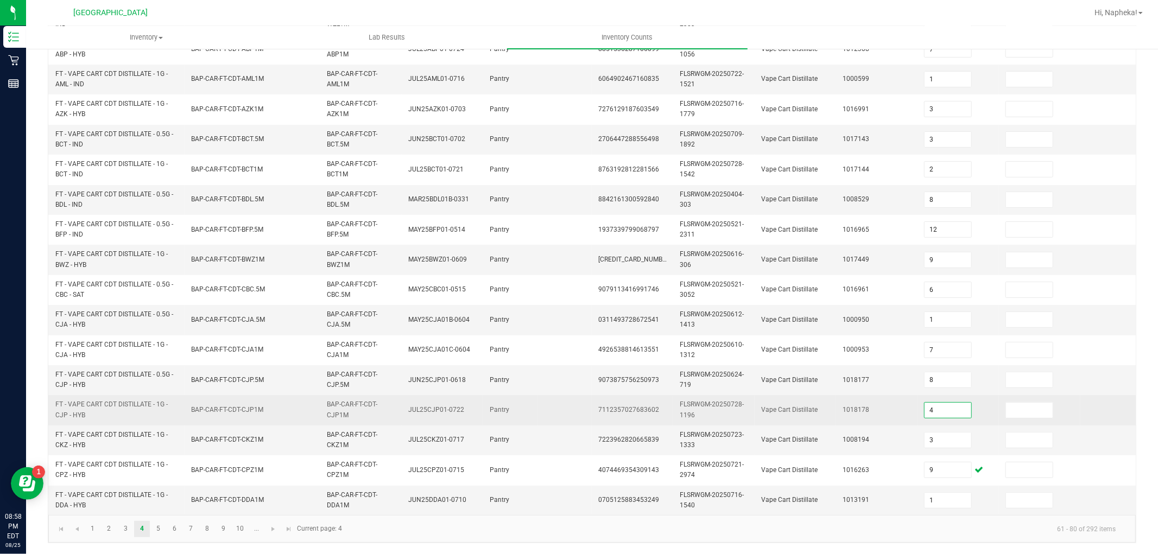
click at [954, 403] on input "4" at bounding box center [947, 410] width 47 height 15
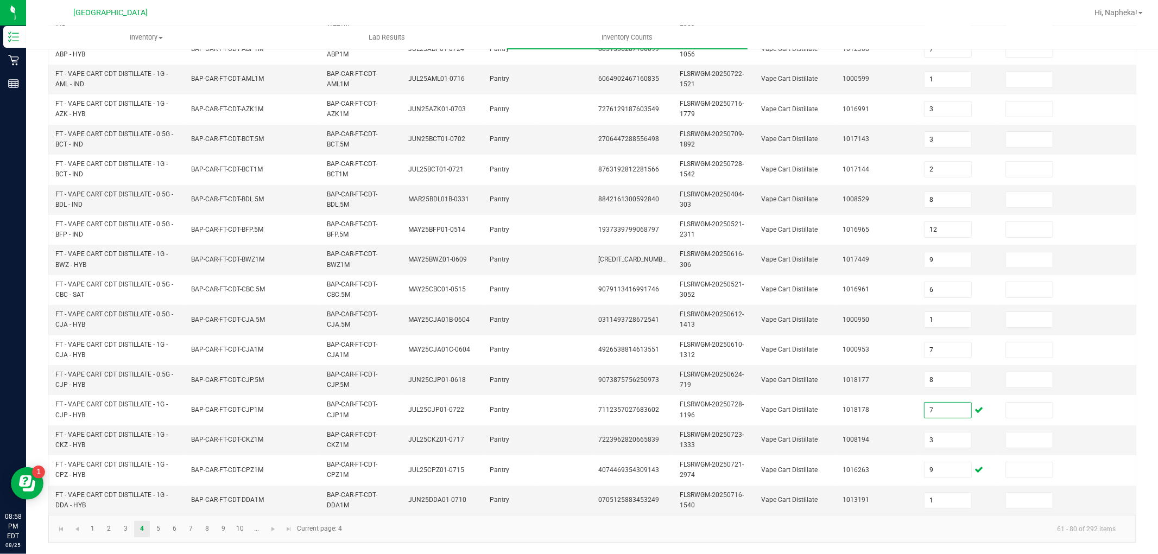
click at [398, 533] on kendo-pager-info "61 - 80 of 292 items" at bounding box center [737, 529] width 776 height 18
click at [273, 532] on span "Go to the next page" at bounding box center [273, 529] width 9 height 9
click at [223, 527] on link "9" at bounding box center [224, 529] width 16 height 16
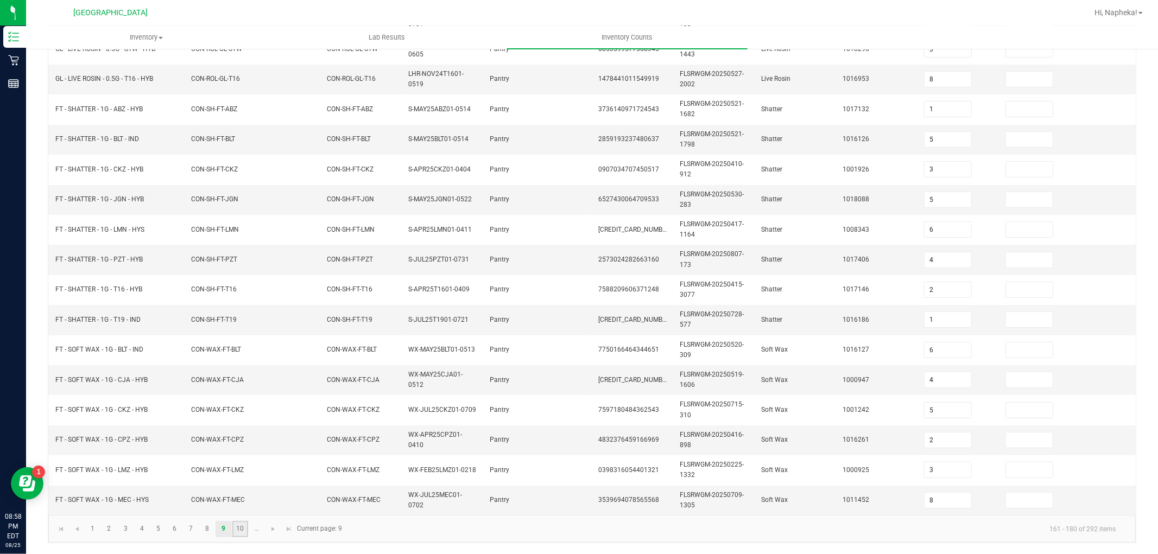
click at [242, 528] on link "10" at bounding box center [240, 529] width 16 height 16
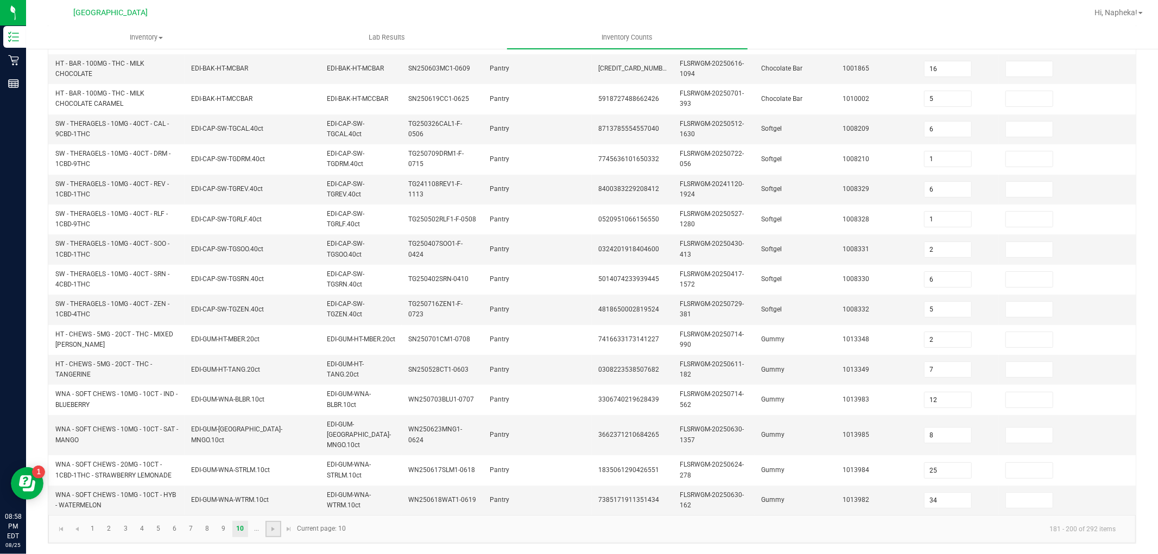
click at [266, 521] on link at bounding box center [273, 529] width 16 height 16
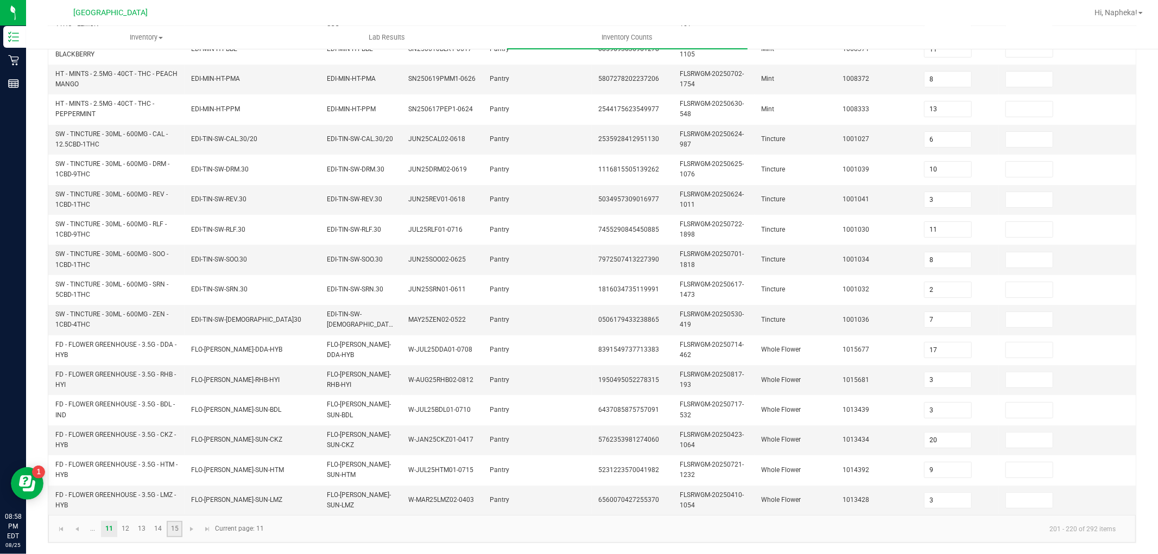
click at [174, 528] on link "15" at bounding box center [175, 529] width 16 height 16
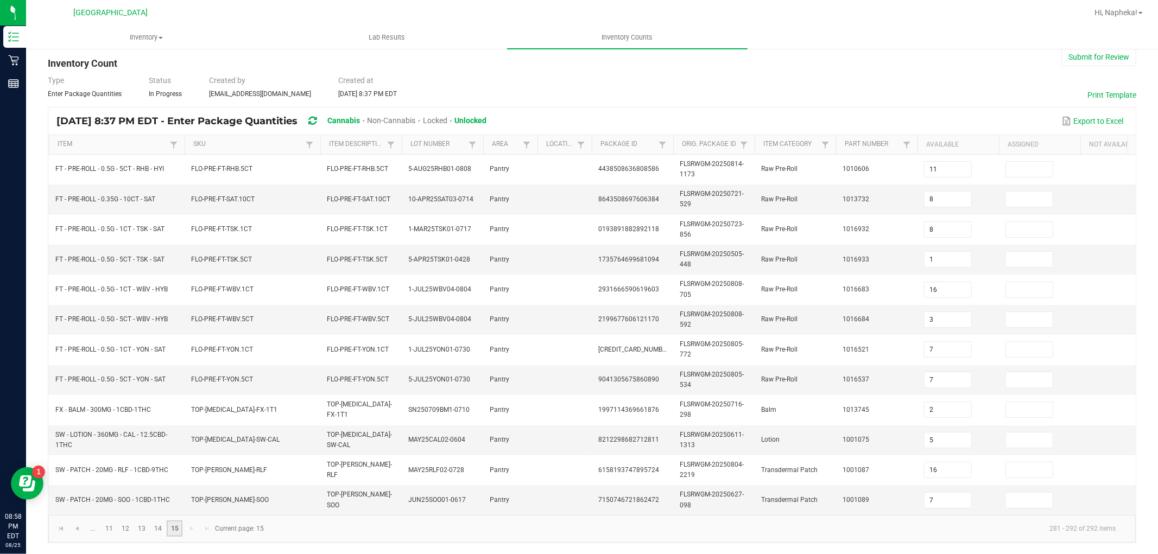
scroll to position [30, 0]
click at [155, 524] on link "14" at bounding box center [158, 529] width 16 height 16
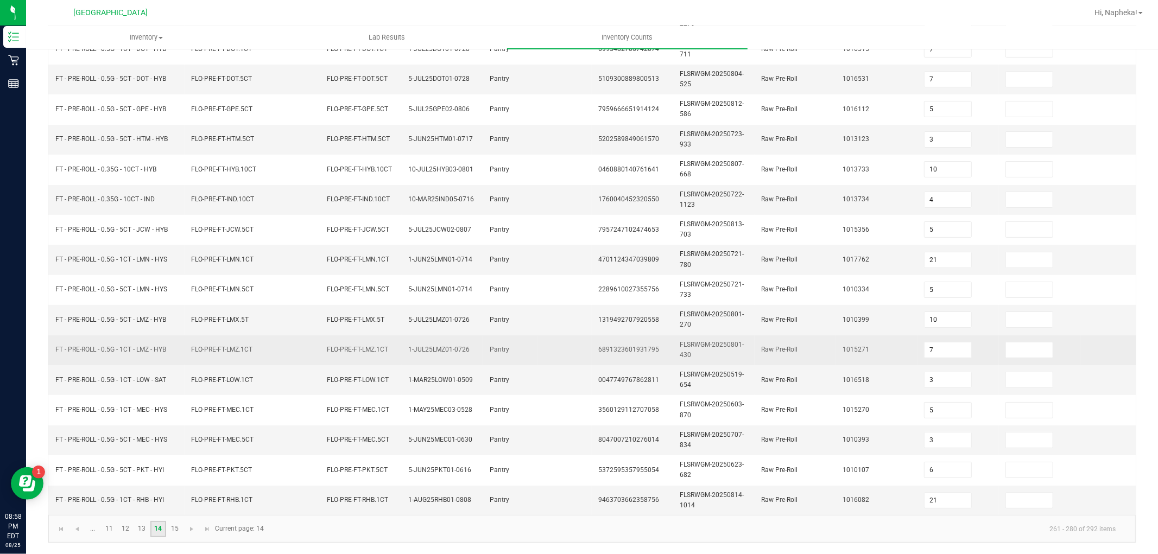
scroll to position [271, 0]
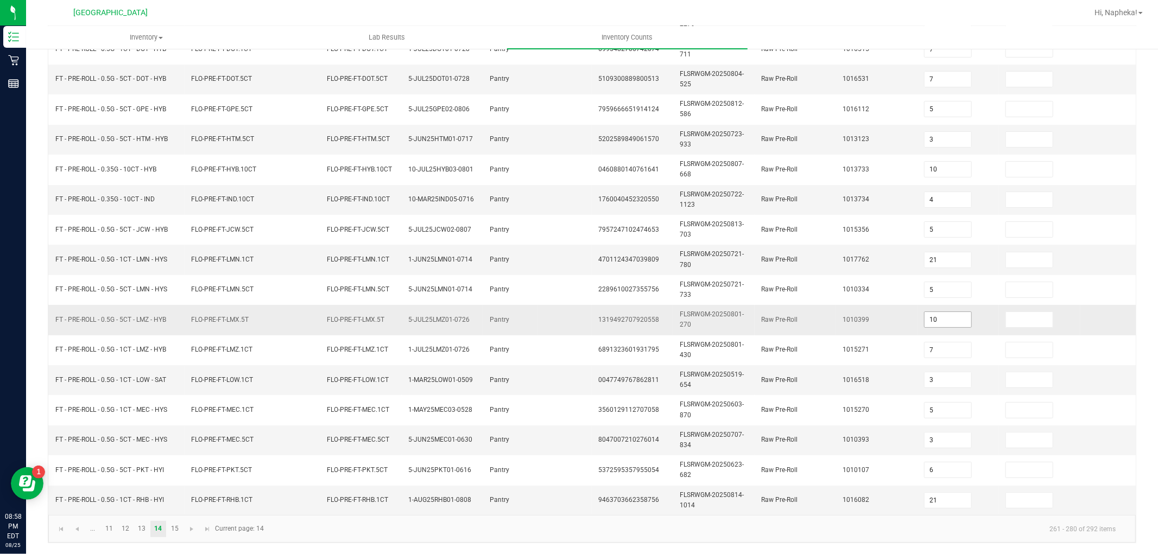
click at [938, 312] on input "10" at bounding box center [947, 319] width 47 height 15
click at [316, 539] on kendo-pager "... 11 12 13 14 15 261 - 280 of 292 items Current page: 14" at bounding box center [591, 529] width 1087 height 28
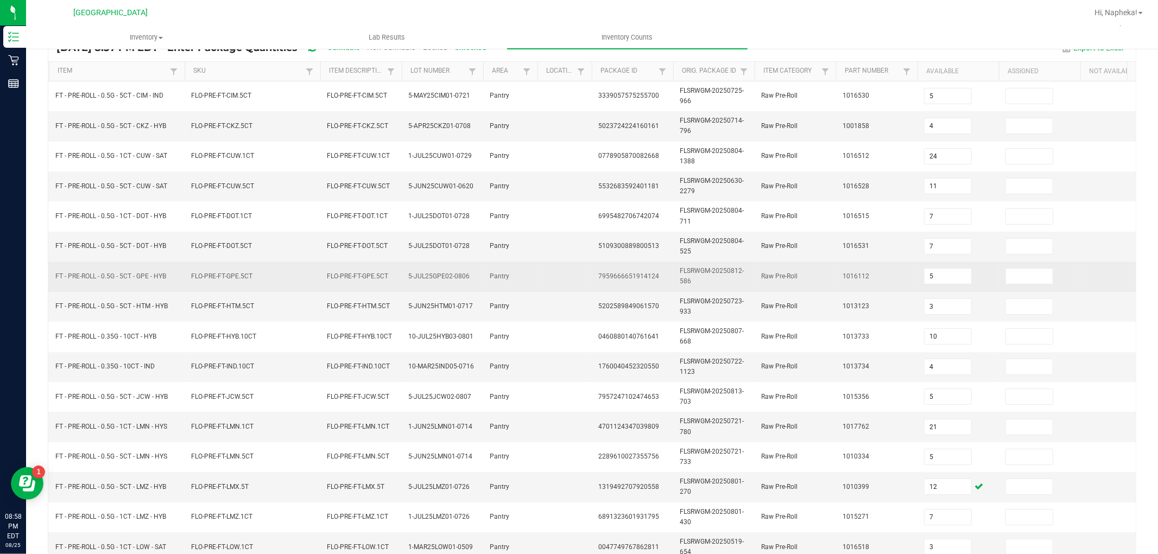
scroll to position [0, 0]
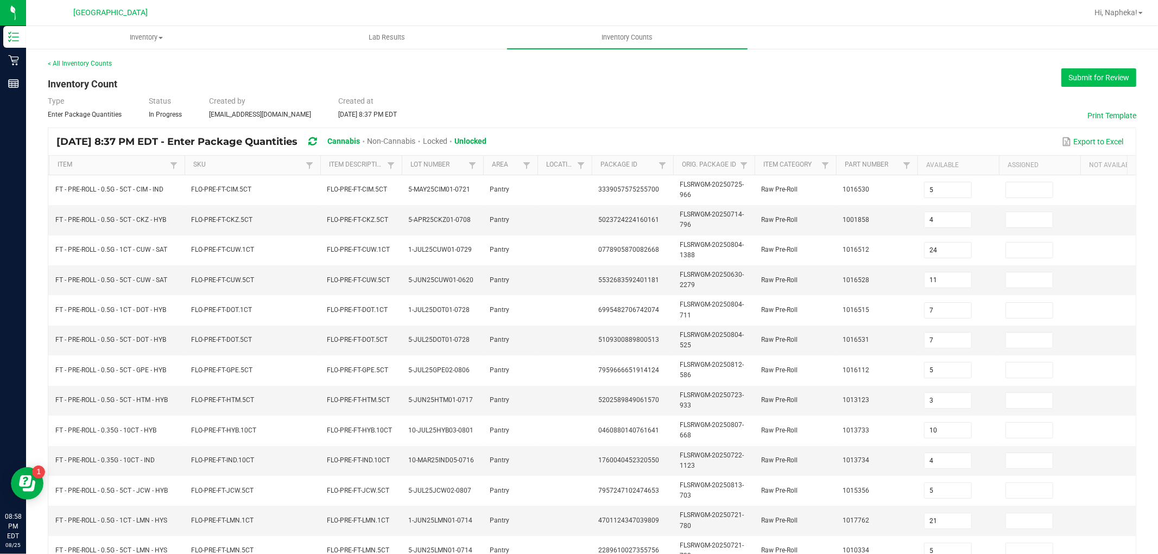
click at [1075, 74] on button "Submit for Review" at bounding box center [1098, 77] width 75 height 18
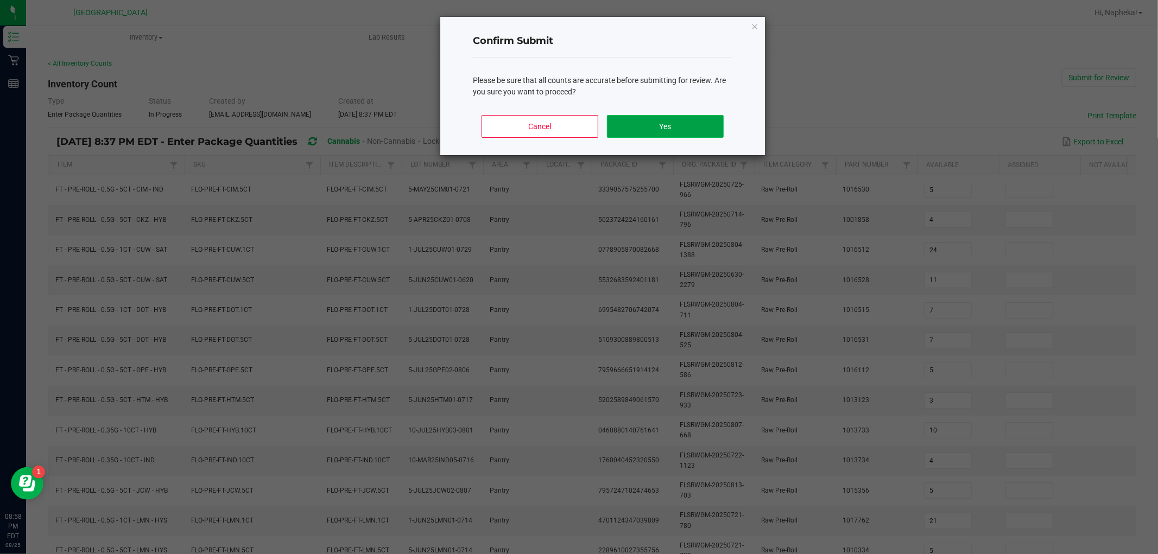
click at [707, 132] on button "Yes" at bounding box center [665, 126] width 117 height 23
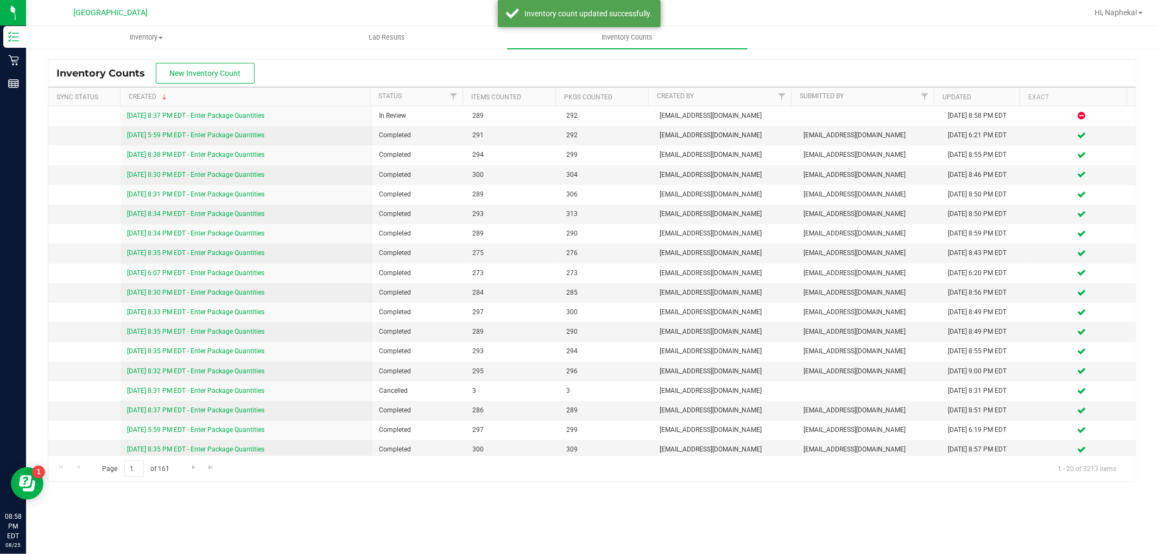
click at [1113, 4] on div "Hi, Napheka!" at bounding box center [1118, 12] width 57 height 19
click at [1117, 11] on span "Hi, Napheka!" at bounding box center [1115, 12] width 43 height 9
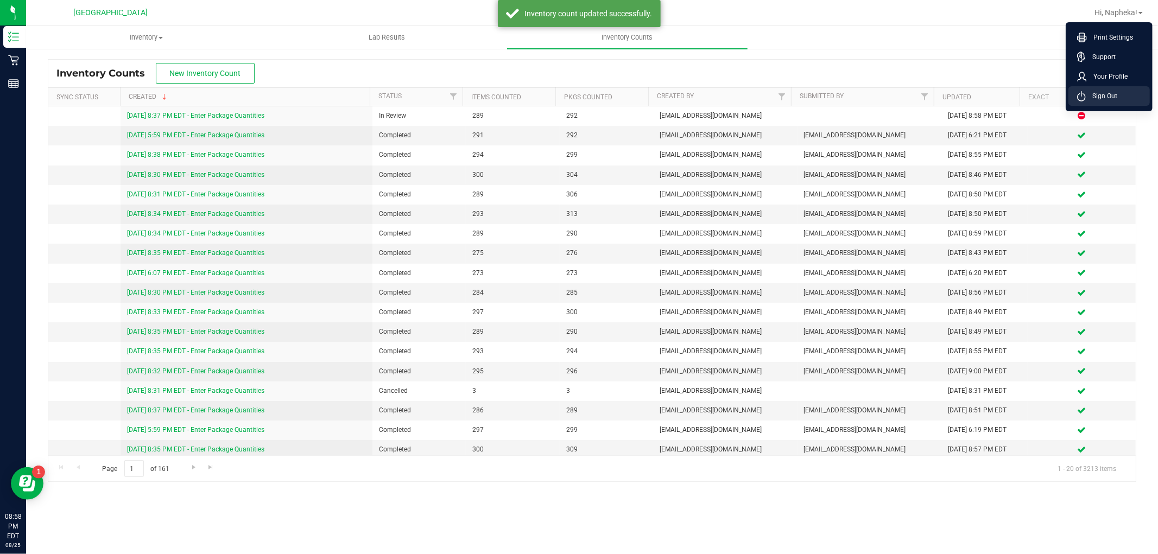
click at [1115, 92] on span "Sign Out" at bounding box center [1101, 96] width 31 height 11
